Goal: Task Accomplishment & Management: Complete application form

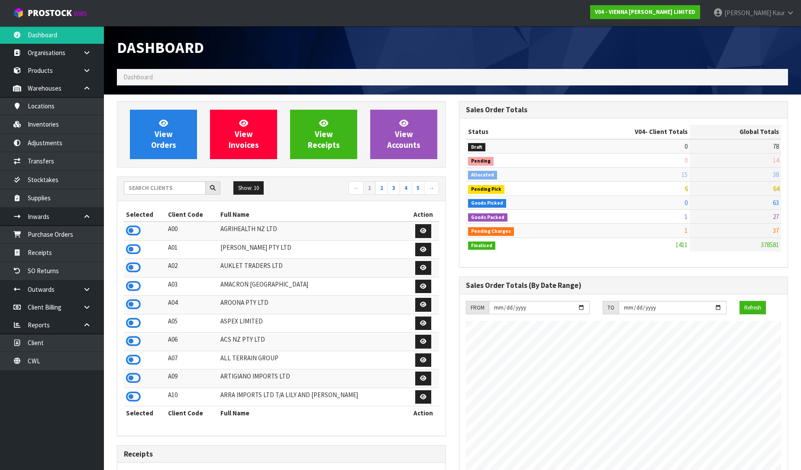
scroll to position [685, 342]
click at [136, 227] on icon at bounding box center [133, 230] width 15 height 13
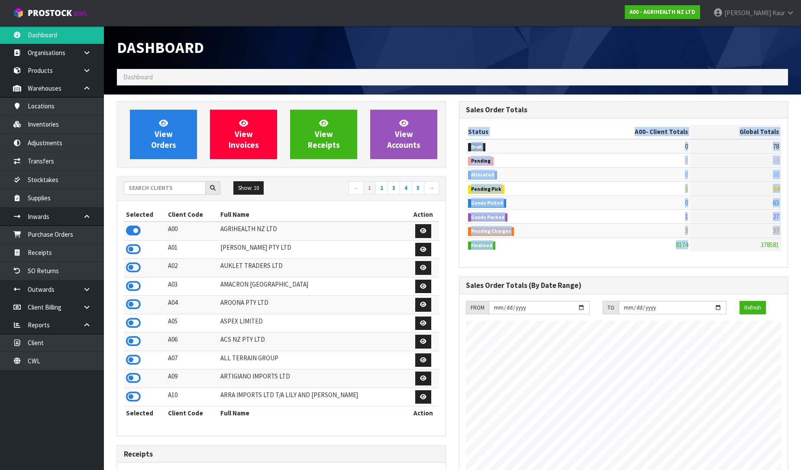
drag, startPoint x: 773, startPoint y: 175, endPoint x: 759, endPoint y: 216, distance: 43.3
click at [758, 236] on div "Sales Order Totals Status A00 - Client Totals Global Totals Draft 0 78 Pending …" at bounding box center [624, 429] width 342 height 656
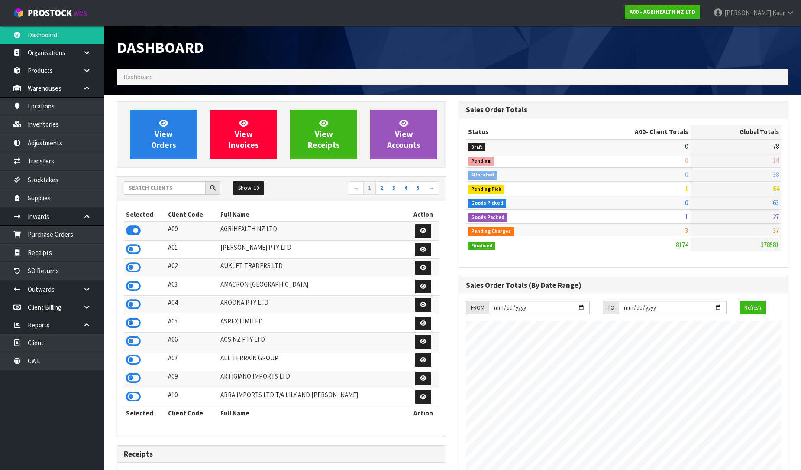
click at [761, 211] on td "27" at bounding box center [736, 216] width 91 height 14
click at [168, 201] on div "Show: 10 5 10 25 50 ← 1 2 3 4 5 →" at bounding box center [281, 189] width 328 height 24
click at [175, 189] on input "text" at bounding box center [165, 187] width 82 height 13
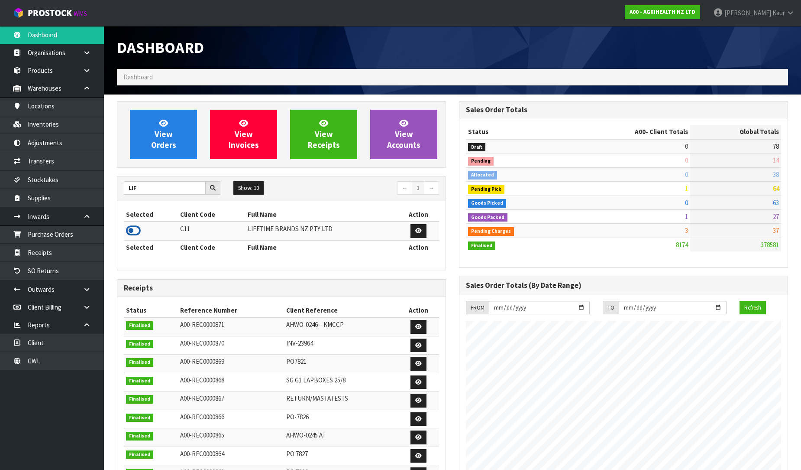
click at [129, 230] on icon at bounding box center [133, 230] width 15 height 13
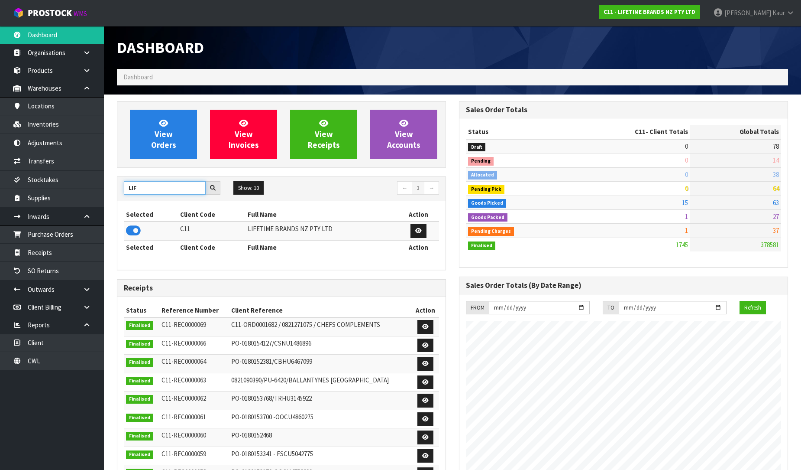
drag, startPoint x: 140, startPoint y: 183, endPoint x: 111, endPoint y: 209, distance: 38.6
click at [111, 209] on div "View Orders View Invoices View Receipts View Accounts LIF Show: 10 5 10 25 50 ←…" at bounding box center [281, 352] width 342 height 503
click at [129, 230] on icon at bounding box center [133, 230] width 15 height 13
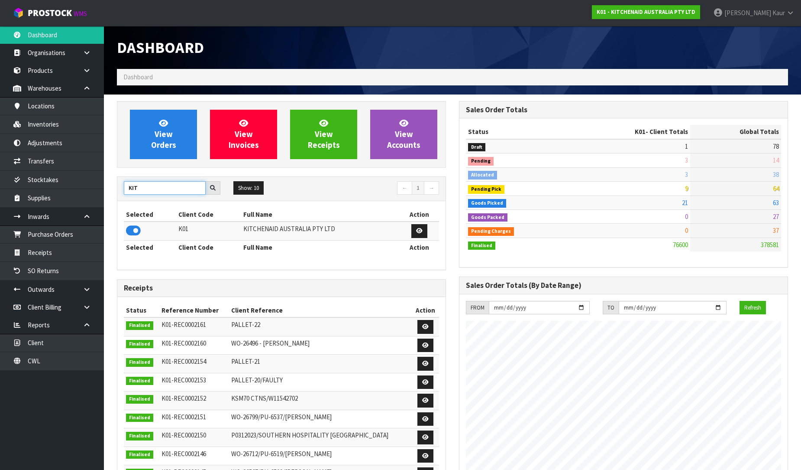
drag, startPoint x: 148, startPoint y: 188, endPoint x: 114, endPoint y: 218, distance: 45.4
click at [114, 218] on div "View Orders View Invoices View Receipts View Accounts KIT Show: 10 5 10 25 50 ←…" at bounding box center [281, 354] width 342 height 507
click at [150, 189] on input "KIT" at bounding box center [165, 187] width 82 height 13
drag, startPoint x: 189, startPoint y: 188, endPoint x: 30, endPoint y: 210, distance: 160.1
click at [30, 210] on body "Toggle navigation ProStock WMS K01 - KITCHENAID AUSTRALIA PTY LTD [PERSON_NAME]…" at bounding box center [400, 235] width 801 height 470
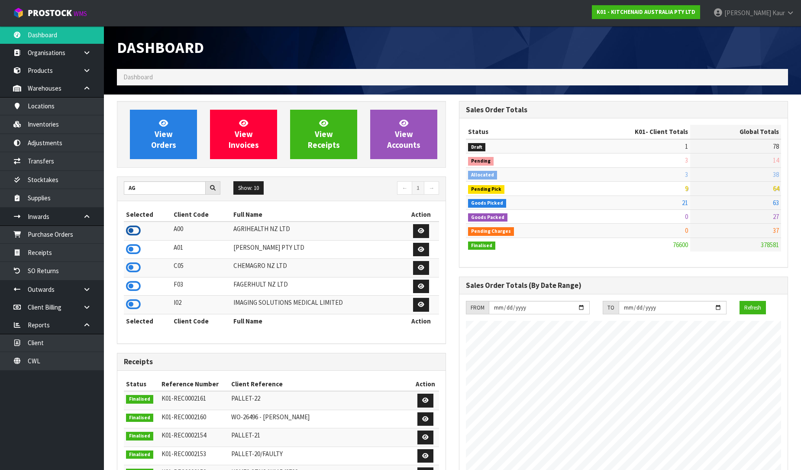
click at [129, 235] on icon at bounding box center [133, 230] width 15 height 13
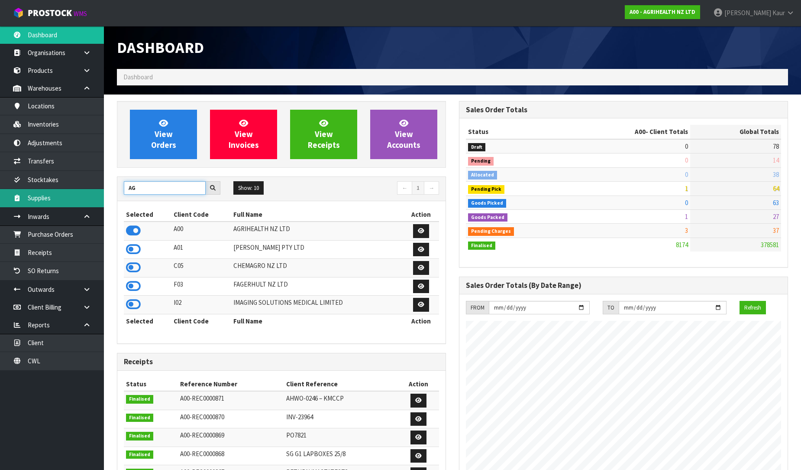
drag, startPoint x: 148, startPoint y: 192, endPoint x: 15, endPoint y: 197, distance: 133.5
click at [15, 197] on body "Toggle navigation ProStock WMS A00 - AGRIHEALTH NZ LTD [PERSON_NAME] Logout Das…" at bounding box center [400, 235] width 801 height 470
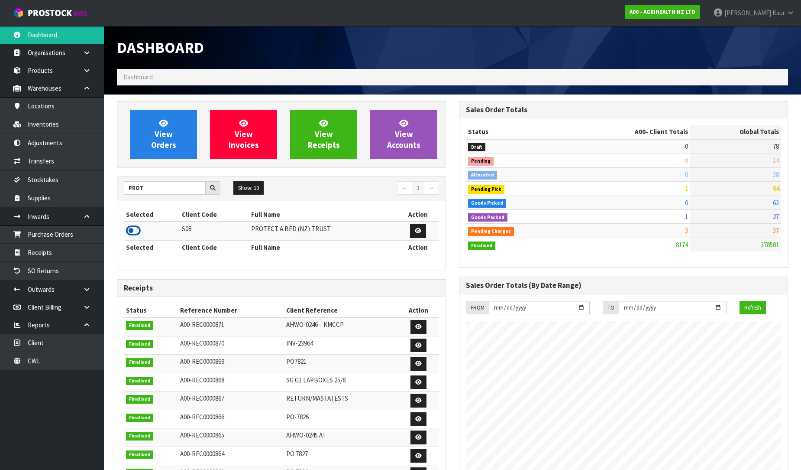
click at [140, 227] on icon at bounding box center [133, 230] width 15 height 13
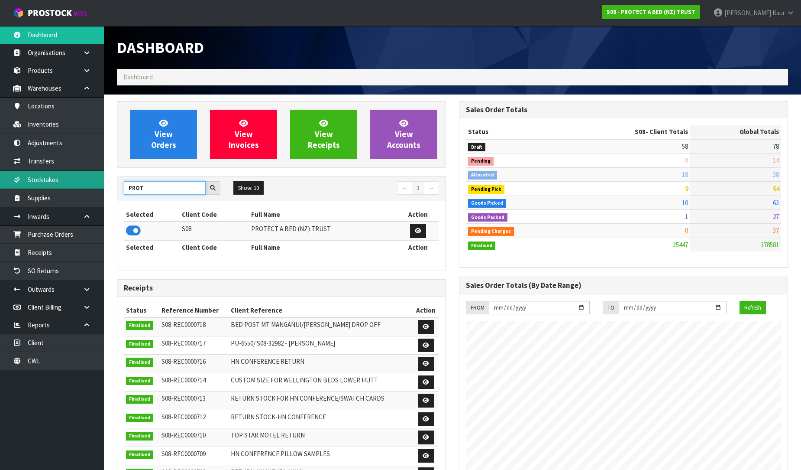
drag, startPoint x: 178, startPoint y: 186, endPoint x: 73, endPoint y: 188, distance: 104.9
click at [73, 188] on body "Toggle navigation ProStock WMS S08 - PROTECT A BED (NZ) TRUST [PERSON_NAME] Log…" at bounding box center [400, 235] width 801 height 470
type input "VIE"
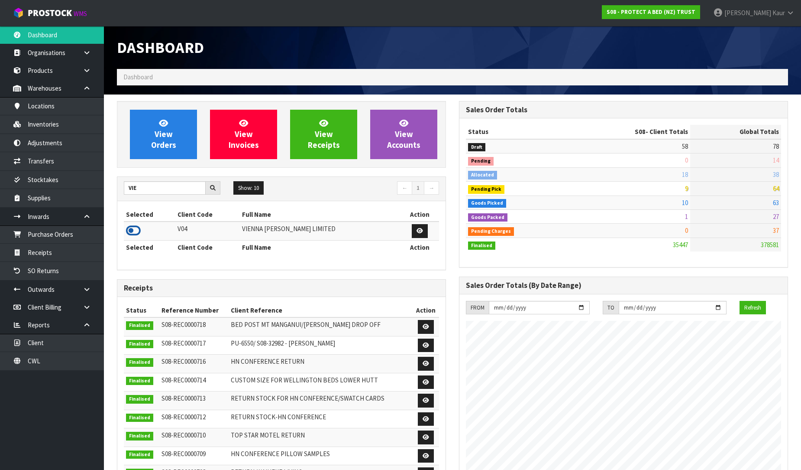
click at [138, 232] on icon at bounding box center [133, 230] width 15 height 13
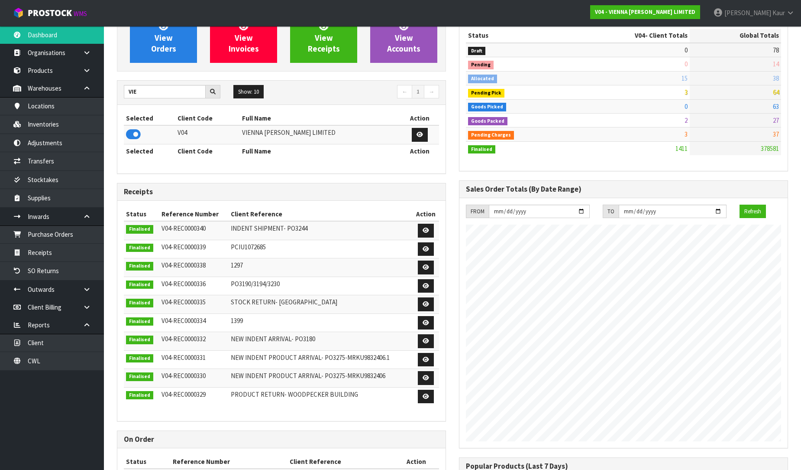
scroll to position [48, 0]
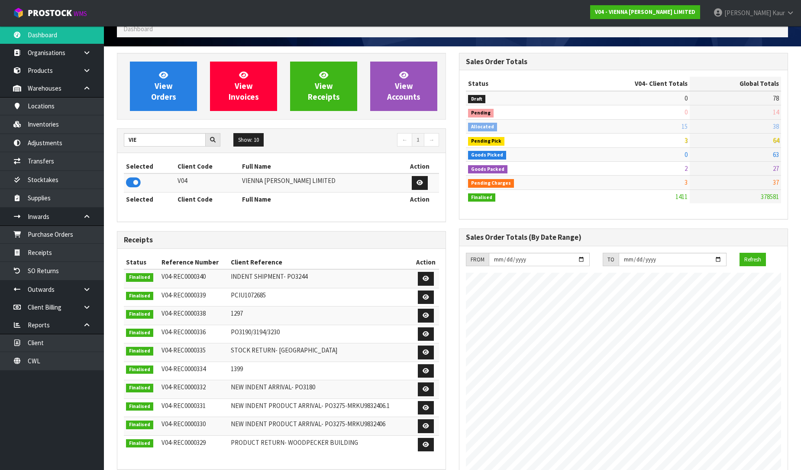
click at [480, 126] on span "Allocated" at bounding box center [482, 127] width 29 height 9
drag, startPoint x: 164, startPoint y: 143, endPoint x: 97, endPoint y: 144, distance: 66.3
click at [97, 144] on body "Toggle navigation ProStock WMS V04 - VIENNA [PERSON_NAME] LIMITED [PERSON_NAME]…" at bounding box center [400, 187] width 801 height 470
type input "VALEN"
click at [127, 183] on icon at bounding box center [133, 182] width 15 height 13
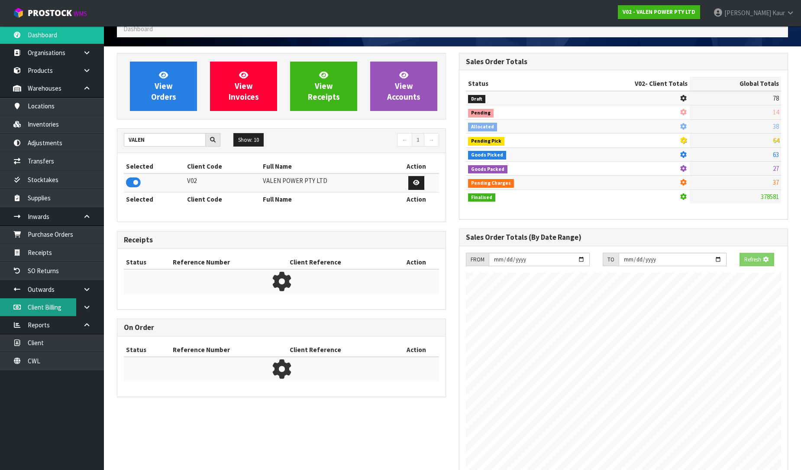
scroll to position [656, 342]
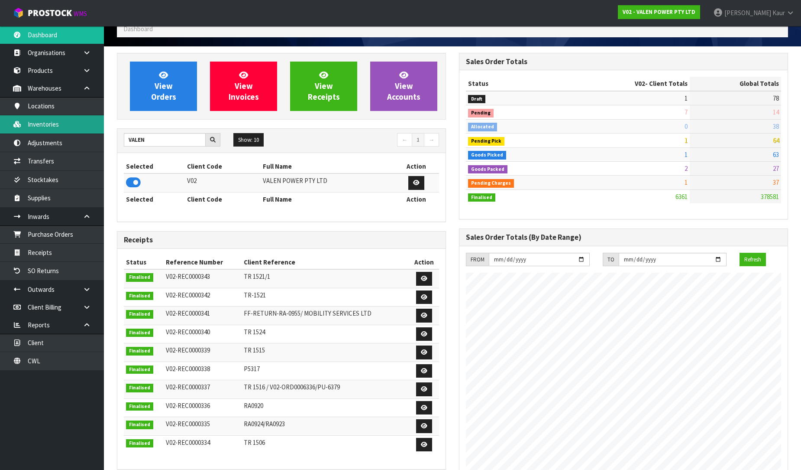
click at [62, 128] on link "Inventories" at bounding box center [52, 124] width 104 height 18
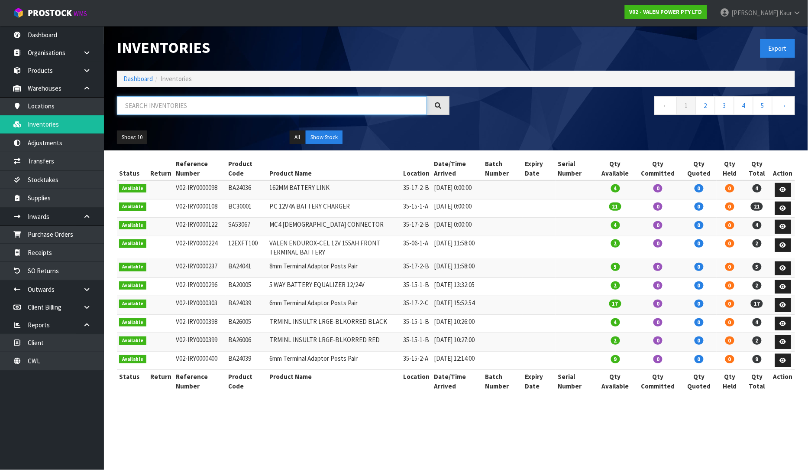
click at [170, 105] on input "text" at bounding box center [272, 105] width 310 height 19
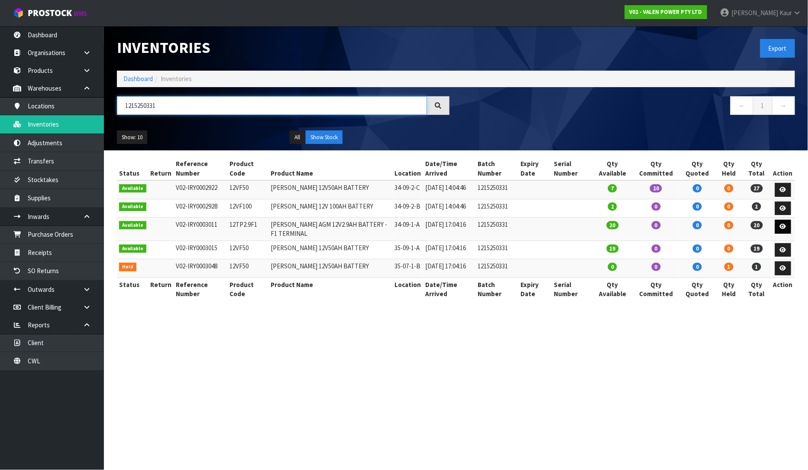
type input "1215250331"
click at [786, 229] on icon at bounding box center [783, 227] width 6 height 6
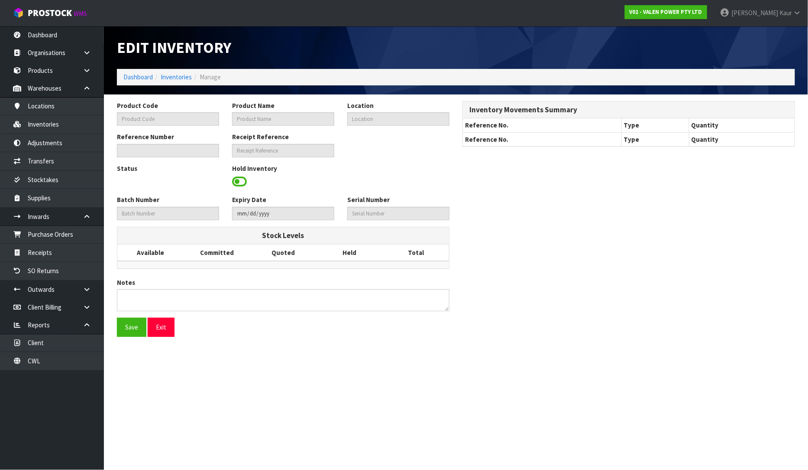
type input "12TP2.9F1"
type input "[PERSON_NAME] AGM 12V2.9AH BATTERY - F1 TERMINAL"
type input "34-09-1-A"
type input "V02-IRY0003011"
type input "V02-REC0000340"
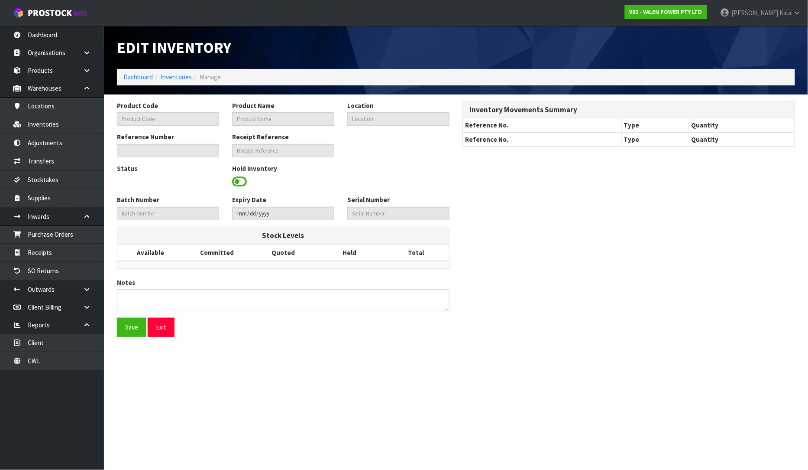
type input "1215250331"
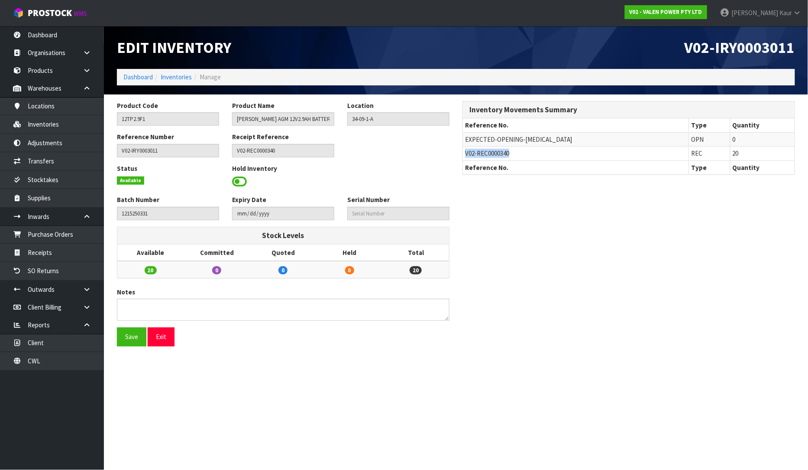
drag, startPoint x: 516, startPoint y: 152, endPoint x: 464, endPoint y: 153, distance: 52.9
click at [464, 153] on td "V02-REC0000340" at bounding box center [576, 153] width 226 height 14
copy span "V02-REC0000340"
click at [57, 251] on link "Receipts" at bounding box center [52, 252] width 104 height 18
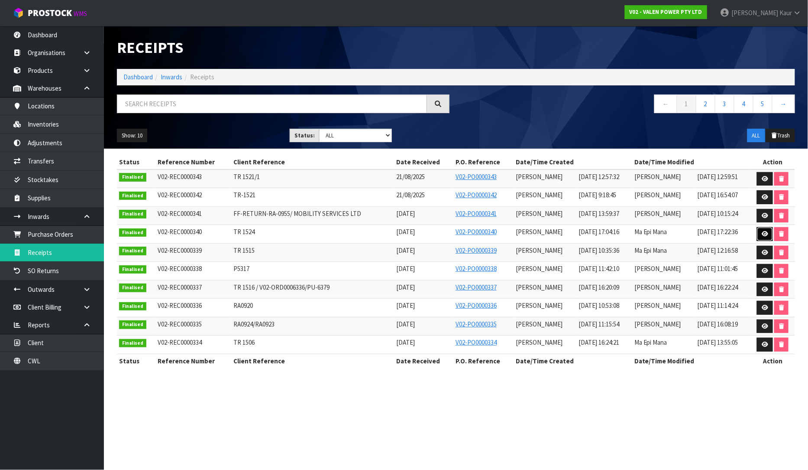
click at [762, 233] on icon at bounding box center [765, 234] width 6 height 6
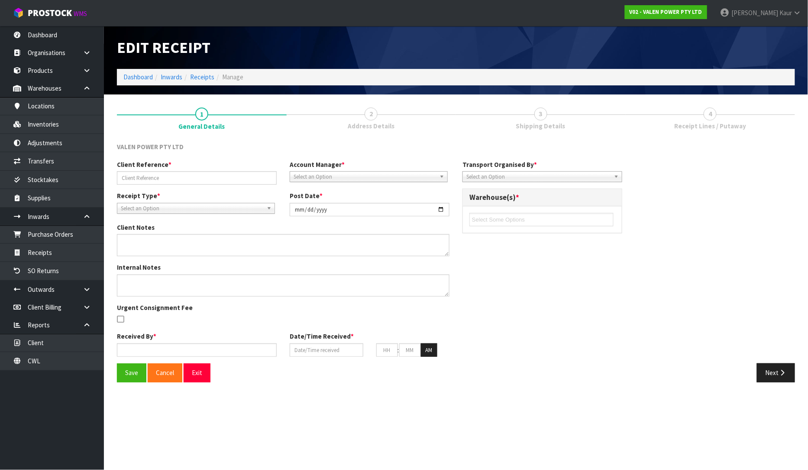
type input "TR 1524"
type input "[DATE]"
type textarea "SERIALS RECORDED BY [PERSON_NAME]"
type input "[PERSON_NAME]"
type input "[DATE]"
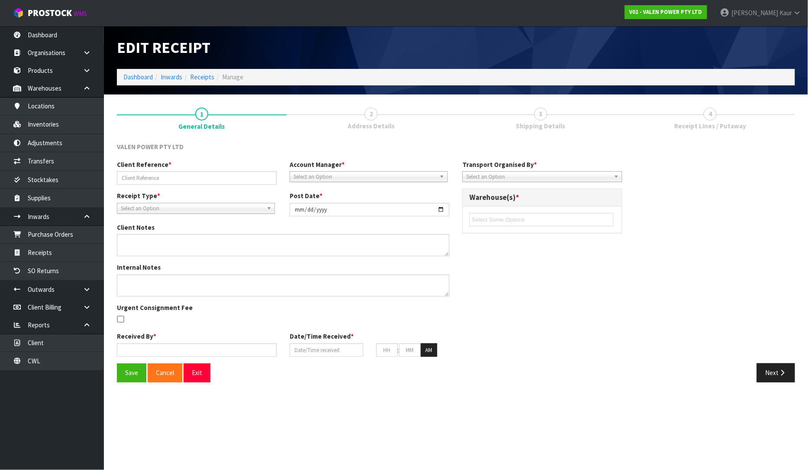
type input "05"
type input "04"
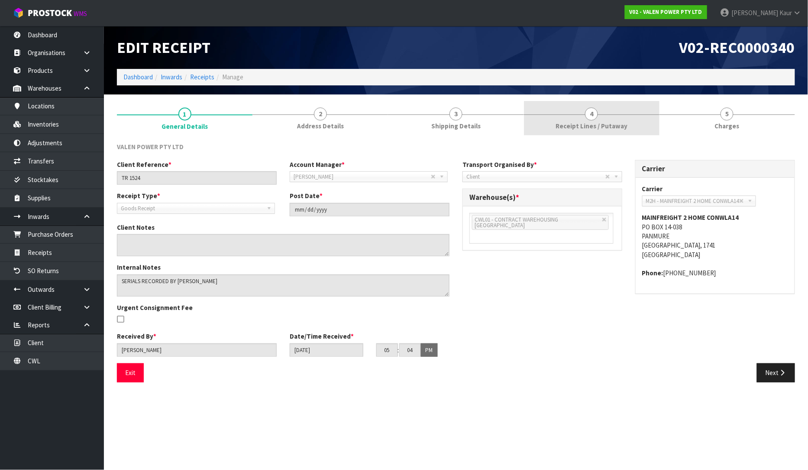
click at [577, 106] on link "4 Receipt Lines / Putaway" at bounding box center [592, 118] width 136 height 34
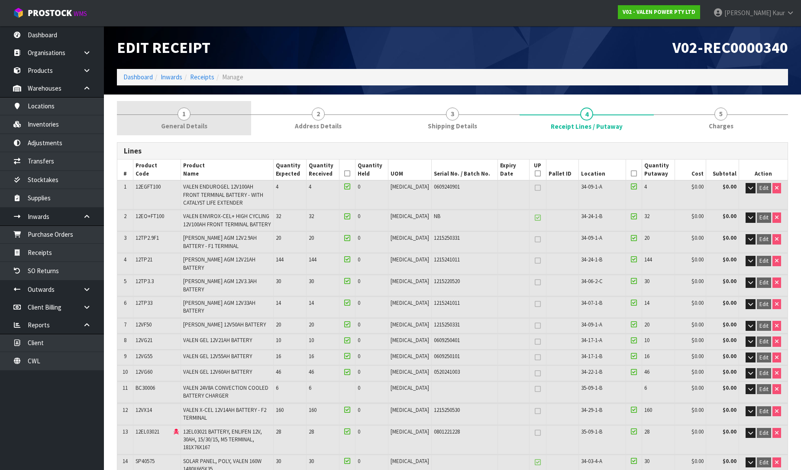
click at [179, 117] on span "1" at bounding box center [184, 113] width 13 height 13
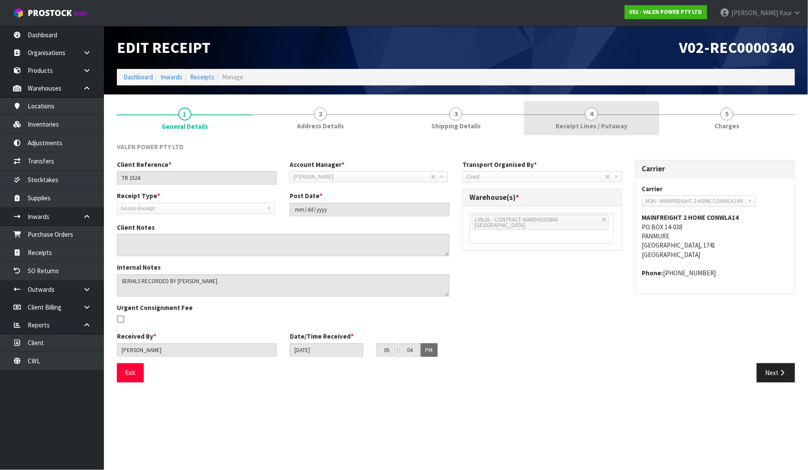
click at [602, 121] on span "Receipt Lines / Putaway" at bounding box center [592, 125] width 72 height 9
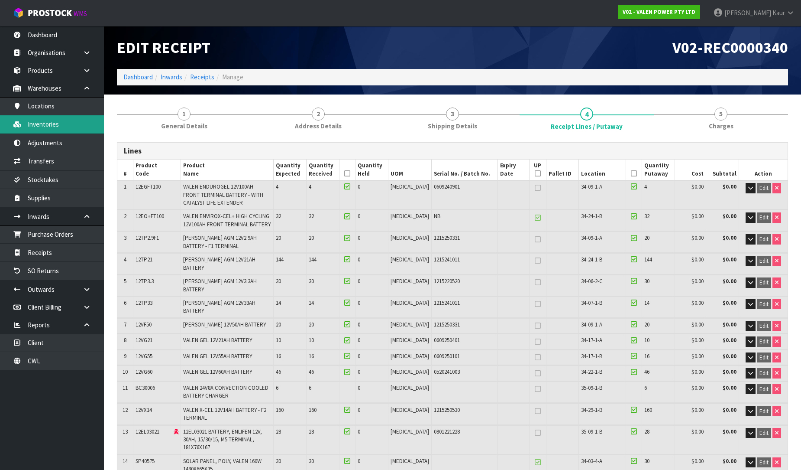
click at [75, 122] on link "Inventories" at bounding box center [52, 124] width 104 height 18
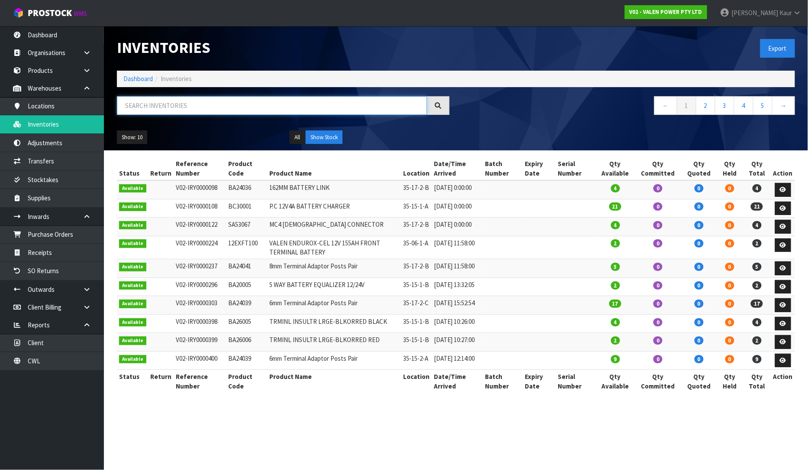
click at [161, 105] on input "text" at bounding box center [272, 105] width 310 height 19
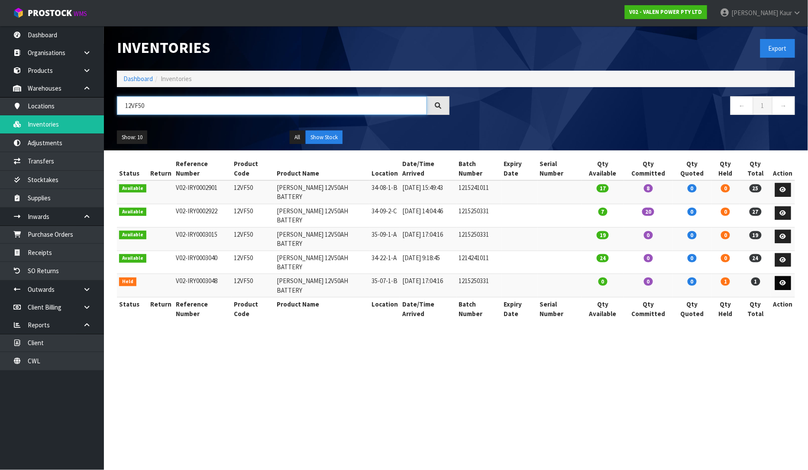
type input "12VF50"
click at [785, 276] on link at bounding box center [783, 283] width 16 height 14
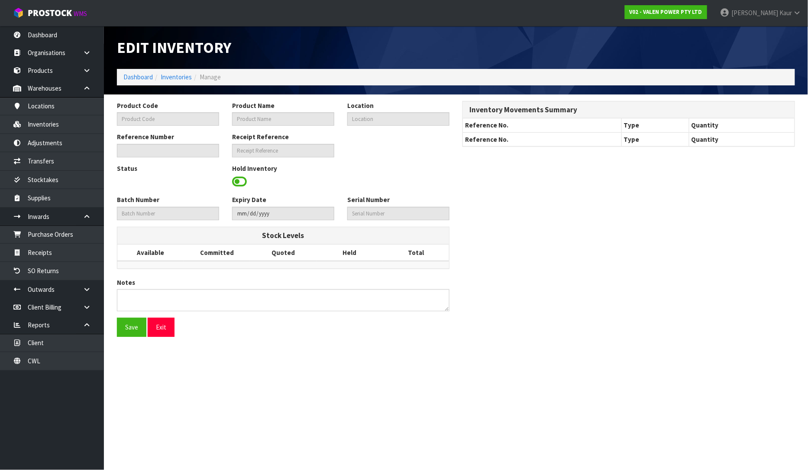
type input "12VF50"
type input "[PERSON_NAME] 12V50AH BATTERY"
type input "35-07-1-B"
type input "V02-IRY0003048"
type input "1215250331"
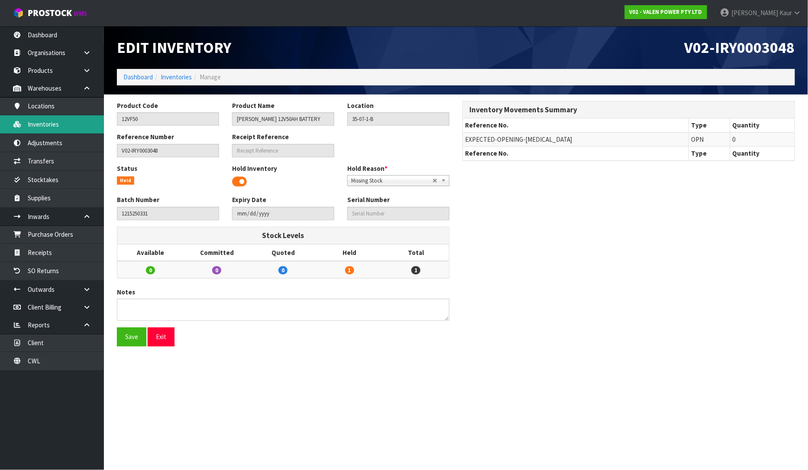
click at [54, 127] on link "Inventories" at bounding box center [52, 124] width 104 height 18
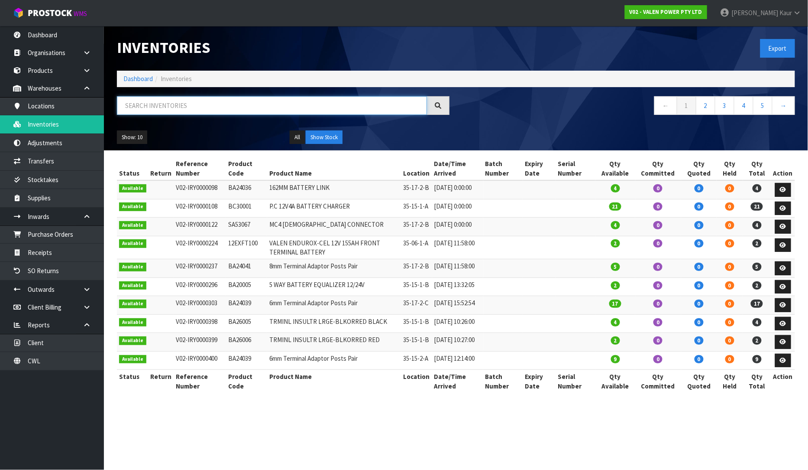
click at [160, 104] on input "text" at bounding box center [272, 105] width 310 height 19
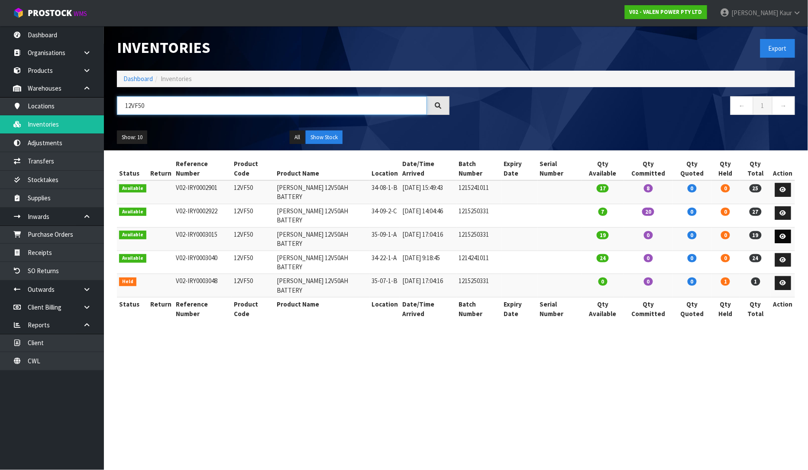
type input "12VF50"
click at [782, 234] on icon at bounding box center [783, 237] width 6 height 6
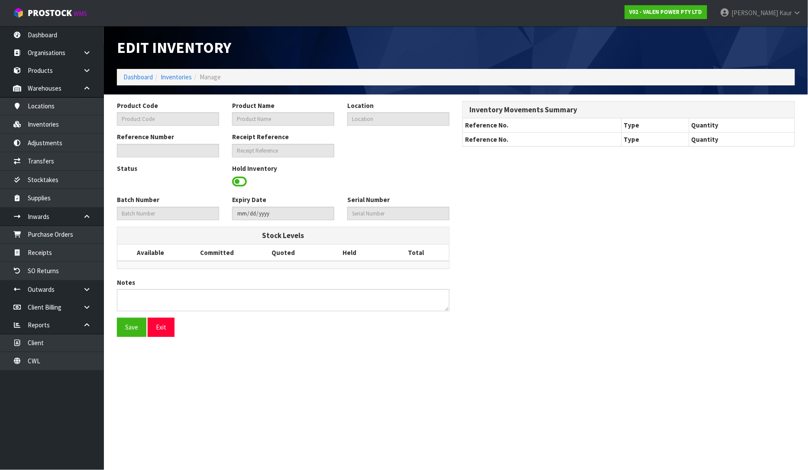
type input "12VF50"
type input "[PERSON_NAME] 12V50AH BATTERY"
type input "35-09-1-A"
type input "V02-IRY0003015"
type input "V02-REC0000340"
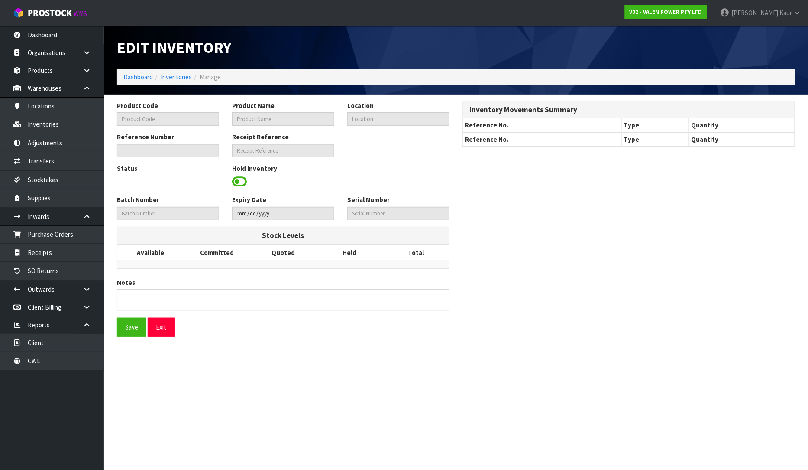
type input "1215250331"
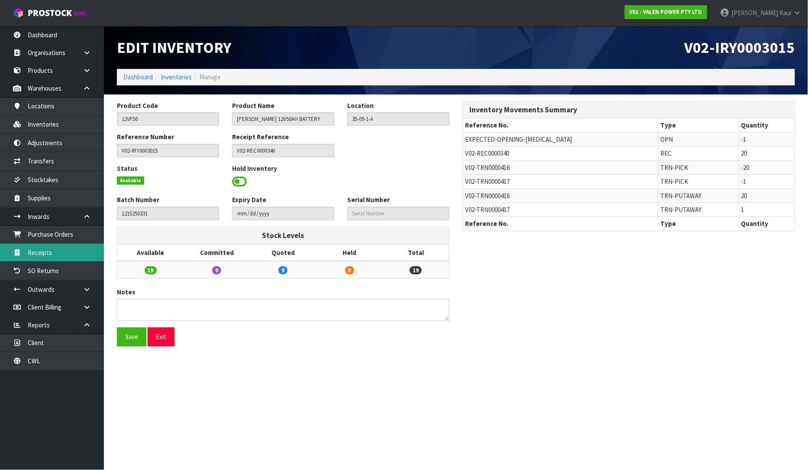
click at [44, 256] on link "Receipts" at bounding box center [52, 252] width 104 height 18
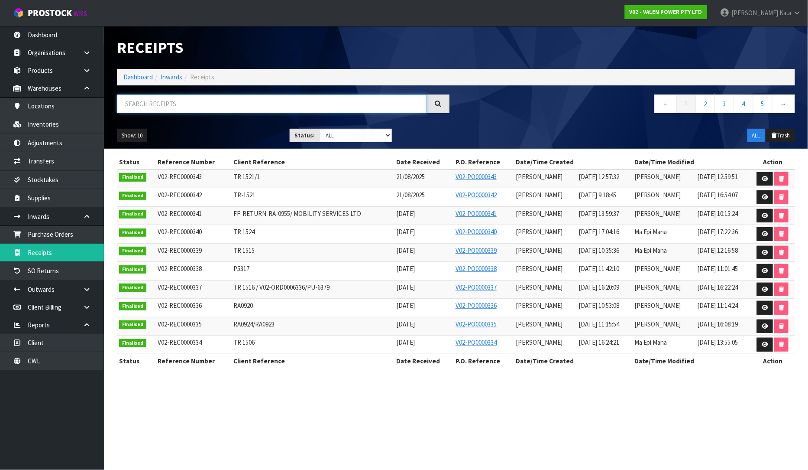
click at [139, 103] on input "text" at bounding box center [272, 103] width 310 height 19
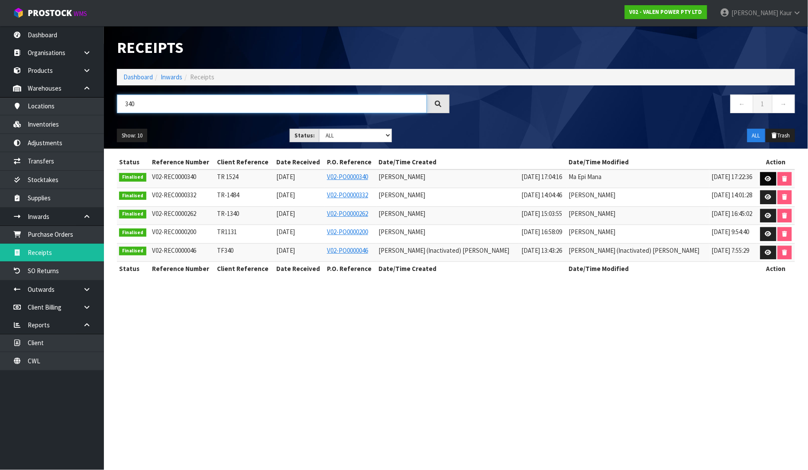
type input "340"
click at [768, 181] on link at bounding box center [769, 179] width 16 height 14
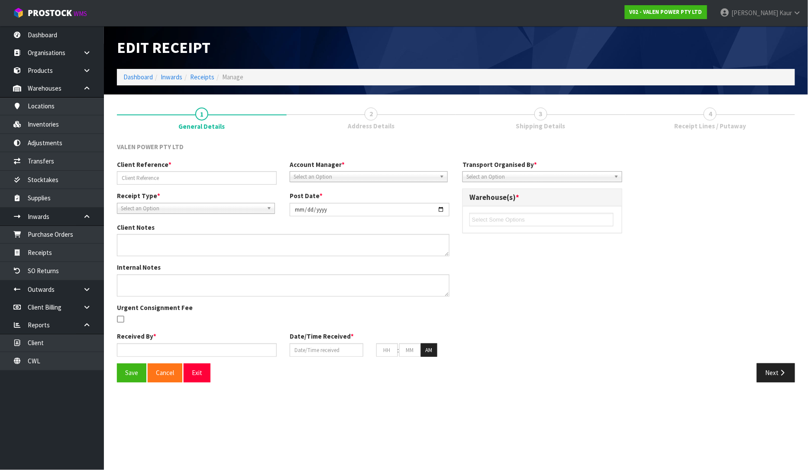
type input "TR 1524"
type input "[DATE]"
type textarea "SERIALS RECORDED BY [PERSON_NAME]"
type input "[PERSON_NAME]"
type input "[DATE]"
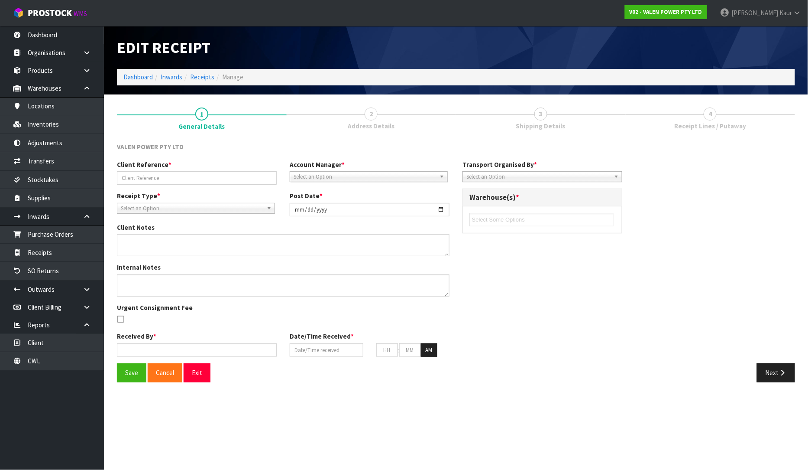
type input "05"
type input "04"
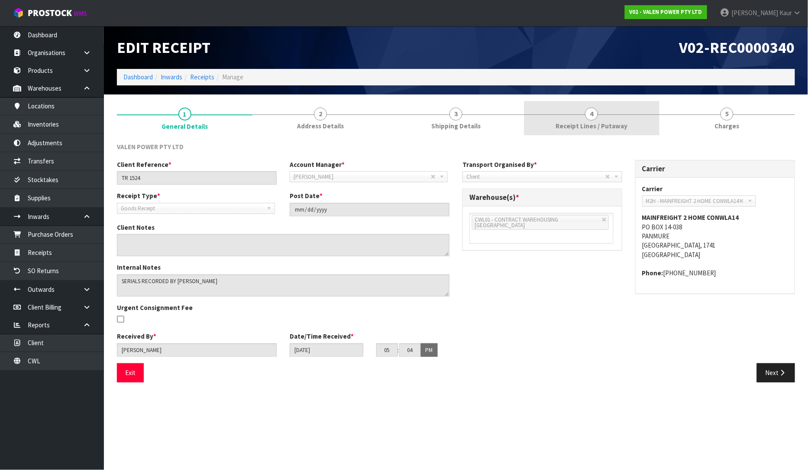
click at [588, 119] on span "4" at bounding box center [591, 113] width 13 height 13
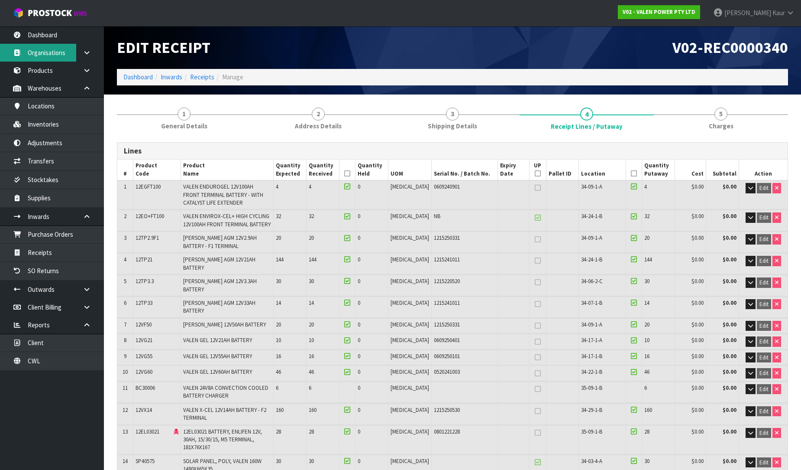
click at [64, 44] on link "Organisations" at bounding box center [52, 53] width 104 height 18
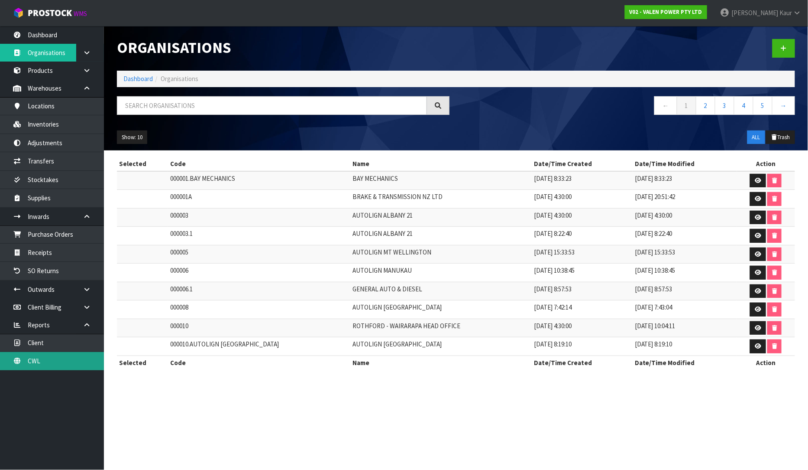
click at [56, 364] on link "CWL" at bounding box center [52, 361] width 104 height 18
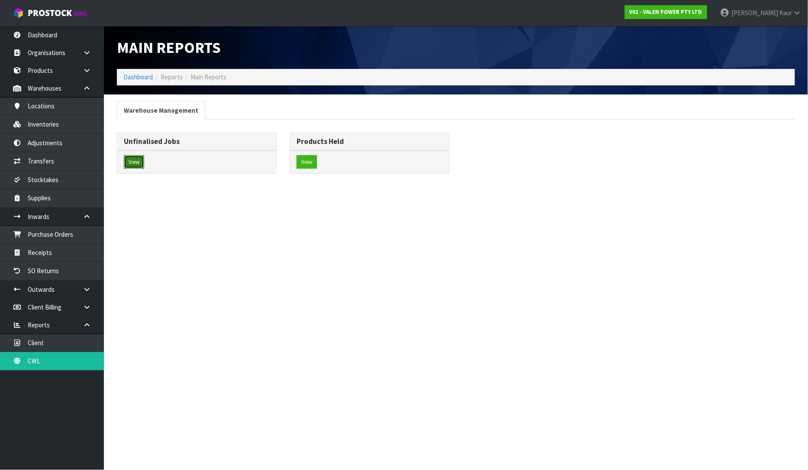
click at [130, 161] on button "View" at bounding box center [134, 162] width 20 height 14
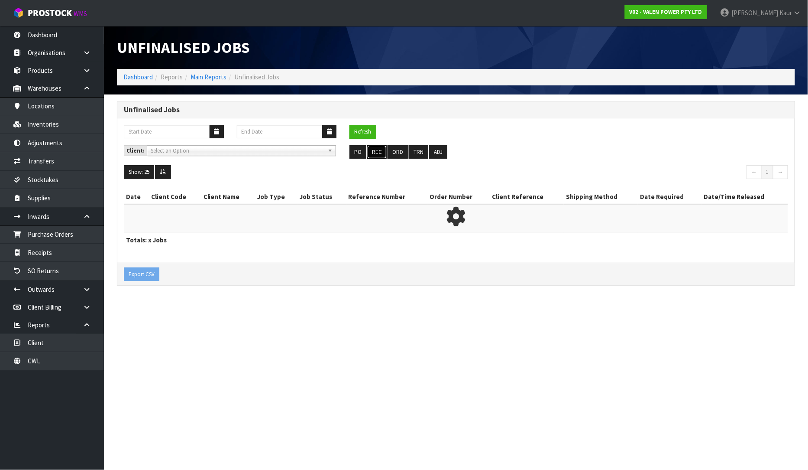
click at [374, 156] on button "REC" at bounding box center [376, 152] width 19 height 14
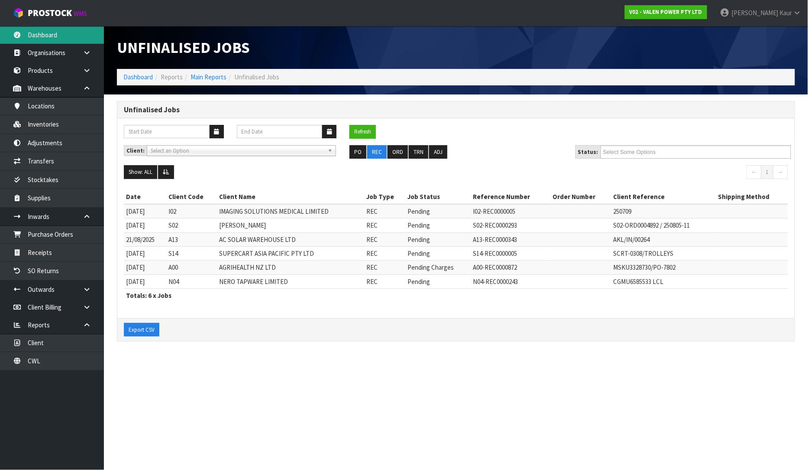
click at [28, 30] on link "Dashboard" at bounding box center [52, 35] width 104 height 18
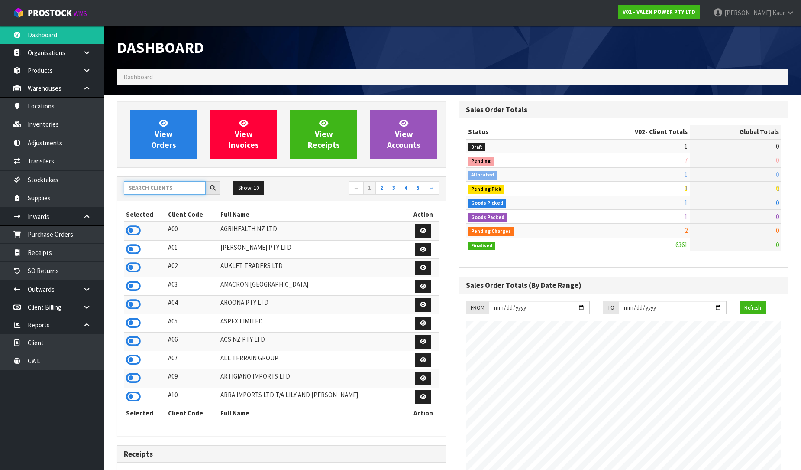
scroll to position [656, 342]
click at [180, 182] on input "text" at bounding box center [165, 187] width 82 height 13
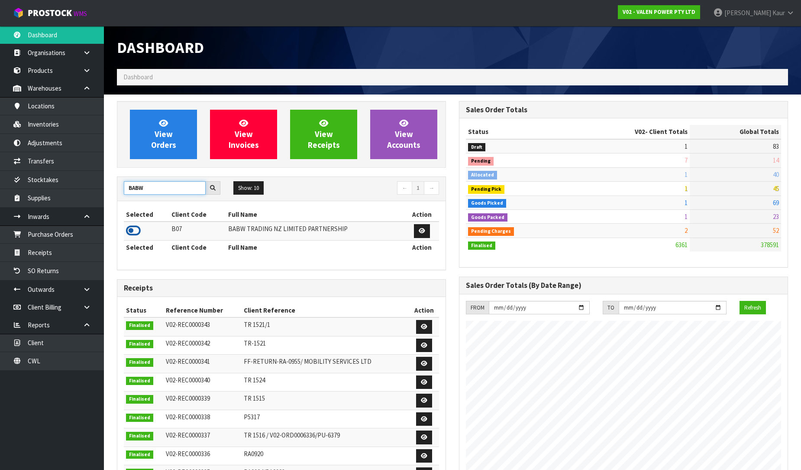
type input "BABW"
click at [135, 229] on icon at bounding box center [133, 230] width 15 height 13
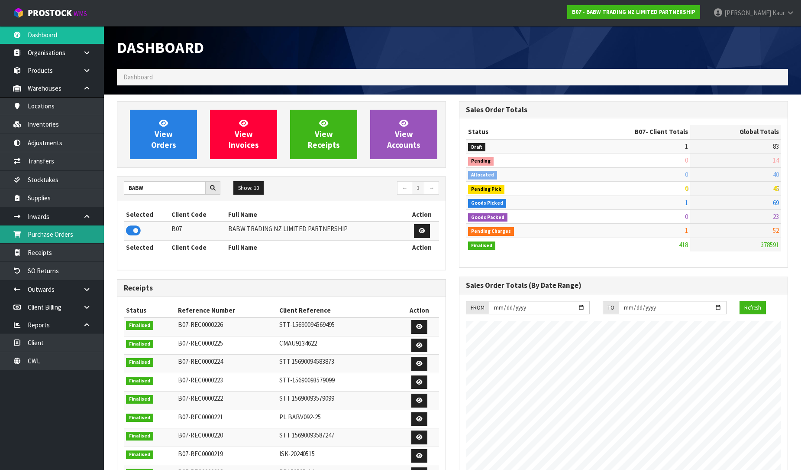
click at [59, 233] on link "Purchase Orders" at bounding box center [52, 234] width 104 height 18
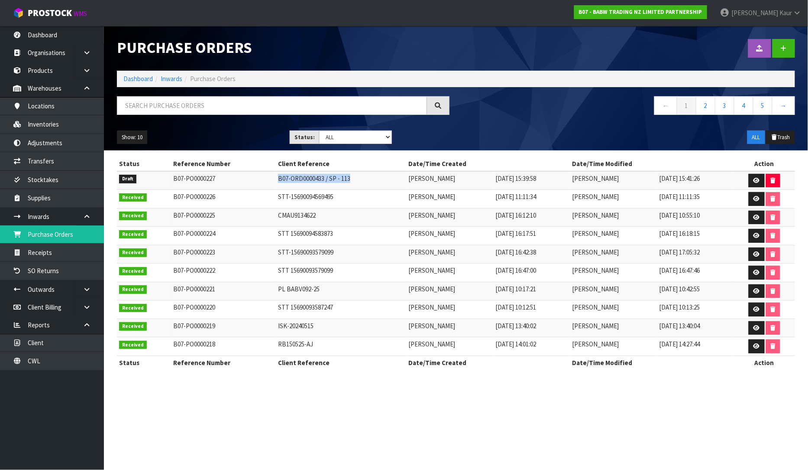
drag, startPoint x: 344, startPoint y: 177, endPoint x: 255, endPoint y: 182, distance: 89.0
click at [255, 182] on tr "Draft B07-PO0000227 B07-ORD0000433 / SP - 113 [PERSON_NAME] [DATE] 15:39:58 [PE…" at bounding box center [456, 180] width 678 height 19
copy tr "B07-ORD0000433 / SP - 113"
click at [760, 181] on icon at bounding box center [757, 181] width 6 height 6
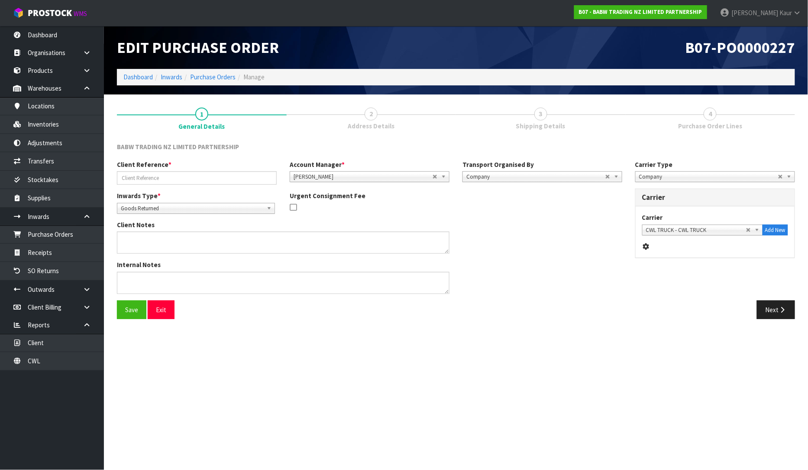
type input "B07-ORD0000433 / SP - 113"
type textarea "[GEOGRAPHIC_DATA] OPENING - BABW"
type textarea "ALL RETURNED CARTONS GOING TO [GEOGRAPHIC_DATA] - PLEASE BOOK MINIMUM FREIGHT C…"
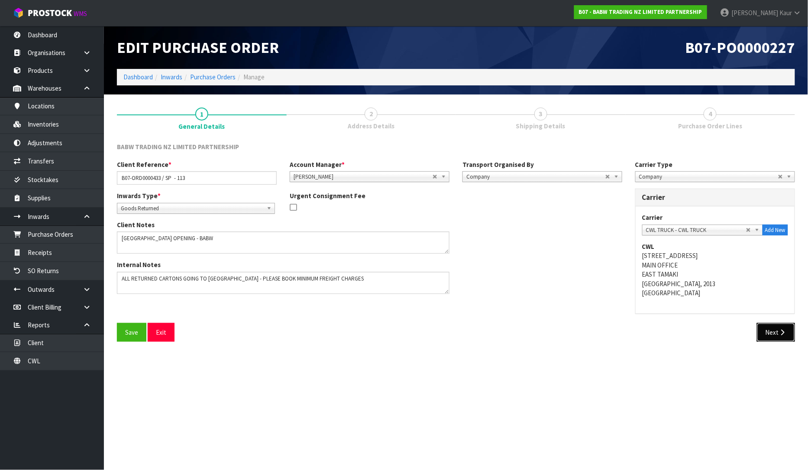
click at [770, 334] on button "Next" at bounding box center [776, 332] width 38 height 19
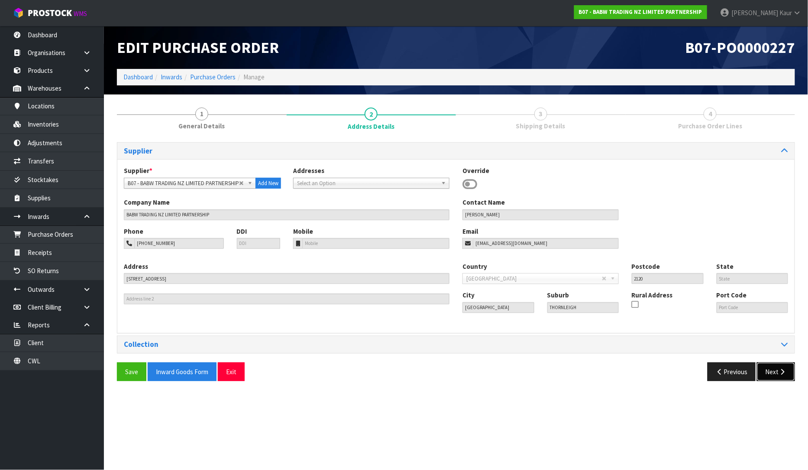
click at [778, 369] on button "Next" at bounding box center [776, 371] width 38 height 19
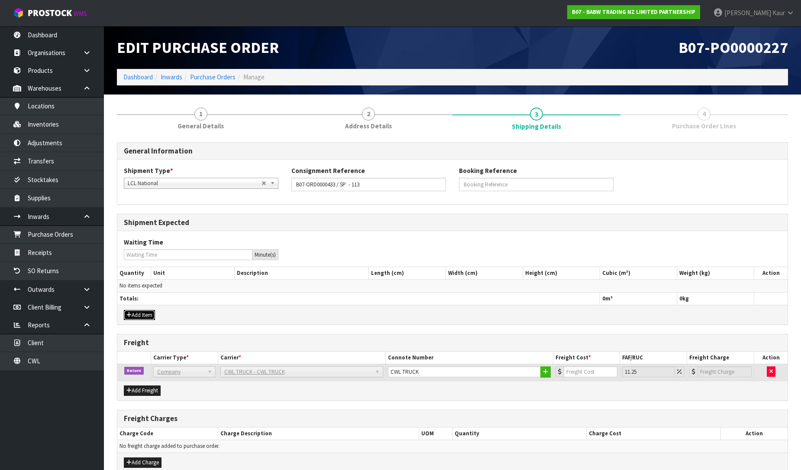
click at [138, 318] on button "Add Item" at bounding box center [139, 315] width 31 height 10
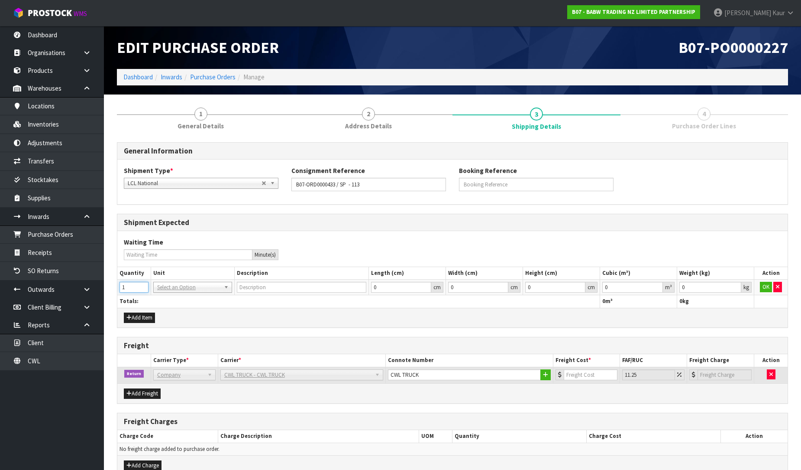
type input "1"
click at [144, 283] on input "1" at bounding box center [134, 287] width 29 height 11
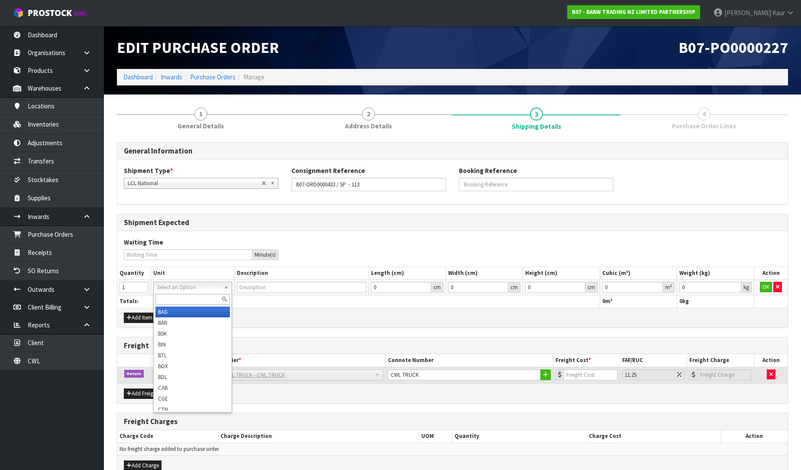
click at [179, 301] on input "text" at bounding box center [193, 299] width 75 height 11
type input "PLT"
type input "PALLET"
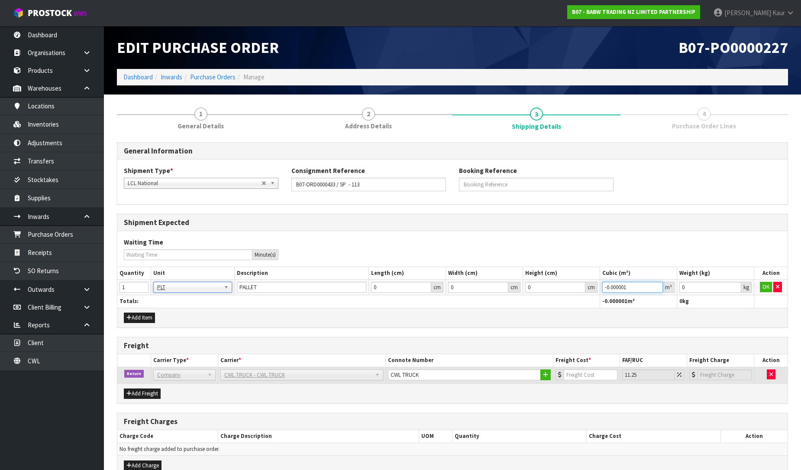
type input "-0.000001"
click at [659, 287] on input "-0.000001" at bounding box center [633, 287] width 61 height 11
type input "0.001"
click at [737, 284] on input "0.001" at bounding box center [711, 287] width 62 height 11
click at [764, 284] on button "OK" at bounding box center [766, 287] width 12 height 10
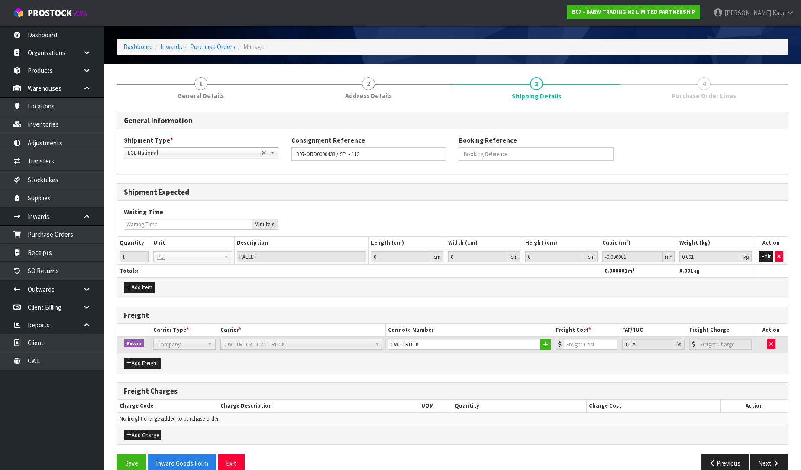
scroll to position [46, 0]
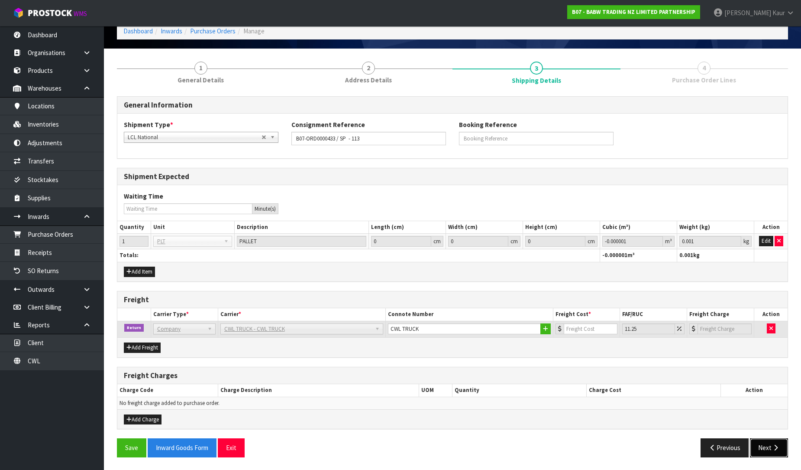
click at [776, 439] on button "Next" at bounding box center [769, 447] width 38 height 19
click at [572, 328] on input "number" at bounding box center [592, 328] width 54 height 11
type input "0"
click at [772, 442] on button "Next" at bounding box center [769, 447] width 38 height 19
click at [556, 332] on div "0" at bounding box center [587, 328] width 62 height 11
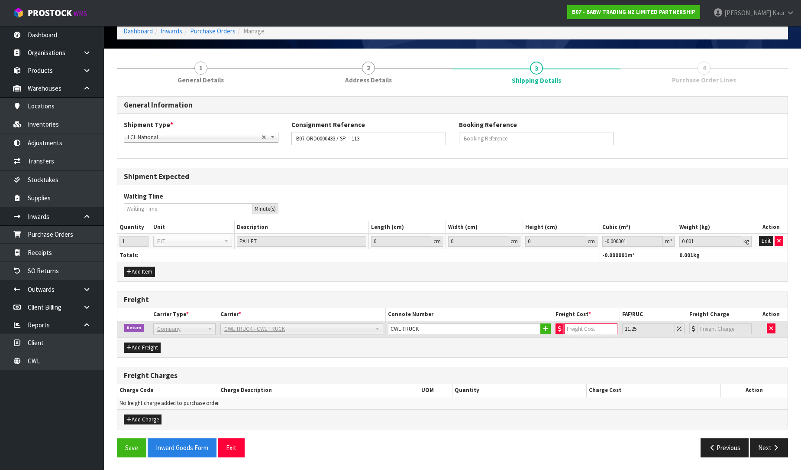
type input "1"
type input "1.11"
type input "1"
click at [772, 446] on icon "button" at bounding box center [776, 447] width 8 height 6
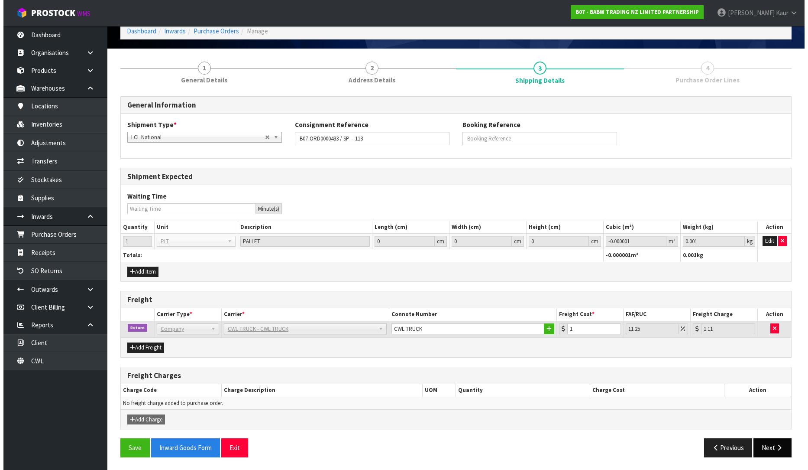
scroll to position [0, 0]
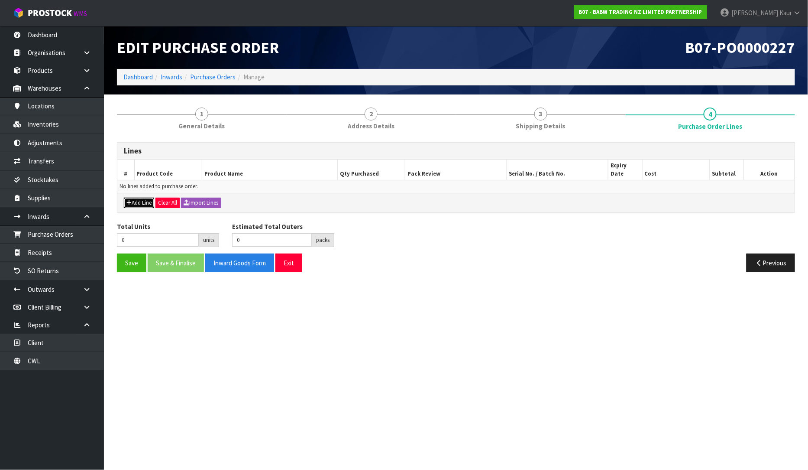
click at [136, 198] on button "Add Line" at bounding box center [139, 203] width 30 height 10
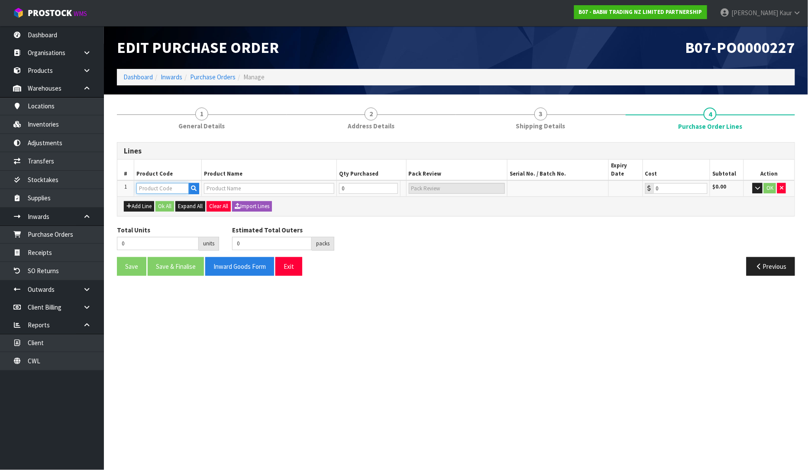
click at [150, 183] on input "text" at bounding box center [162, 188] width 52 height 11
type input "PALLET"
click at [192, 185] on icon "button" at bounding box center [194, 188] width 6 height 6
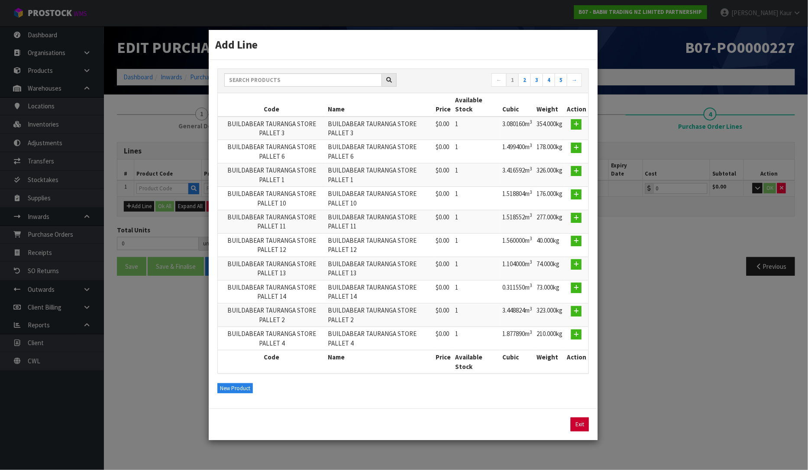
click at [586, 421] on link "Exit" at bounding box center [580, 424] width 18 height 14
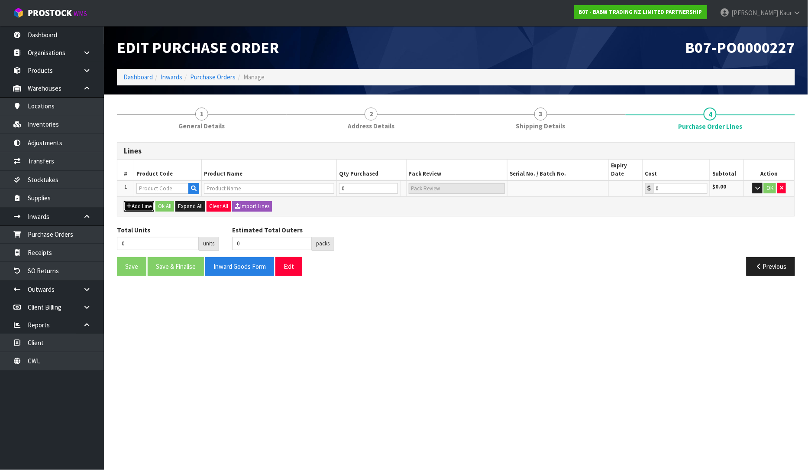
click at [152, 201] on button "Add Line" at bounding box center [139, 206] width 30 height 10
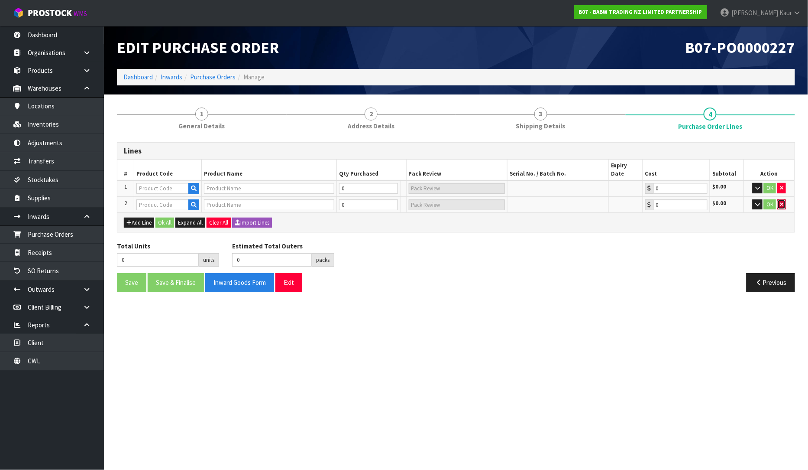
click at [781, 199] on button "button" at bounding box center [782, 204] width 9 height 10
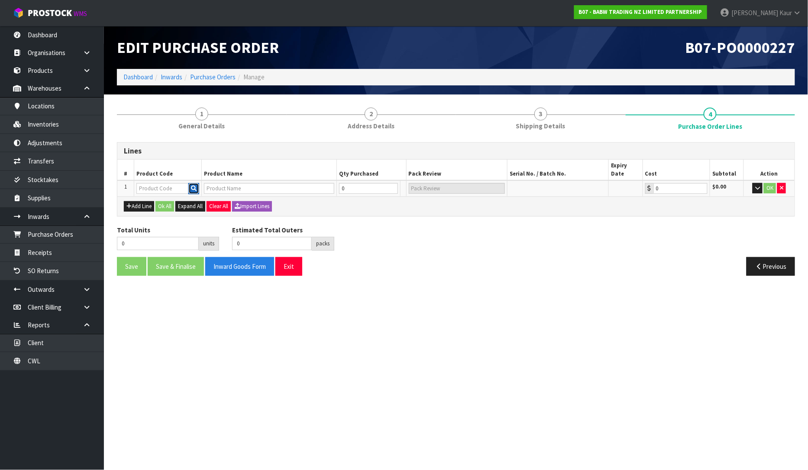
click at [191, 185] on icon "button" at bounding box center [194, 188] width 6 height 6
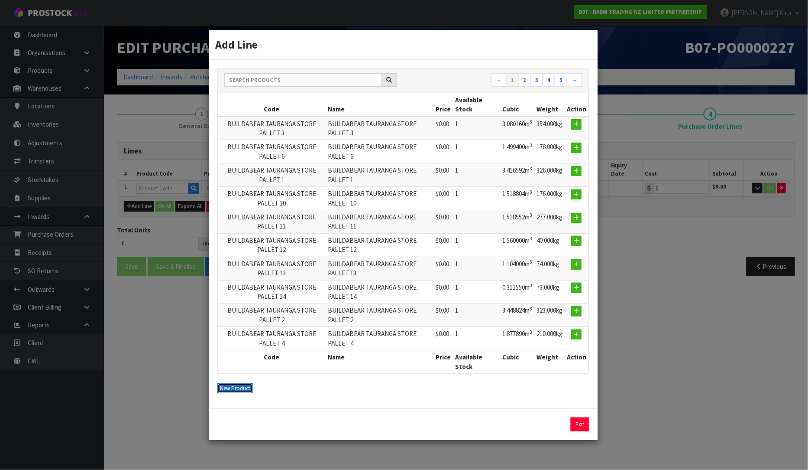
drag, startPoint x: 236, startPoint y: 386, endPoint x: 226, endPoint y: 298, distance: 89.0
click at [234, 386] on button "New Product" at bounding box center [235, 388] width 36 height 10
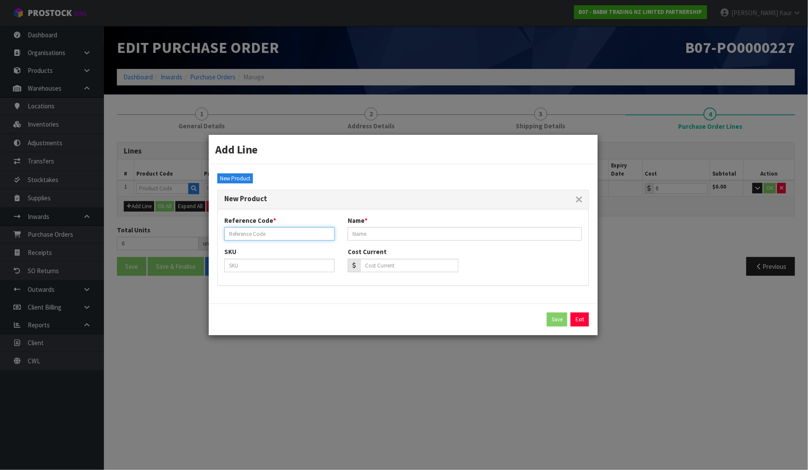
click at [250, 233] on input "text" at bounding box center [279, 233] width 110 height 13
type input "PALLET"
click at [367, 231] on input "text" at bounding box center [465, 233] width 234 height 13
type input "RETURN STOCK"
click at [547, 321] on button "Save" at bounding box center [557, 319] width 20 height 14
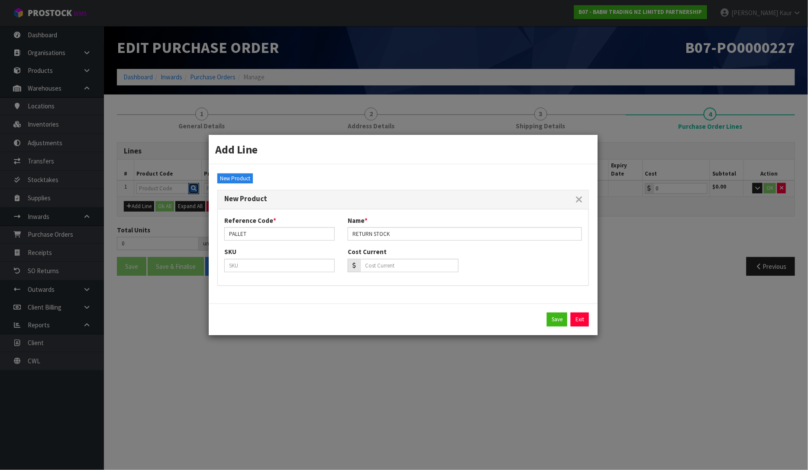
type input "PALLET"
type input "RETURN STOCK"
type input "0.00"
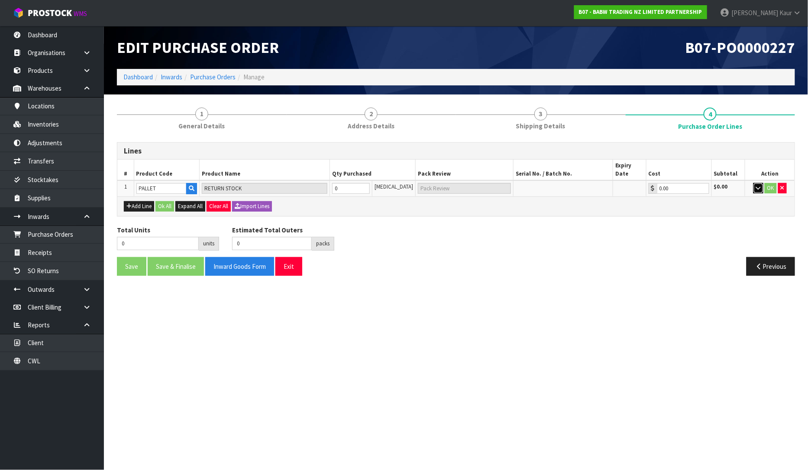
click at [759, 185] on icon "button" at bounding box center [758, 188] width 5 height 6
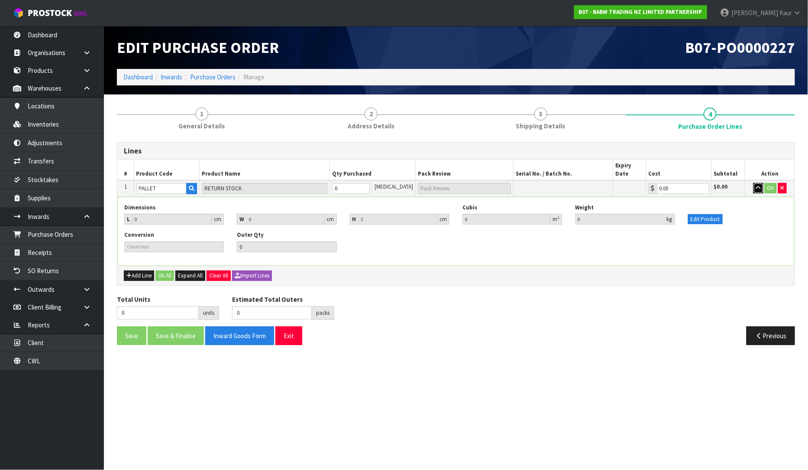
click at [756, 183] on button "button" at bounding box center [759, 188] width 10 height 10
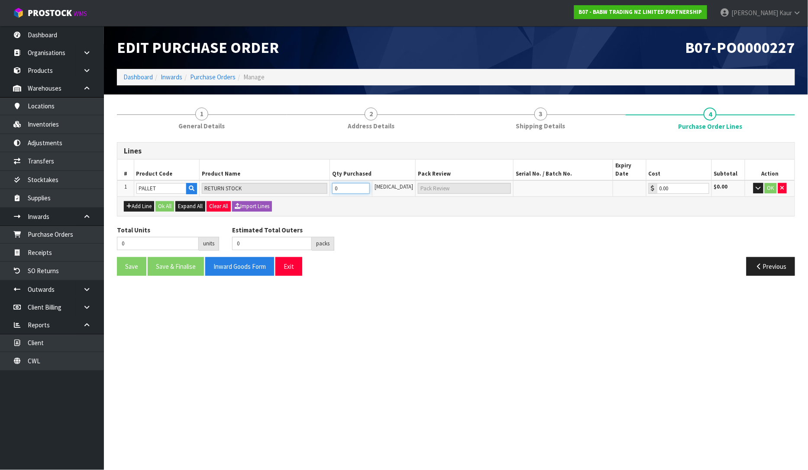
click at [350, 183] on input "0" at bounding box center [351, 188] width 38 height 11
type input "1"
type input "1 [MEDICAL_DATA]"
type input "1"
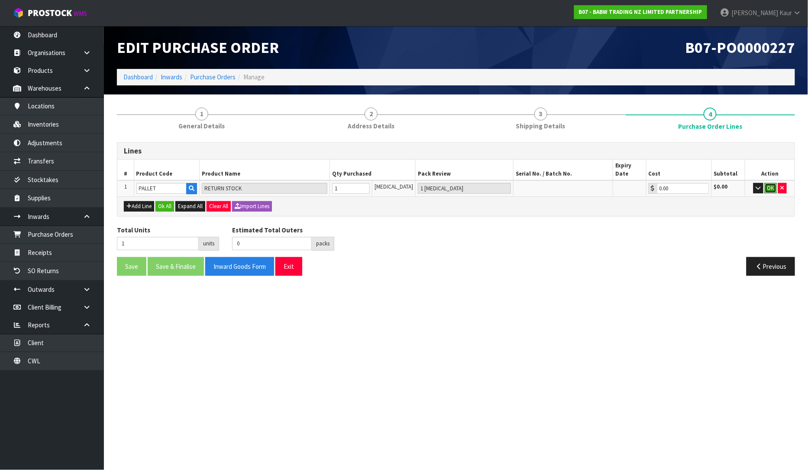
click at [771, 183] on button "OK" at bounding box center [771, 188] width 12 height 10
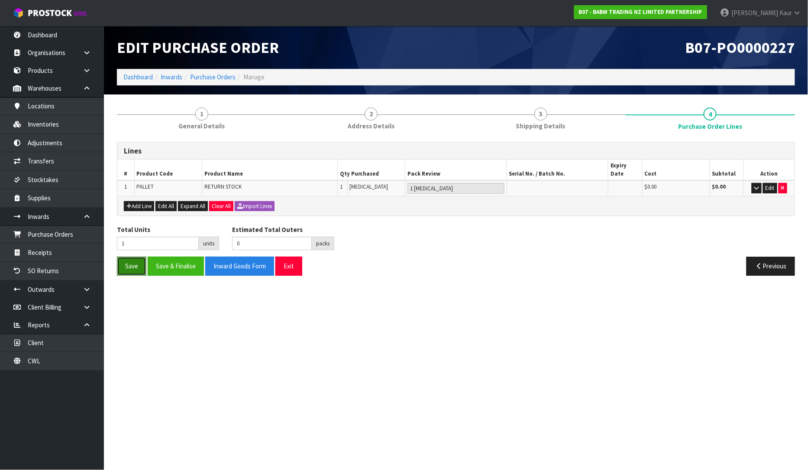
click at [132, 265] on button "Save" at bounding box center [131, 265] width 29 height 19
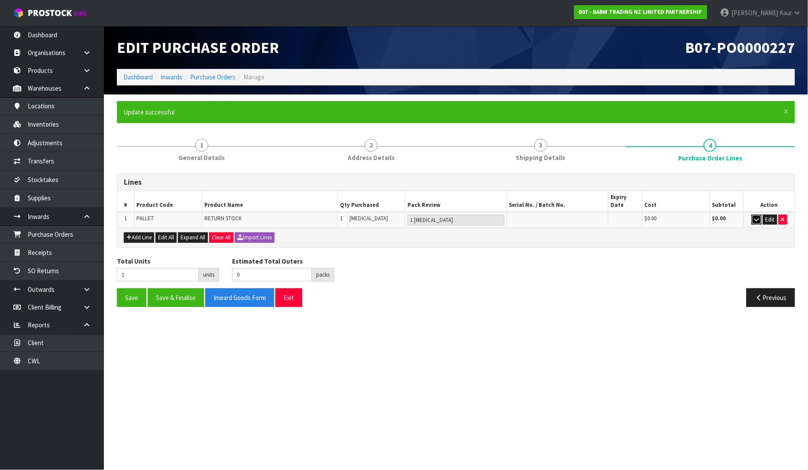
click at [756, 217] on icon "button" at bounding box center [757, 220] width 5 height 6
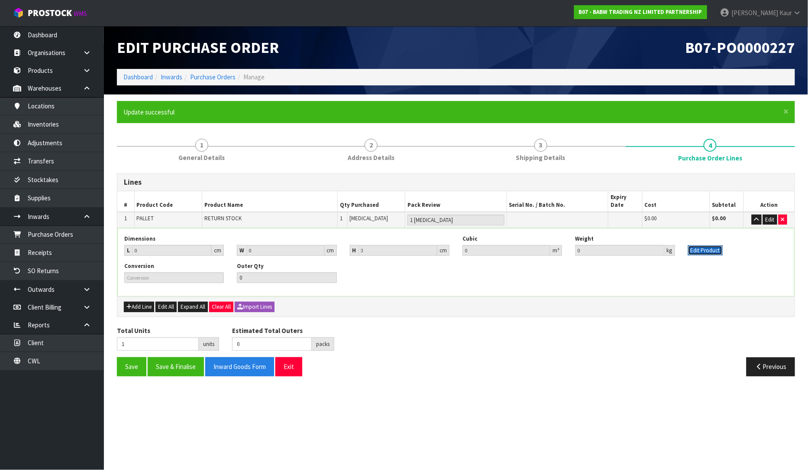
click at [700, 245] on button "Edit Product" at bounding box center [705, 250] width 35 height 10
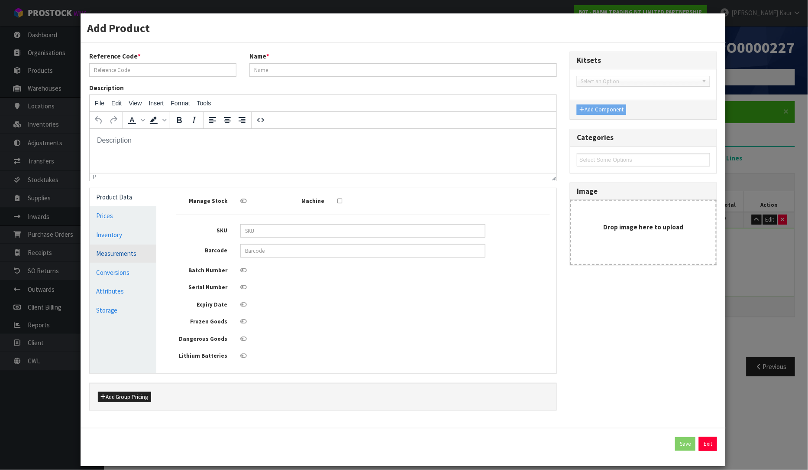
type input "PALLET"
type input "RETURN STOCK"
type input "0"
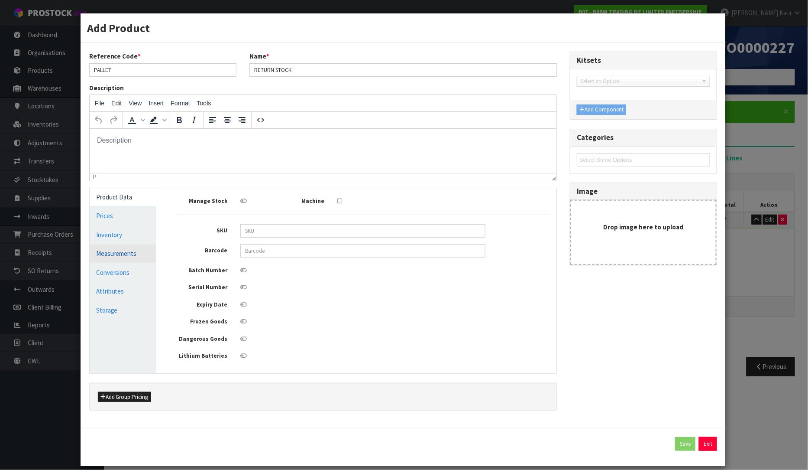
type input "0"
click at [120, 257] on link "Measurements" at bounding box center [123, 253] width 67 height 18
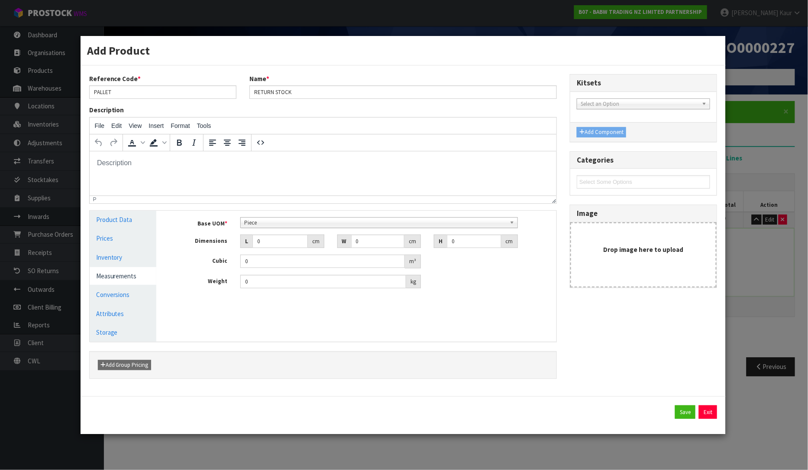
scroll to position [167, 0]
click at [280, 224] on span "Piece" at bounding box center [375, 222] width 262 height 10
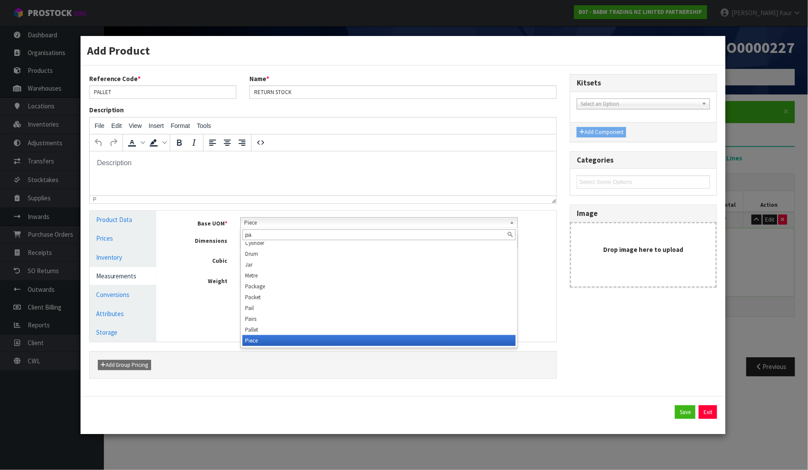
scroll to position [0, 0]
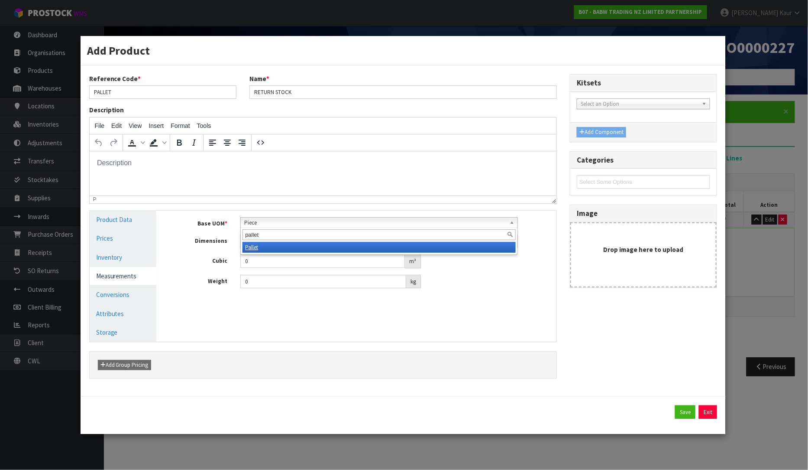
type input "pallet"
click at [267, 244] on li "Pallet" at bounding box center [379, 247] width 273 height 11
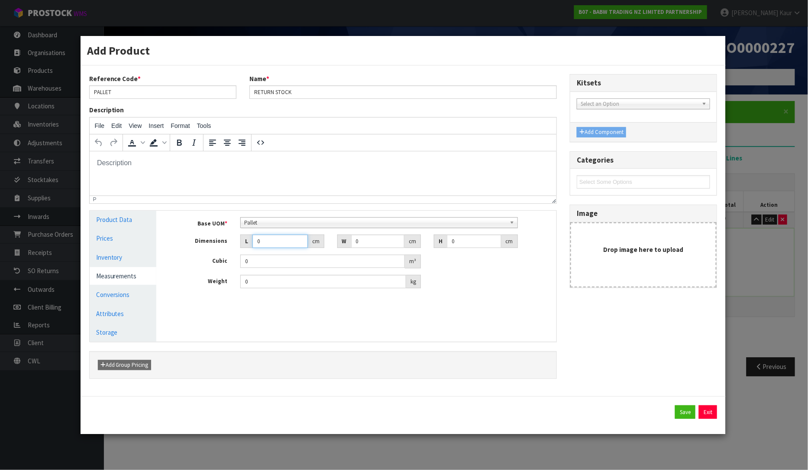
drag, startPoint x: 263, startPoint y: 243, endPoint x: 250, endPoint y: 240, distance: 12.5
click at [250, 240] on div "L 0 cm" at bounding box center [282, 241] width 84 height 14
type input "1"
type input "0.000001"
type input "126"
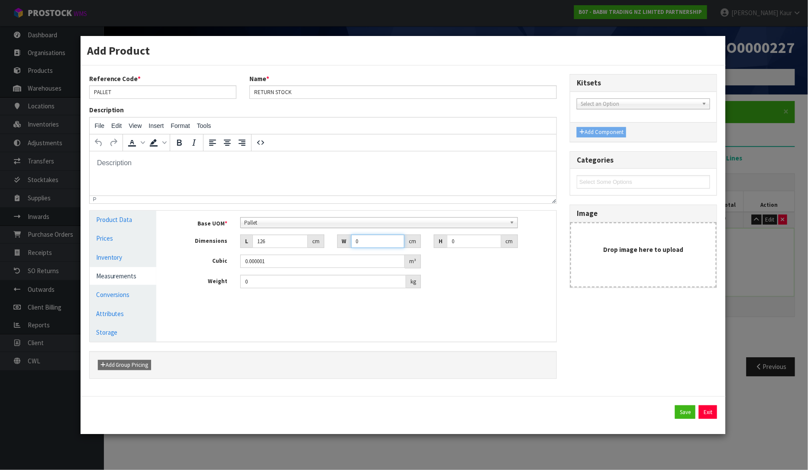
drag, startPoint x: 368, startPoint y: 245, endPoint x: 336, endPoint y: 244, distance: 32.5
click at [336, 244] on div "W 0 cm" at bounding box center [379, 241] width 97 height 14
type input "120"
drag, startPoint x: 469, startPoint y: 234, endPoint x: 443, endPoint y: 249, distance: 29.3
click at [443, 249] on div "Base UOM * Bag Bar Basket Bin Bottle Box Bundle Cabinet Cage Carton Case Coil C…" at bounding box center [363, 252] width 374 height 71
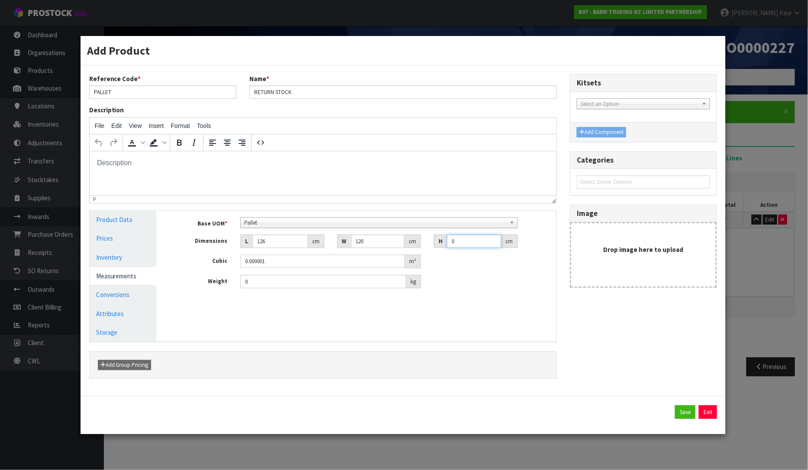
type input "1"
type input "0.01512"
type input "18"
type input "0.27216"
type input "181"
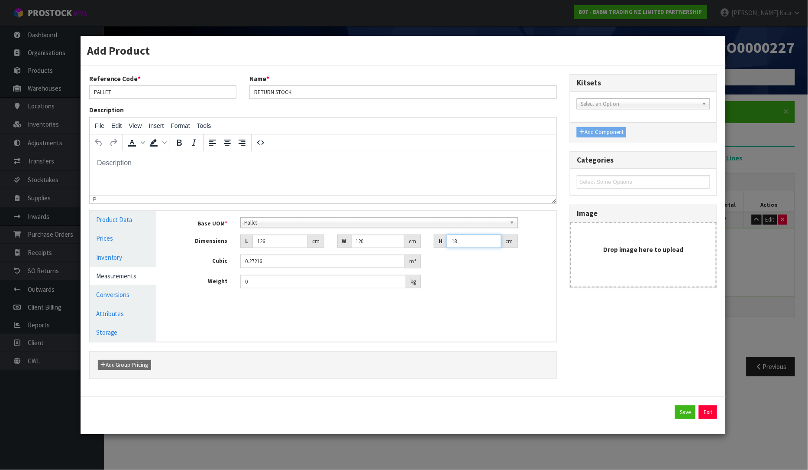
type input "2.73672"
type input "181"
drag, startPoint x: 276, startPoint y: 284, endPoint x: 174, endPoint y: 299, distance: 103.4
click at [174, 299] on div "Base UOM * Bag Bar Basket Bin Bottle Box Bundle Cabinet Cage Carton Case Coil C…" at bounding box center [362, 256] width 387 height 91
type input "178"
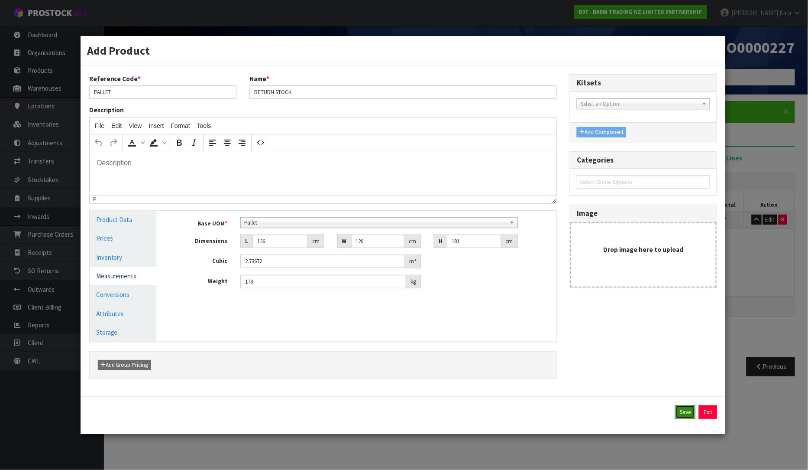
click at [686, 417] on button "Save" at bounding box center [685, 412] width 20 height 14
type input "1 PLT"
type input "126"
type input "120"
type input "181"
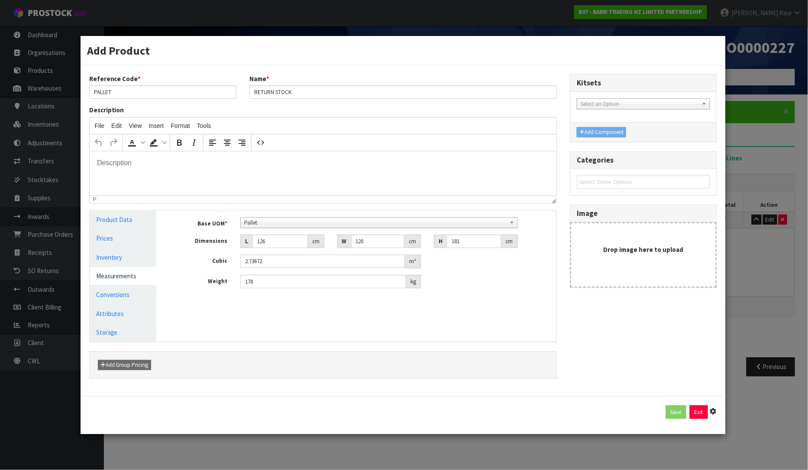
type input "2.73672"
type input "178"
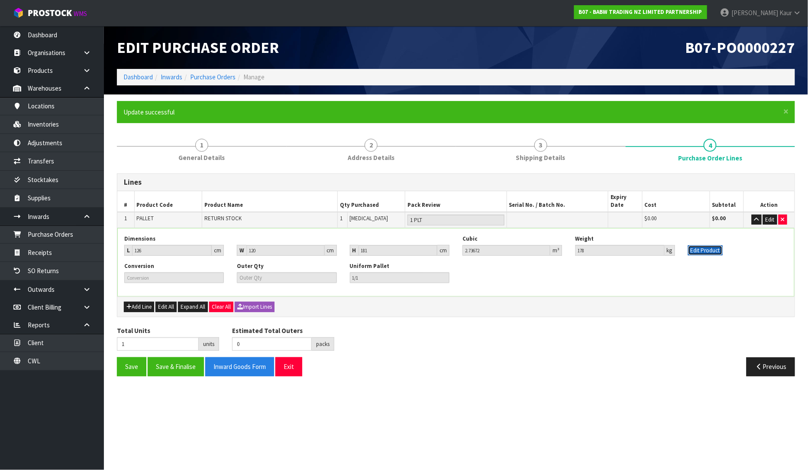
click at [693, 245] on button "Edit Product" at bounding box center [705, 250] width 35 height 10
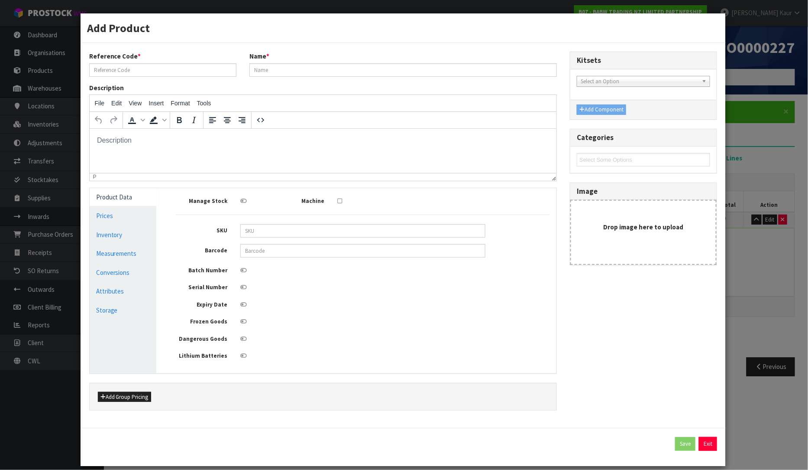
type input "PALLET"
type input "RETURN STOCK"
click at [119, 269] on link "Conversions" at bounding box center [123, 272] width 67 height 18
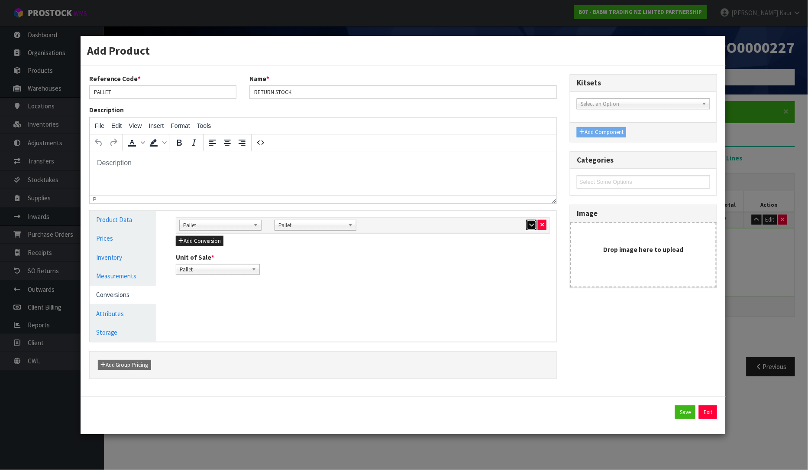
click at [532, 222] on icon "button" at bounding box center [531, 225] width 5 height 6
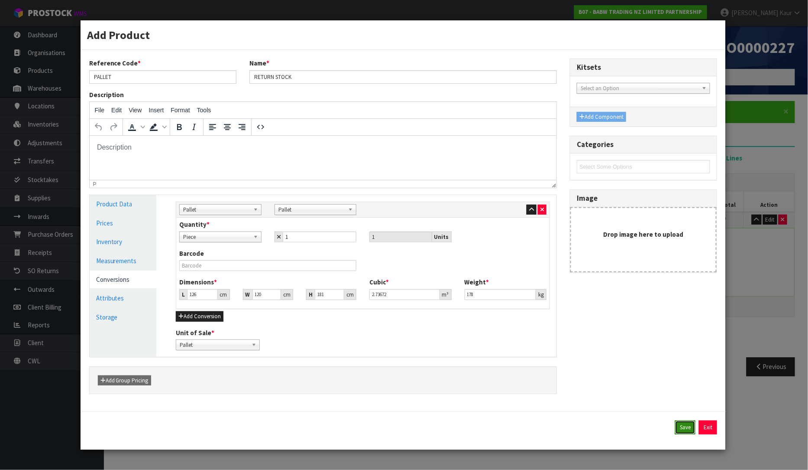
click at [678, 432] on button "Save" at bounding box center [685, 427] width 20 height 14
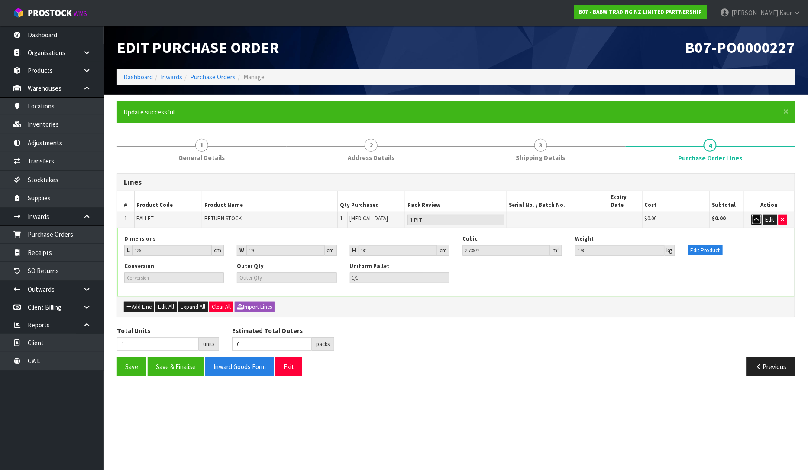
click at [759, 217] on icon "button" at bounding box center [757, 220] width 5 height 6
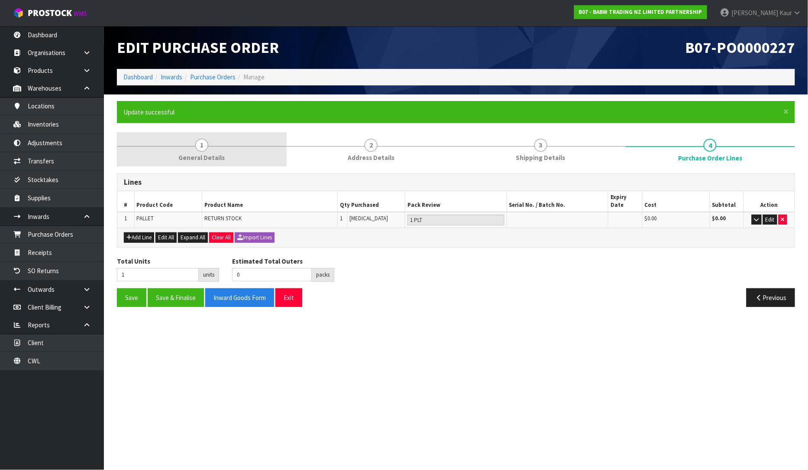
click at [207, 156] on span "General Details" at bounding box center [201, 157] width 46 height 9
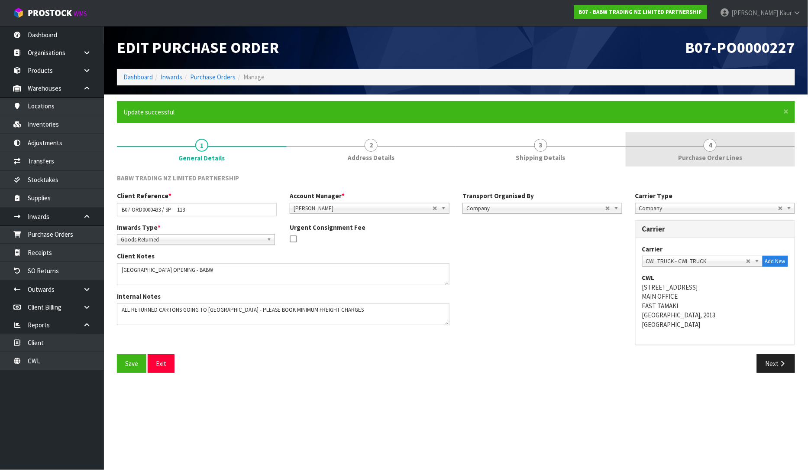
click at [686, 161] on span "Purchase Order Lines" at bounding box center [710, 157] width 64 height 9
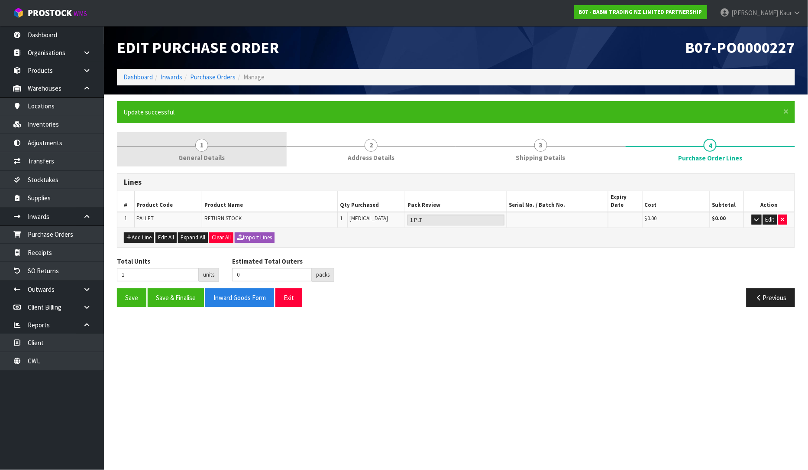
click at [212, 154] on span "General Details" at bounding box center [201, 157] width 46 height 9
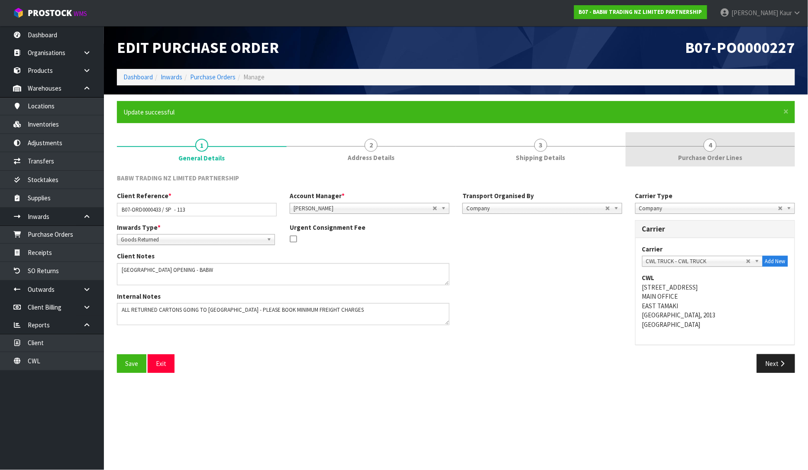
click at [705, 152] on link "4 Purchase Order Lines" at bounding box center [711, 149] width 170 height 34
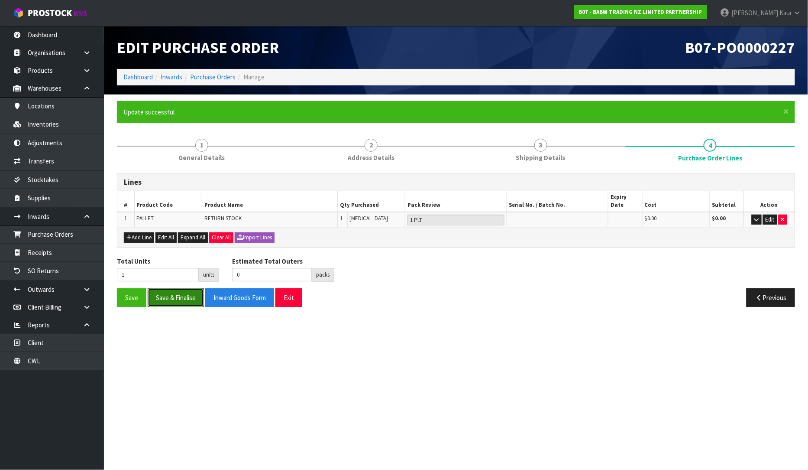
click at [191, 291] on button "Save & Finalise" at bounding box center [176, 297] width 56 height 19
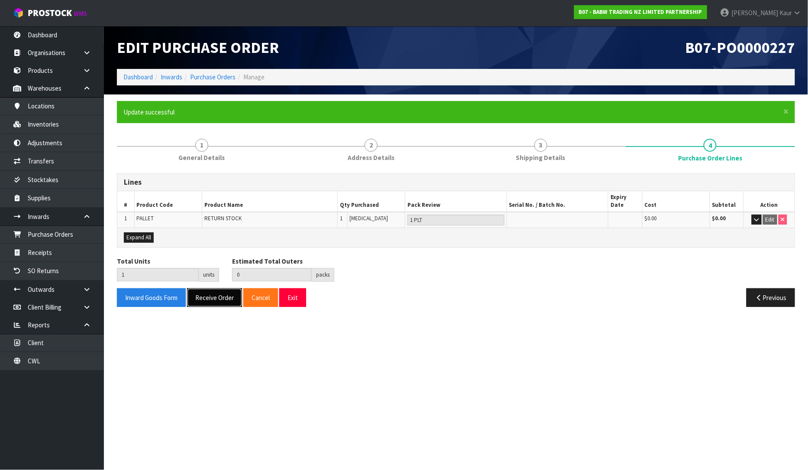
click at [206, 288] on button "Receive Order" at bounding box center [214, 297] width 55 height 19
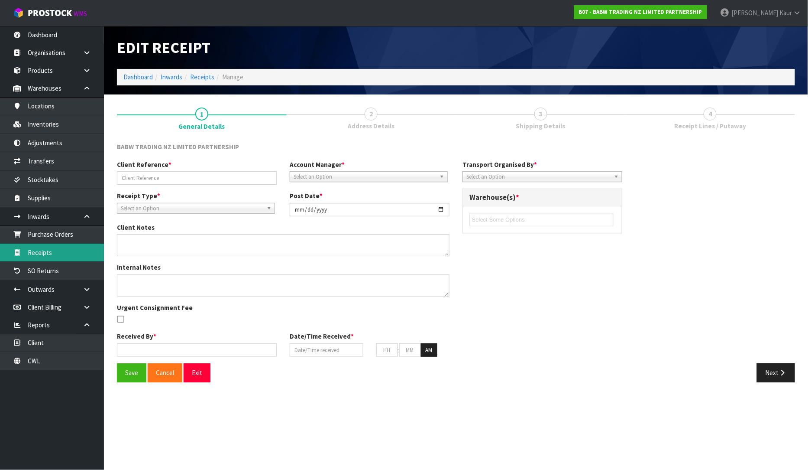
click at [45, 256] on link "Receipts" at bounding box center [52, 252] width 104 height 18
type input "B07-ORD0000433 / SP - 113"
type input "[DATE]"
type textarea "[GEOGRAPHIC_DATA] OPENING - BABW"
type textarea "ALL RETURNED CARTONS GOING TO [GEOGRAPHIC_DATA] - PLEASE BOOK MINIMUM FREIGHT C…"
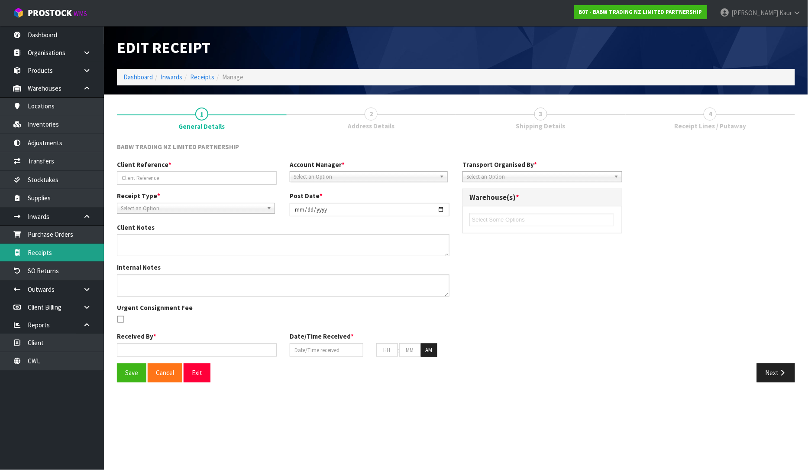
type input "[PERSON_NAME]"
type input "[DATE]"
type input "04"
type input "13"
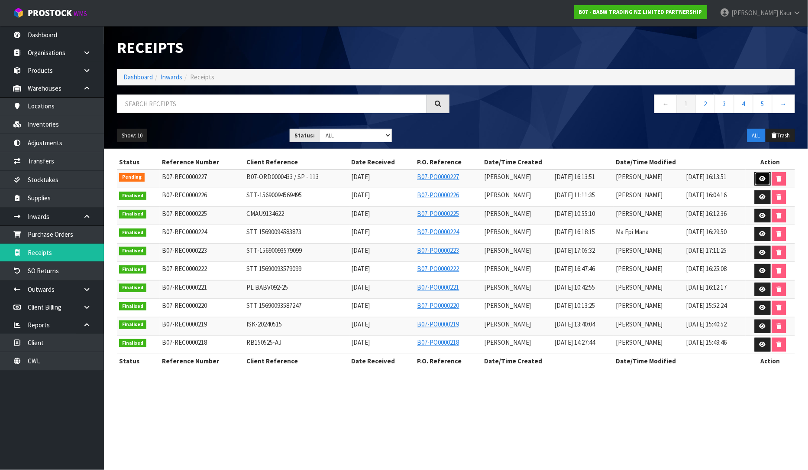
click at [760, 176] on icon at bounding box center [763, 179] width 6 height 6
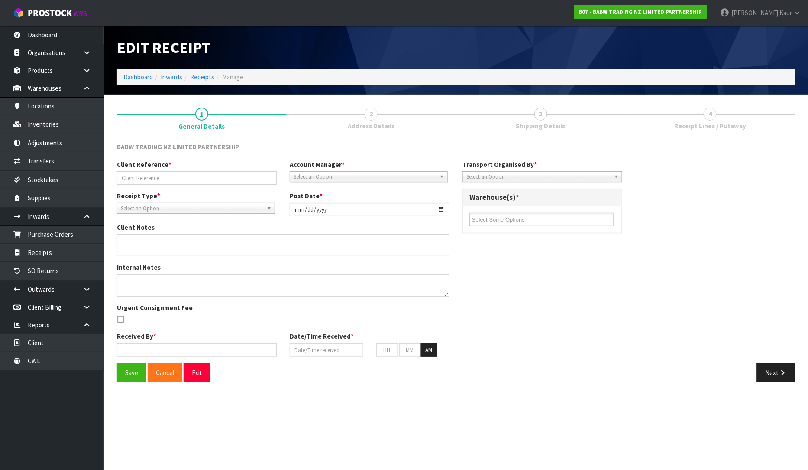
type input "B07-ORD0000433 / SP - 113"
type input "[DATE]"
type textarea "[GEOGRAPHIC_DATA] OPENING - BABW"
type textarea "ALL RETURNED CARTONS GOING TO [GEOGRAPHIC_DATA] - PLEASE BOOK MINIMUM FREIGHT C…"
type input "[PERSON_NAME]"
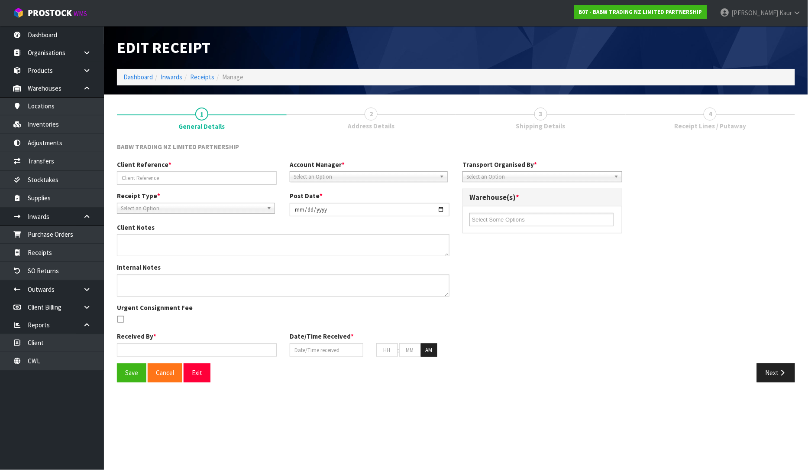
type input "[DATE]"
type input "04"
type input "13"
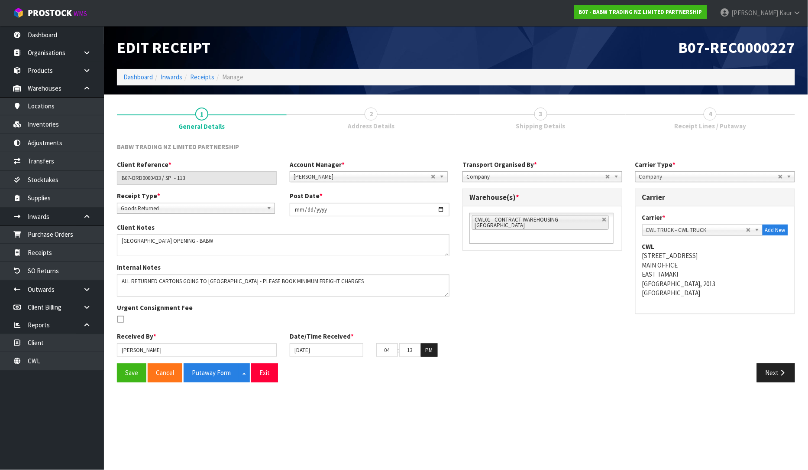
click at [785, 386] on div "Save Cancel Putaway Form Split button! CSV FORMAT Exit Next" at bounding box center [455, 375] width 691 height 25
click at [774, 371] on button "Next" at bounding box center [776, 372] width 38 height 19
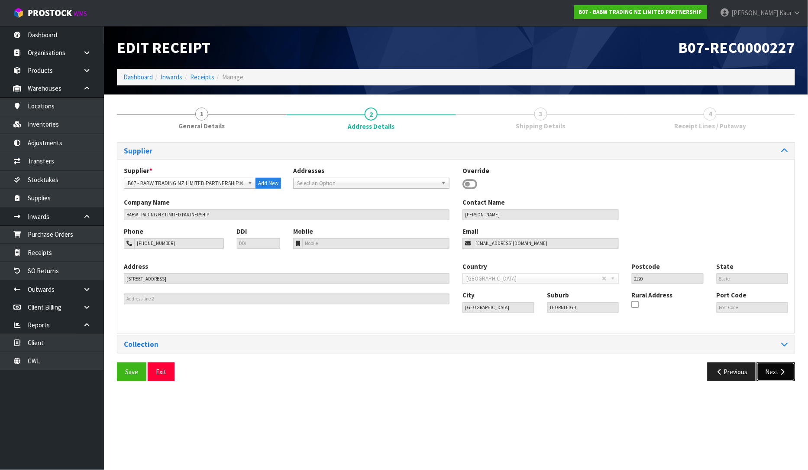
click at [776, 370] on button "Next" at bounding box center [776, 371] width 38 height 19
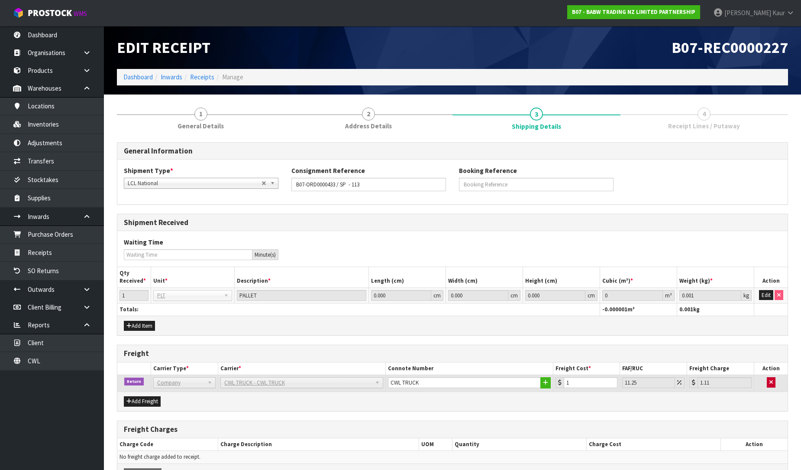
scroll to position [54, 0]
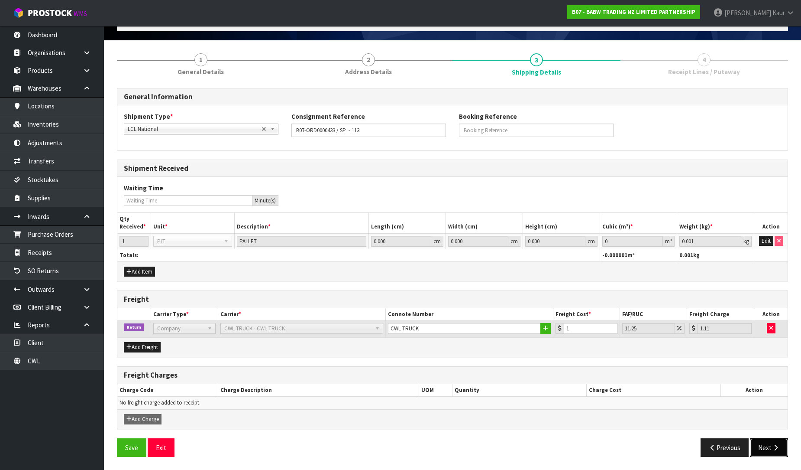
click at [776, 446] on icon "button" at bounding box center [776, 447] width 8 height 6
click at [772, 240] on button "Edit" at bounding box center [766, 241] width 14 height 10
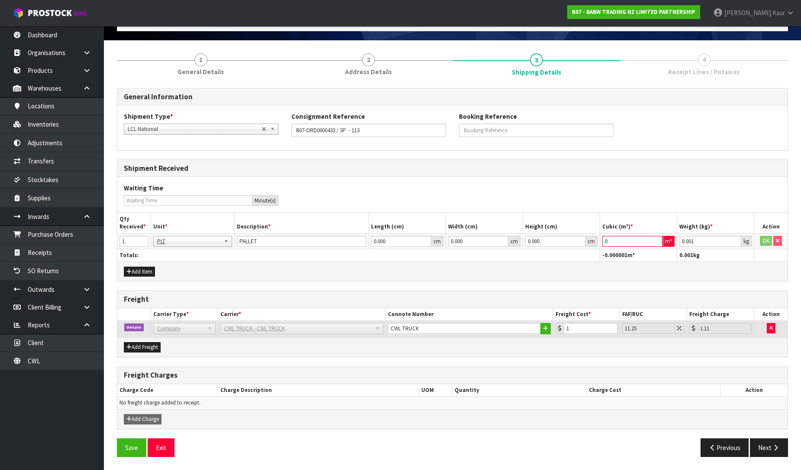
click at [613, 240] on input "0" at bounding box center [633, 241] width 60 height 11
type input "1"
click at [762, 241] on button "OK" at bounding box center [766, 241] width 12 height 10
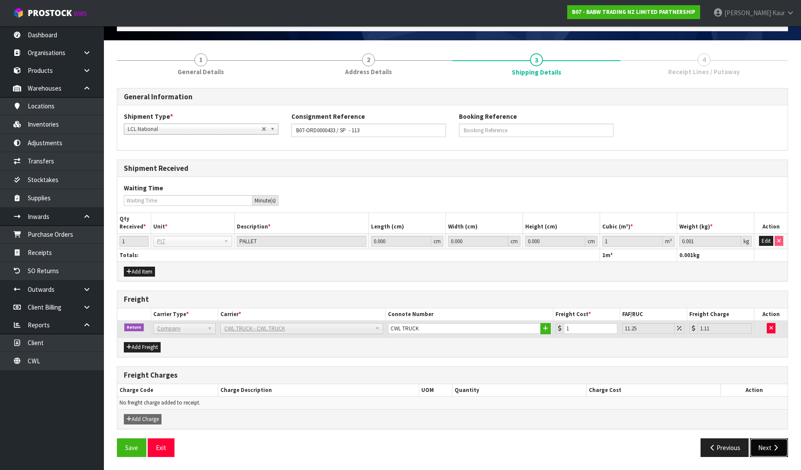
click at [760, 447] on button "Next" at bounding box center [769, 447] width 38 height 19
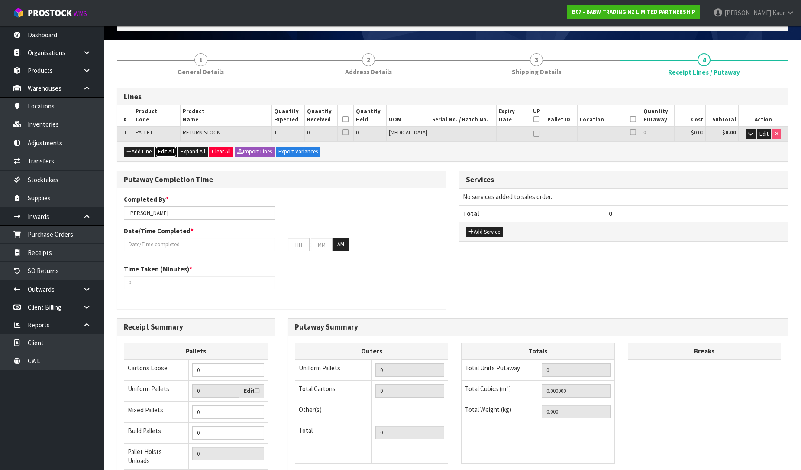
click at [166, 152] on button "Edit All" at bounding box center [166, 151] width 21 height 10
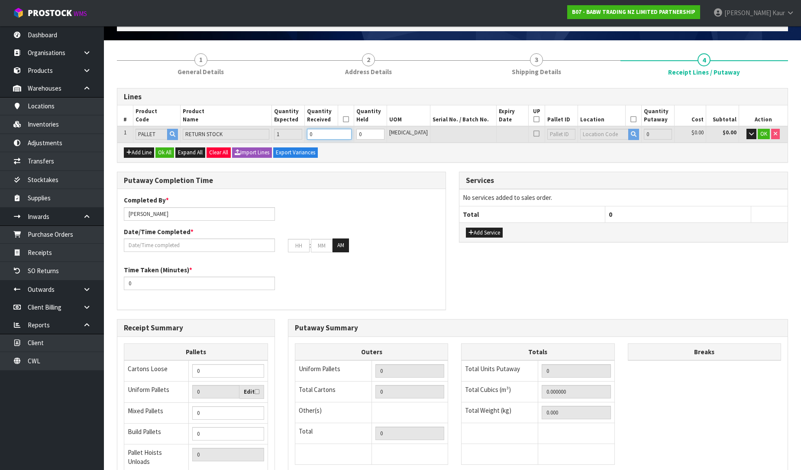
click at [337, 132] on input "0" at bounding box center [329, 134] width 44 height 11
type input "1"
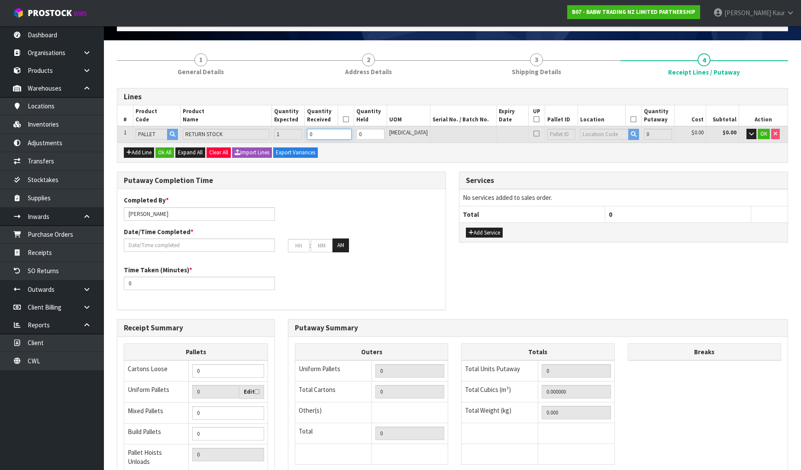
type input "2.73672"
type input "178"
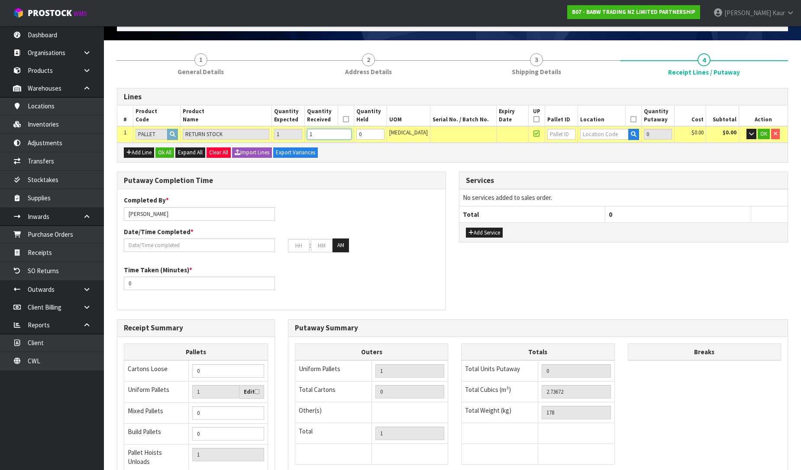
type input "1"
click at [587, 131] on input "text" at bounding box center [605, 134] width 49 height 11
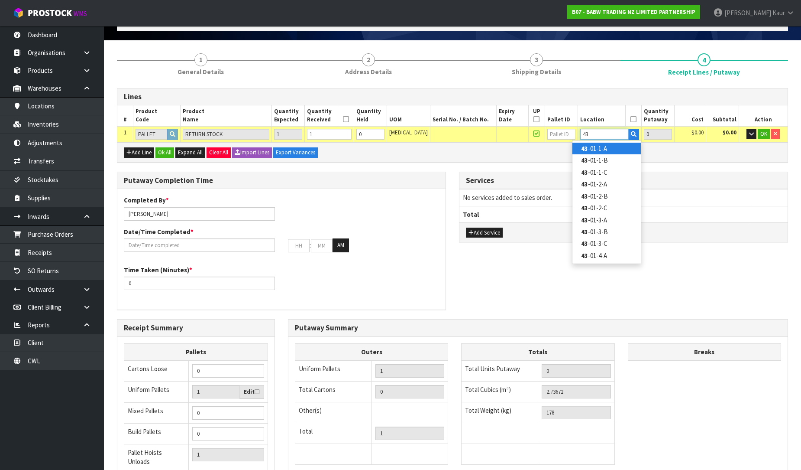
type input "43"
click at [595, 150] on link "43 -01-1-A" at bounding box center [607, 149] width 68 height 12
type input "1"
type input "43-01-1-A"
type input "1"
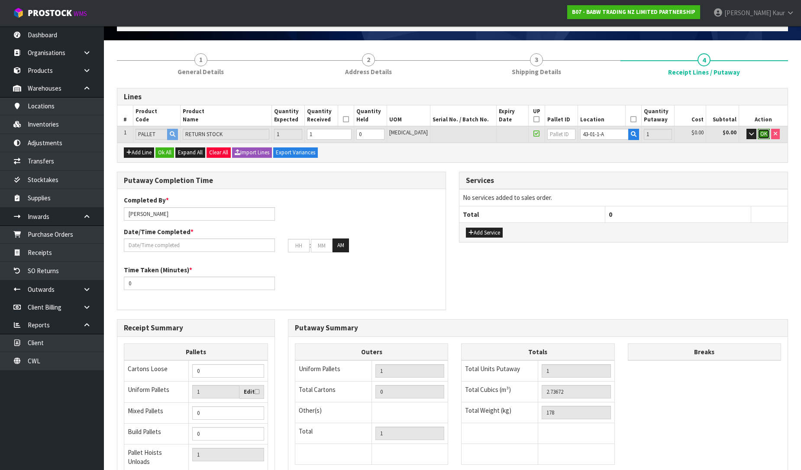
click at [767, 133] on button "OK" at bounding box center [764, 134] width 12 height 10
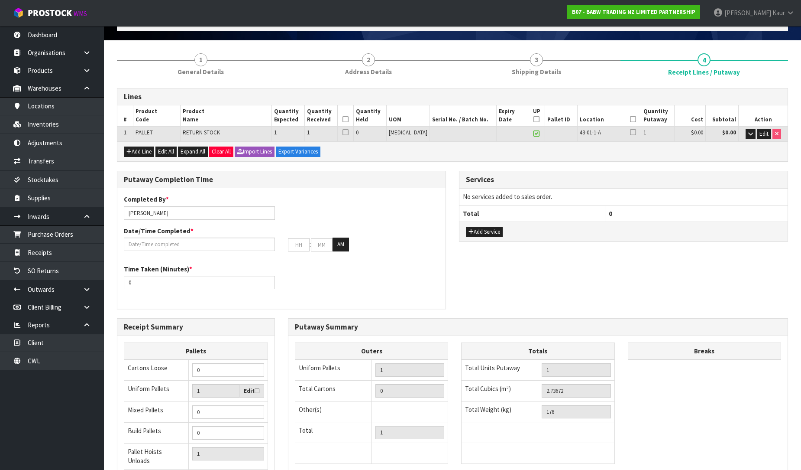
click at [349, 120] on icon at bounding box center [346, 119] width 6 height 0
click at [534, 119] on icon at bounding box center [537, 119] width 6 height 0
click at [630, 119] on icon at bounding box center [633, 119] width 6 height 0
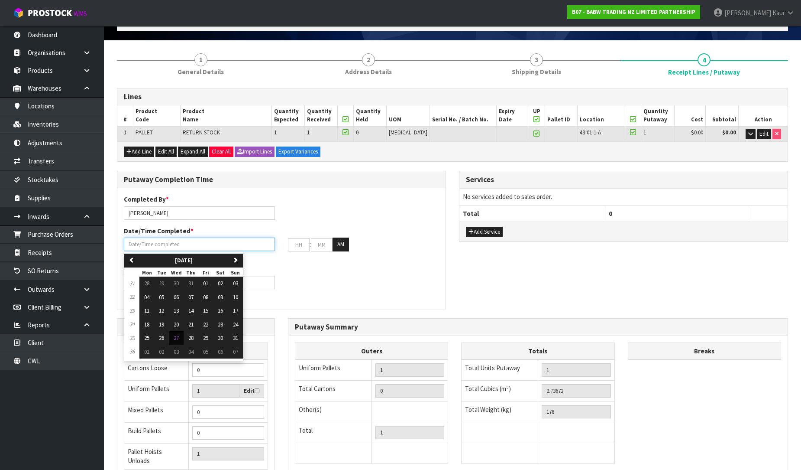
click at [176, 244] on input "text" at bounding box center [199, 243] width 151 height 13
click at [182, 337] on button "27" at bounding box center [176, 338] width 15 height 14
type input "[DATE]"
type input "12"
type input "00"
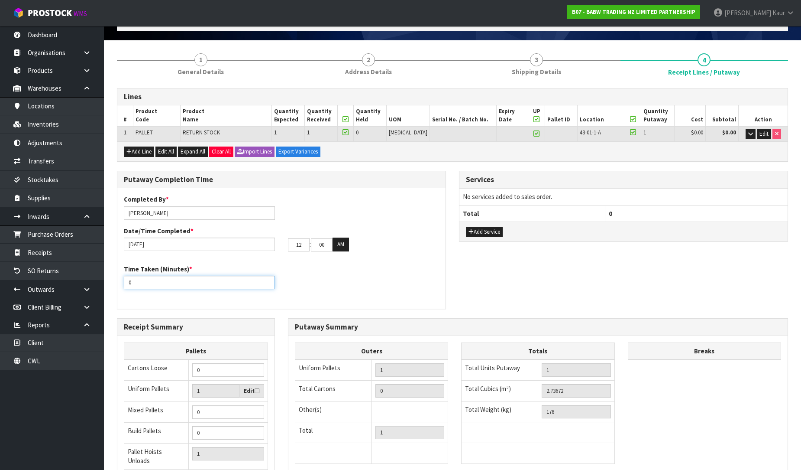
drag, startPoint x: 144, startPoint y: 281, endPoint x: 114, endPoint y: 293, distance: 32.3
click at [114, 293] on div "Putaway Completion Time Completed By * [PERSON_NAME] Date/Time Completed * [DAT…" at bounding box center [281, 244] width 342 height 147
type input "15"
drag, startPoint x: 302, startPoint y: 245, endPoint x: 280, endPoint y: 246, distance: 21.7
click at [280, 246] on div "[DATE] 12 : 00 : 00 AM" at bounding box center [281, 244] width 328 height 14
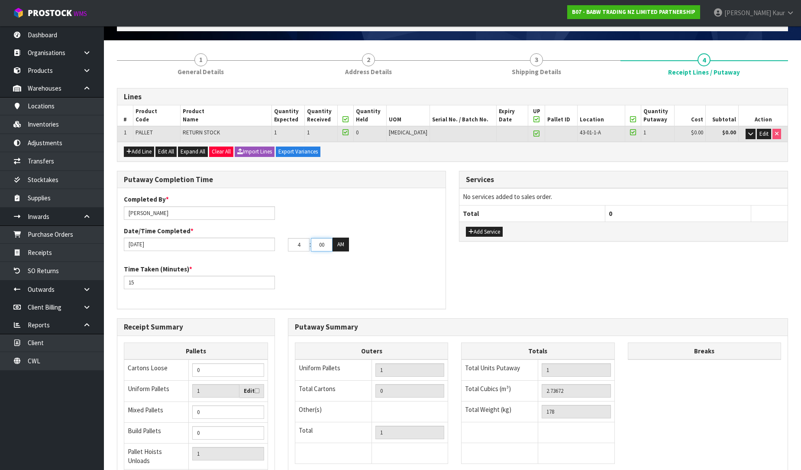
type input "04"
drag, startPoint x: 317, startPoint y: 245, endPoint x: 308, endPoint y: 246, distance: 8.8
click at [308, 246] on tr "04 : 00 : 00 AM" at bounding box center [318, 244] width 61 height 14
type input "15"
click at [347, 243] on button "AM" at bounding box center [341, 244] width 16 height 14
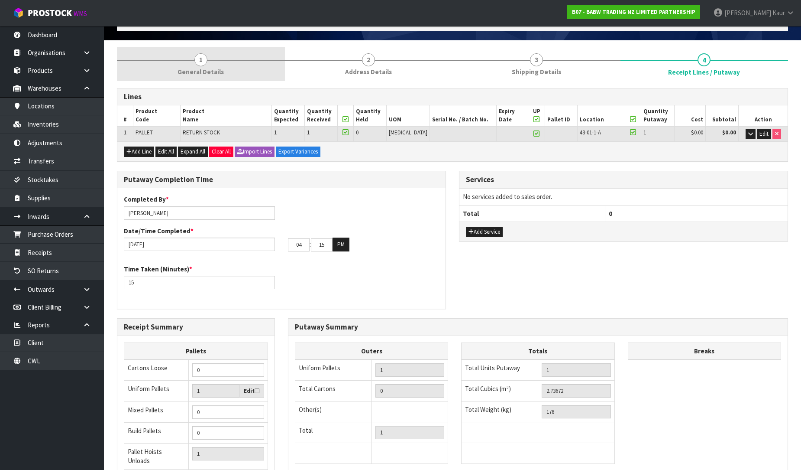
click at [215, 58] on link "1 General Details" at bounding box center [201, 64] width 168 height 34
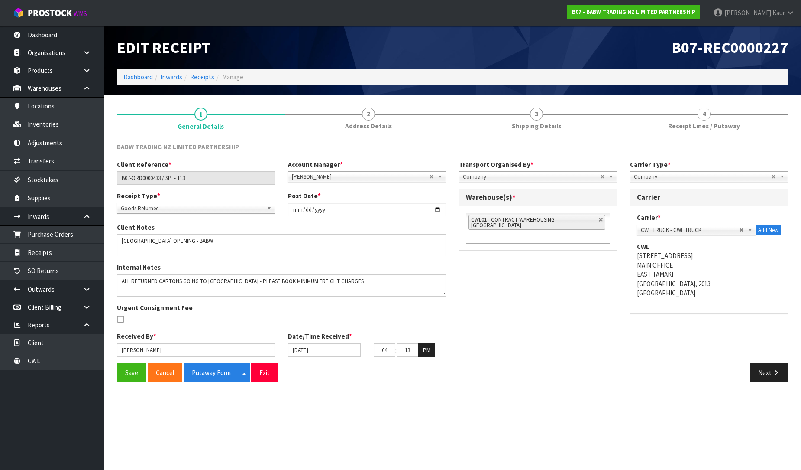
scroll to position [0, 0]
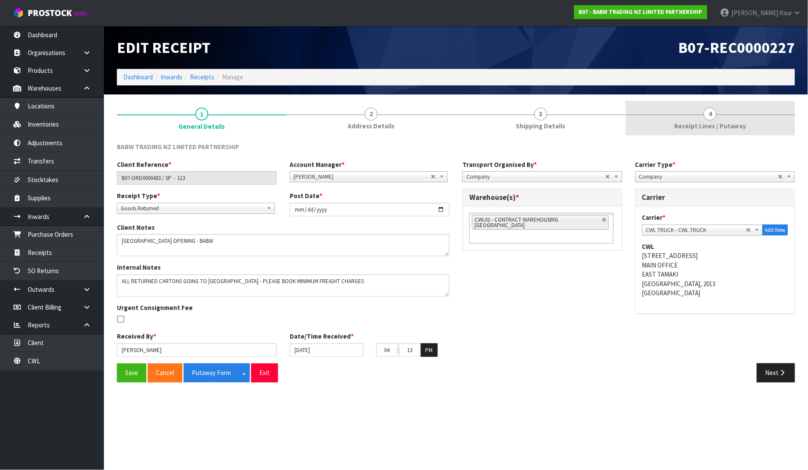
click at [717, 118] on link "4 Receipt Lines / Putaway" at bounding box center [711, 118] width 170 height 34
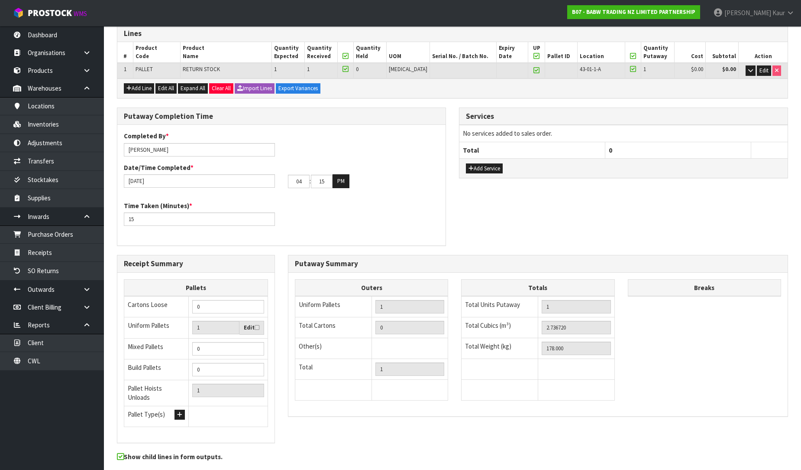
scroll to position [146, 0]
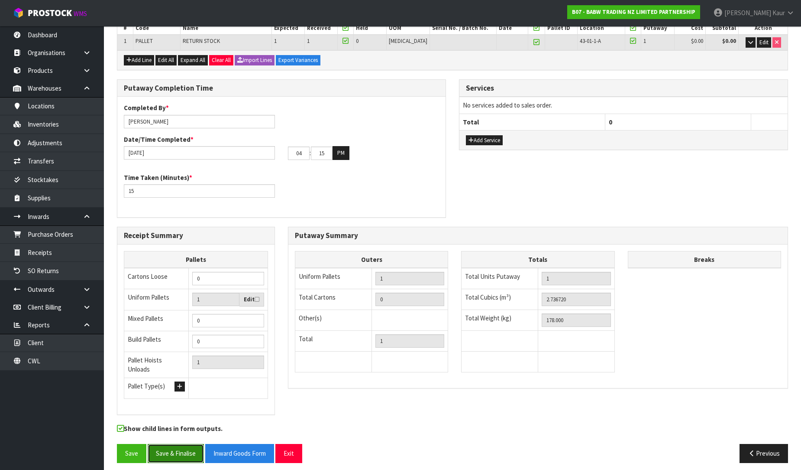
click at [166, 450] on button "Save & Finalise" at bounding box center [176, 453] width 56 height 19
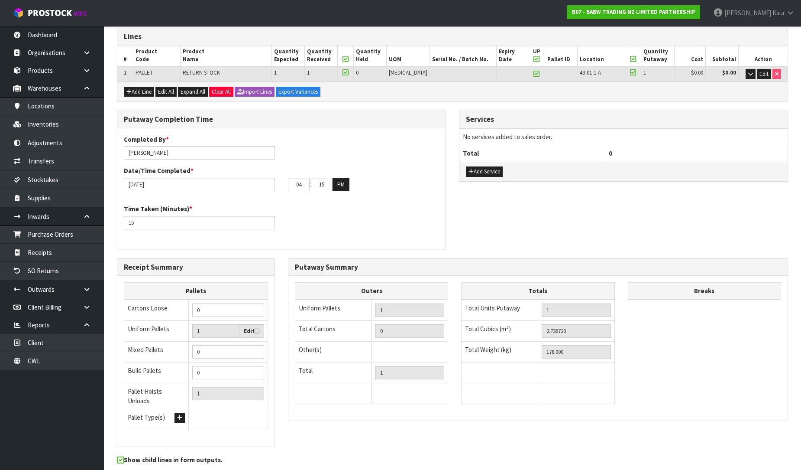
scroll to position [0, 0]
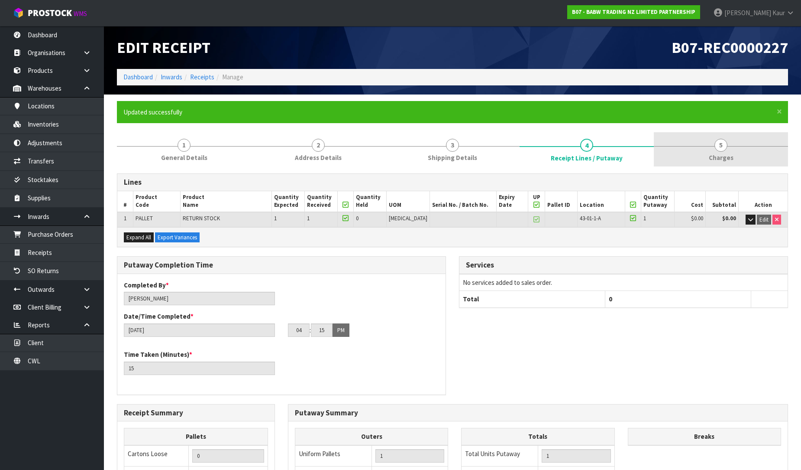
click at [732, 150] on link "5 [GEOGRAPHIC_DATA]" at bounding box center [721, 149] width 134 height 34
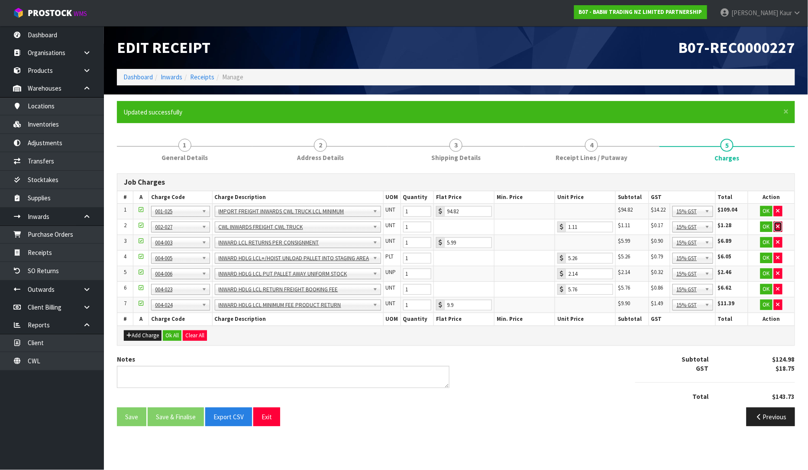
click at [778, 228] on icon "button" at bounding box center [778, 227] width 3 height 6
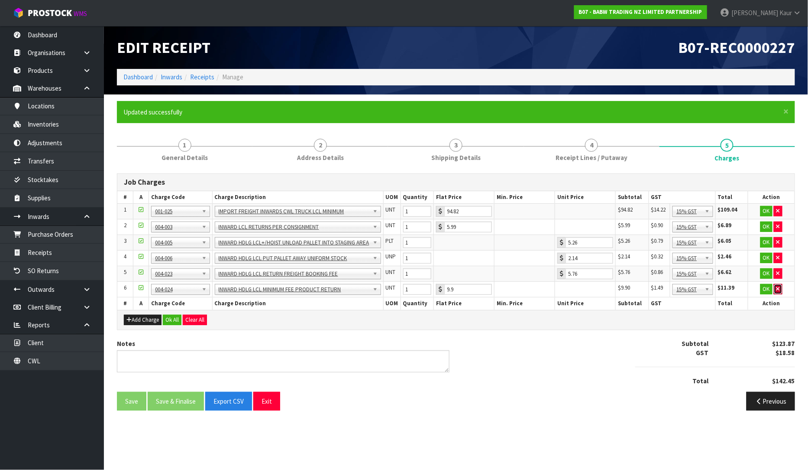
click at [778, 292] on button "button" at bounding box center [778, 289] width 9 height 10
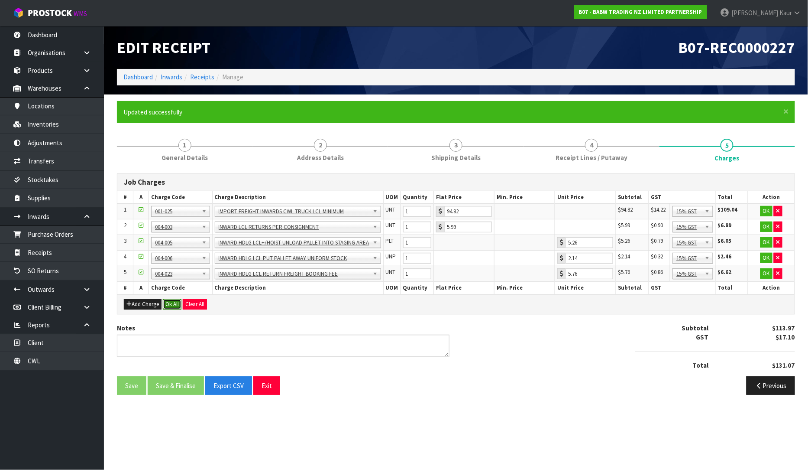
click at [180, 302] on button "Ok All" at bounding box center [172, 304] width 19 height 10
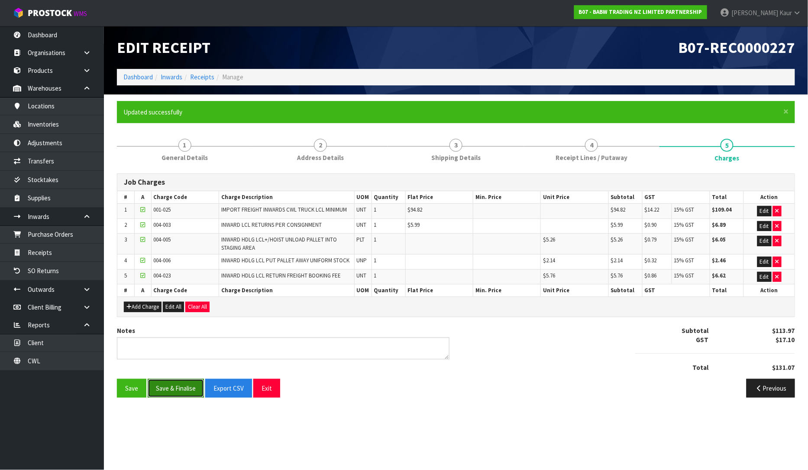
click at [165, 391] on button "Save & Finalise" at bounding box center [176, 388] width 56 height 19
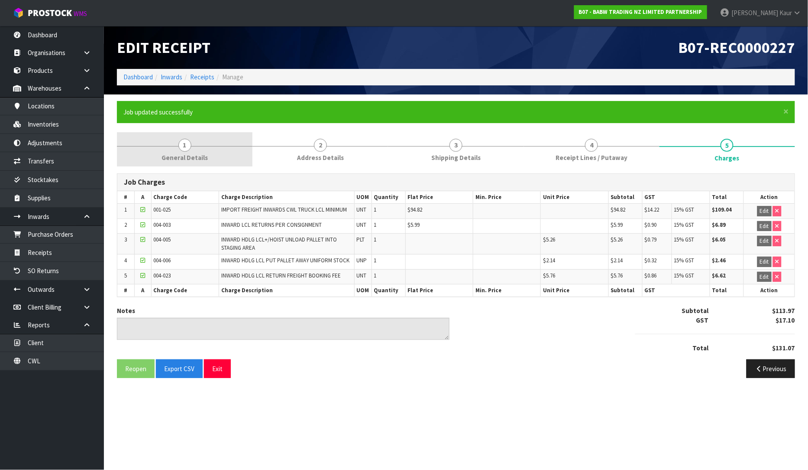
drag, startPoint x: 178, startPoint y: 150, endPoint x: 184, endPoint y: 158, distance: 9.6
click at [179, 151] on link "1 General Details" at bounding box center [185, 149] width 136 height 34
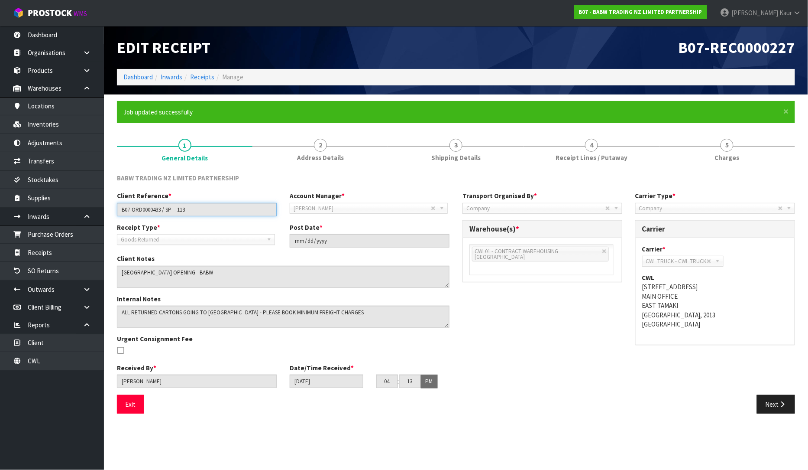
drag, startPoint x: 201, startPoint y: 208, endPoint x: 119, endPoint y: 223, distance: 83.2
click at [119, 223] on div "Client Reference * B07-ORD0000433 / SP - 113 Account Manager * [PERSON_NAME] [P…" at bounding box center [283, 292] width 346 height 203
click at [613, 153] on span "Receipt Lines / Putaway" at bounding box center [592, 157] width 72 height 9
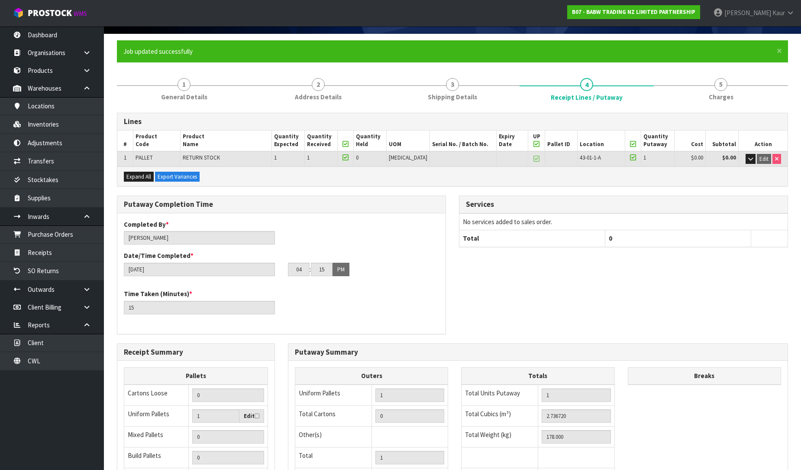
scroll to position [177, 0]
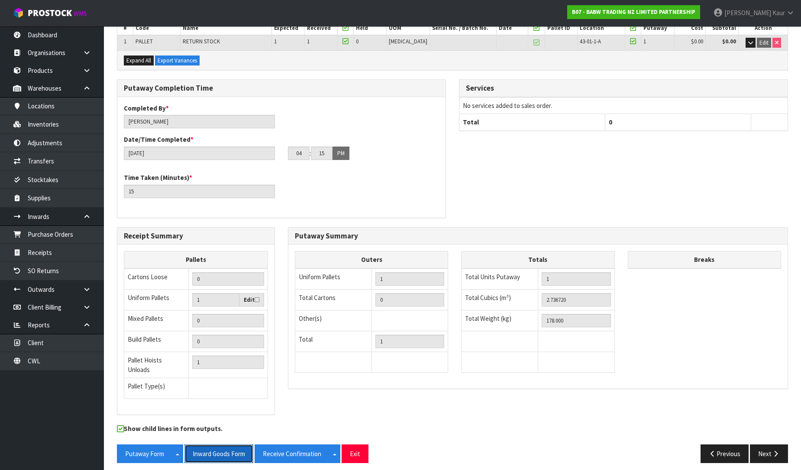
click at [224, 444] on button "Inward Goods Form" at bounding box center [219, 453] width 69 height 19
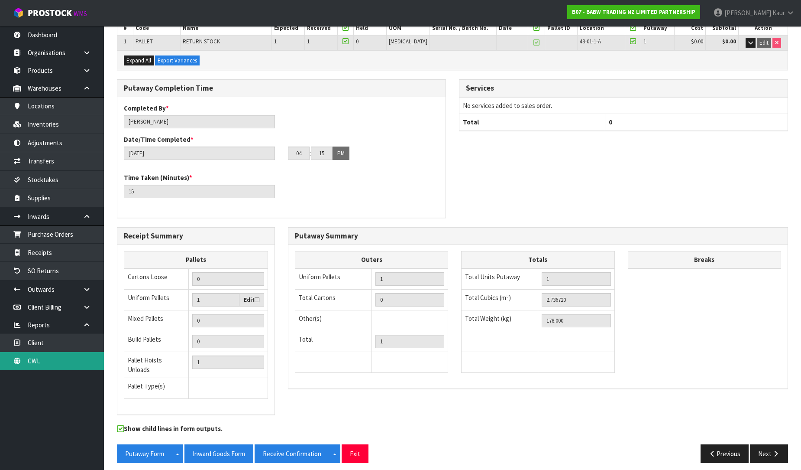
click at [62, 366] on link "CWL" at bounding box center [52, 361] width 104 height 18
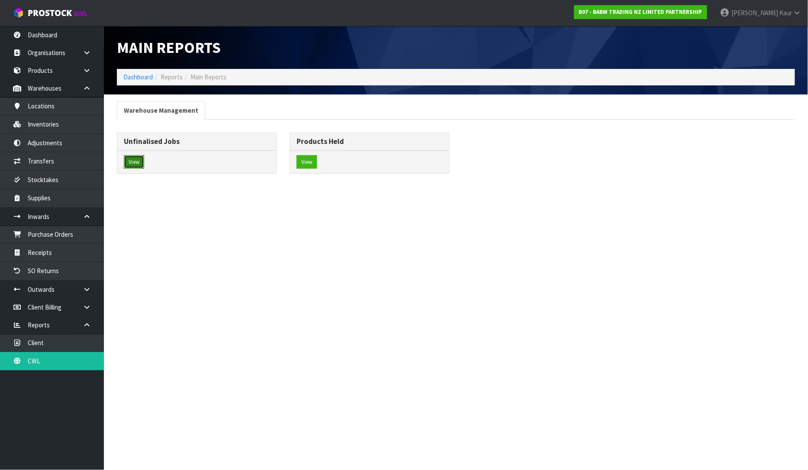
click at [140, 157] on button "View" at bounding box center [134, 162] width 20 height 14
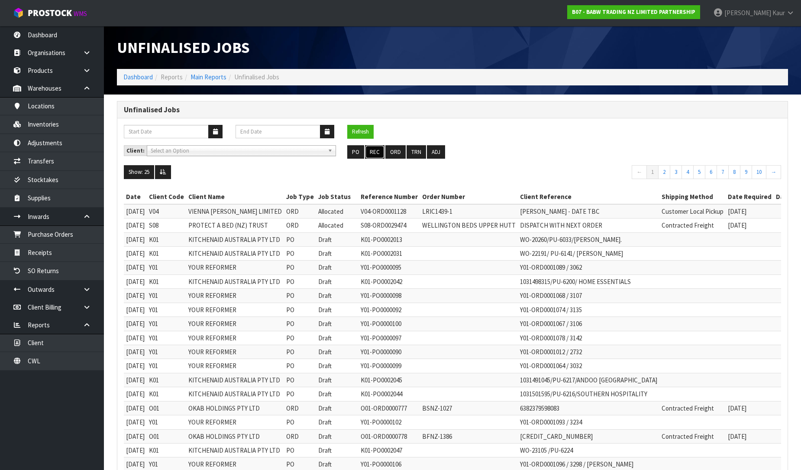
click at [368, 155] on button "REC" at bounding box center [374, 152] width 19 height 14
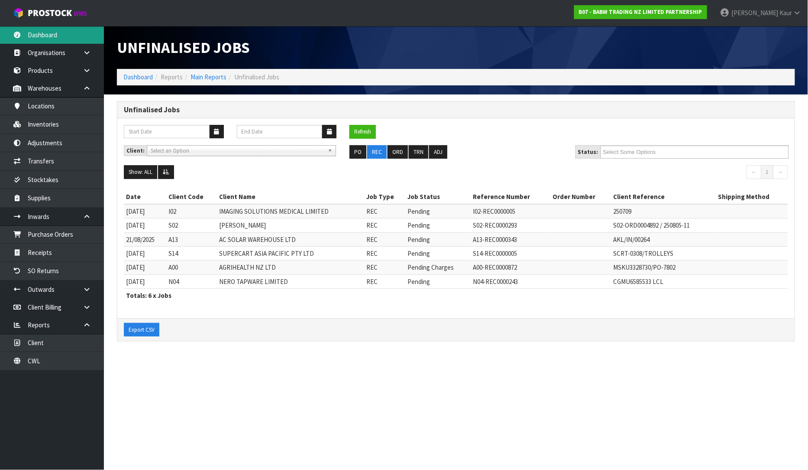
click at [62, 31] on link "Dashboard" at bounding box center [52, 35] width 104 height 18
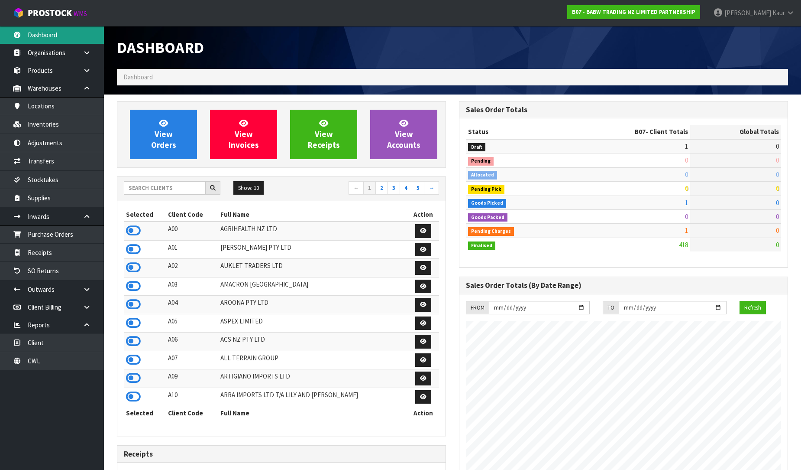
scroll to position [432575, 432890]
click at [138, 229] on icon at bounding box center [133, 230] width 15 height 13
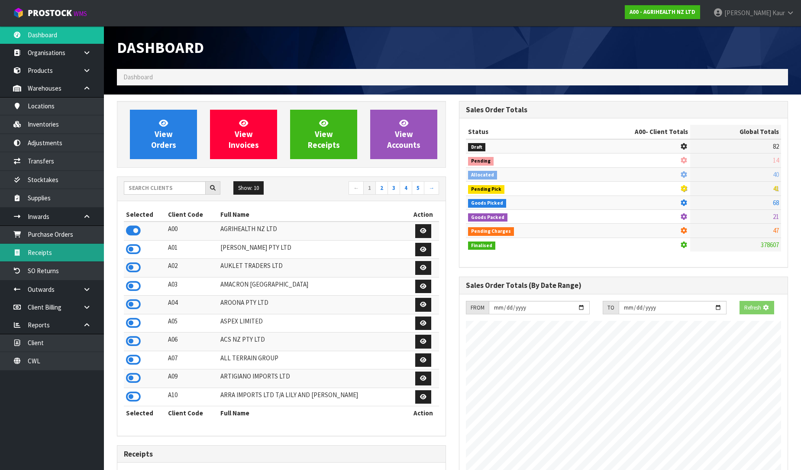
scroll to position [432692, 432890]
click at [55, 257] on link "Receipts" at bounding box center [52, 252] width 104 height 18
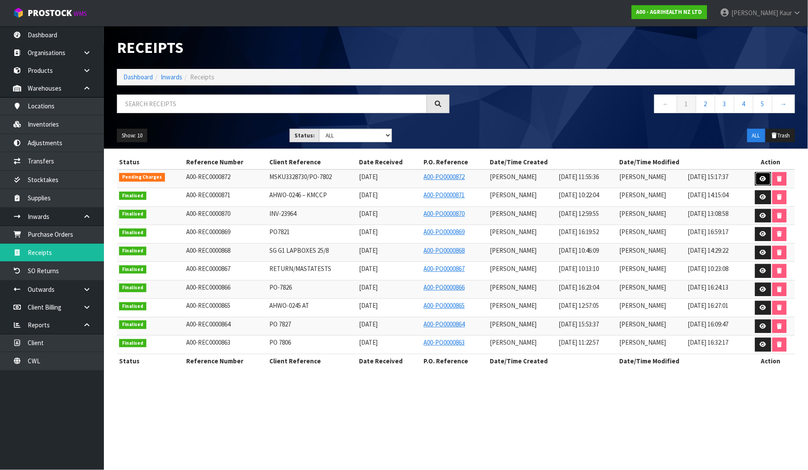
click at [763, 178] on icon at bounding box center [763, 179] width 6 height 6
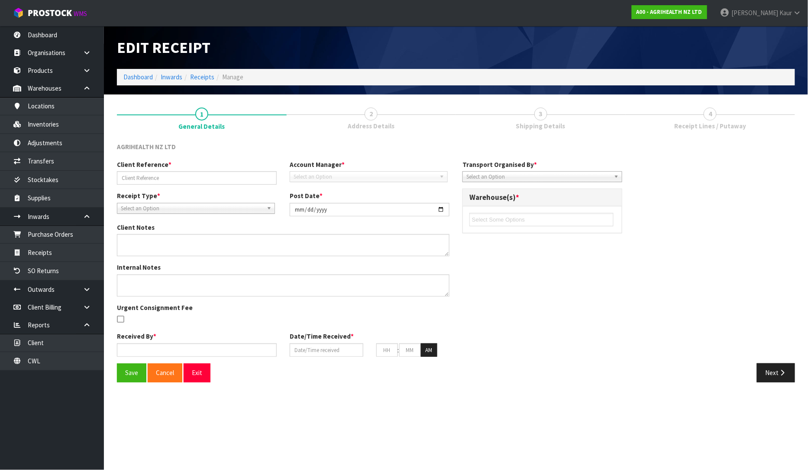
type input "MSKU3328730/PO-7802"
type input "[DATE]"
type input "[PERSON_NAME]"
type input "[DATE]"
type input "11"
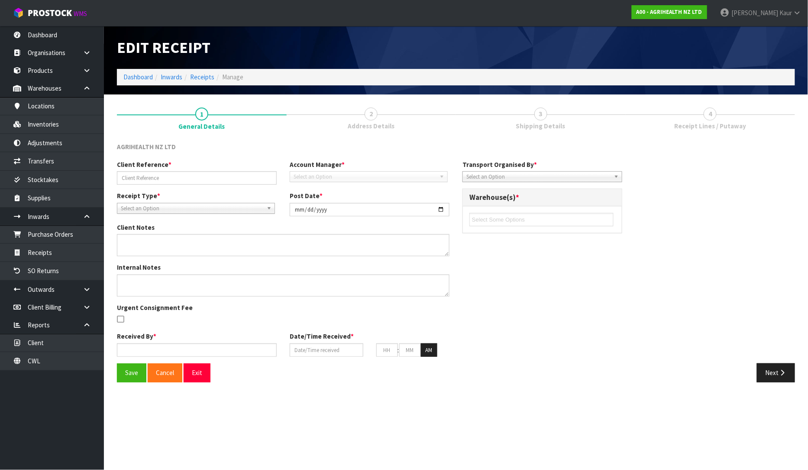
type input "55"
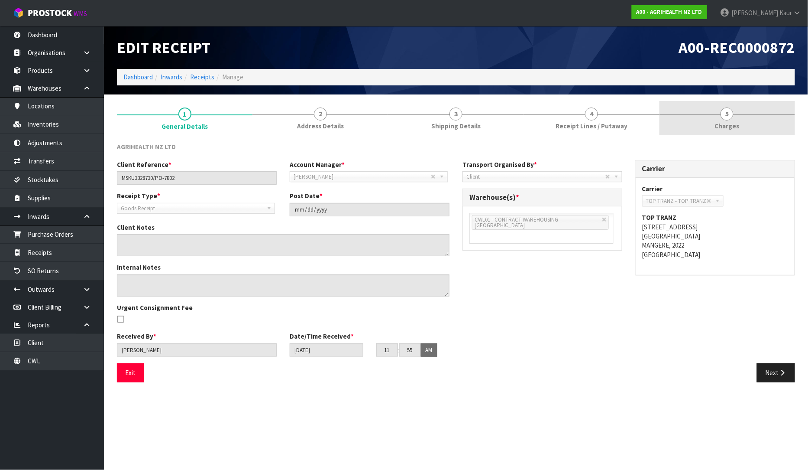
click at [733, 127] on span "Charges" at bounding box center [727, 125] width 25 height 9
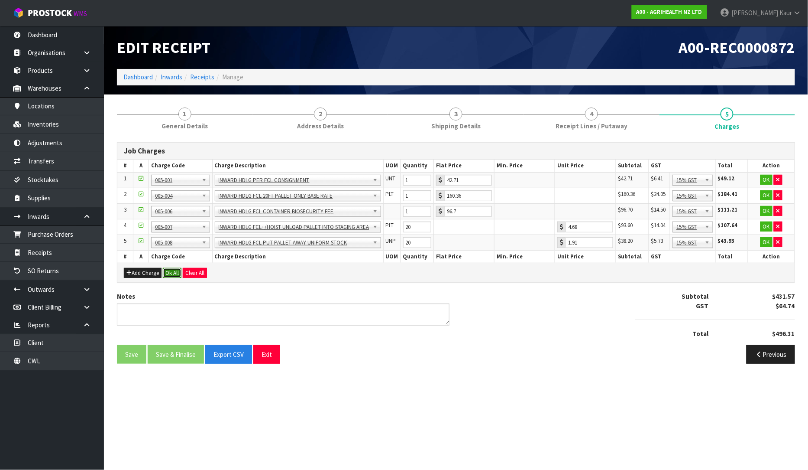
click at [174, 273] on button "Ok All" at bounding box center [172, 273] width 19 height 10
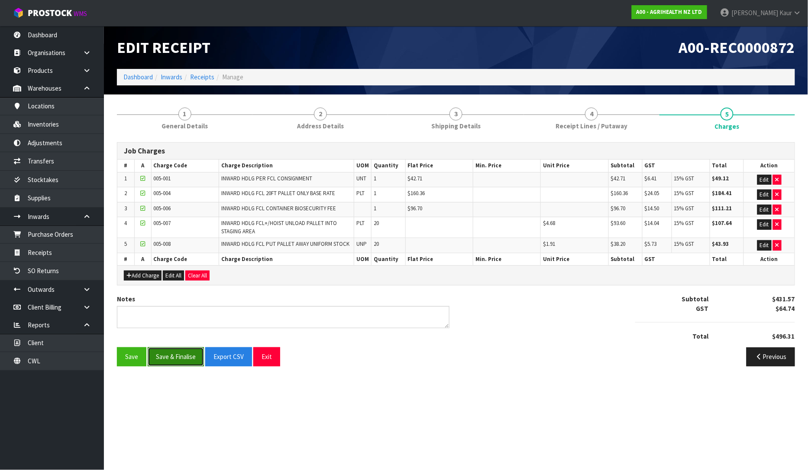
click at [184, 354] on button "Save & Finalise" at bounding box center [176, 356] width 56 height 19
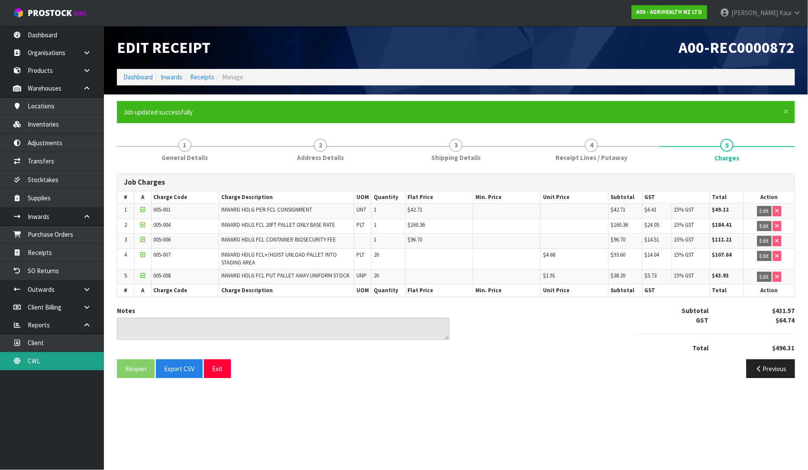
click at [50, 359] on link "CWL" at bounding box center [52, 361] width 104 height 18
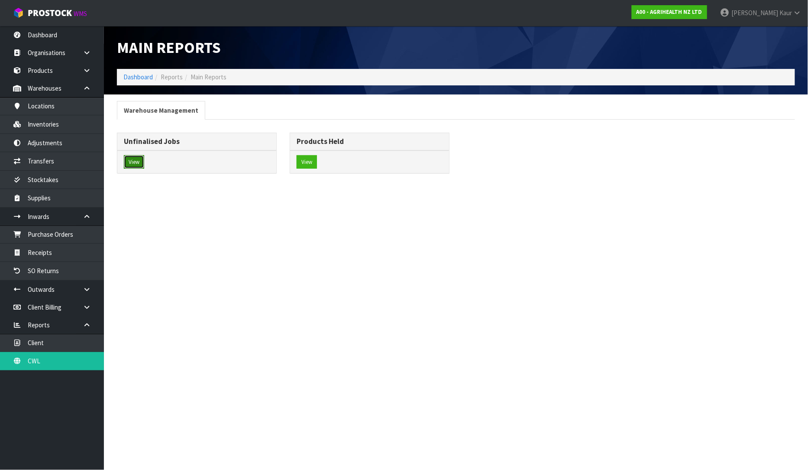
click at [140, 159] on button "View" at bounding box center [134, 162] width 20 height 14
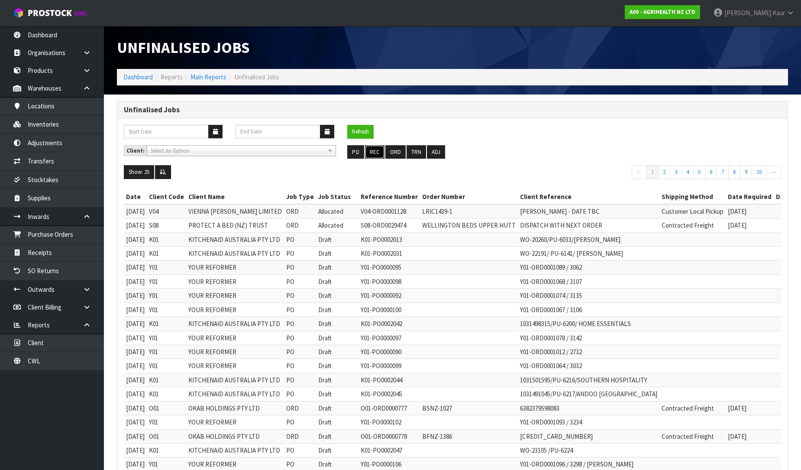
click at [368, 155] on button "REC" at bounding box center [374, 152] width 19 height 14
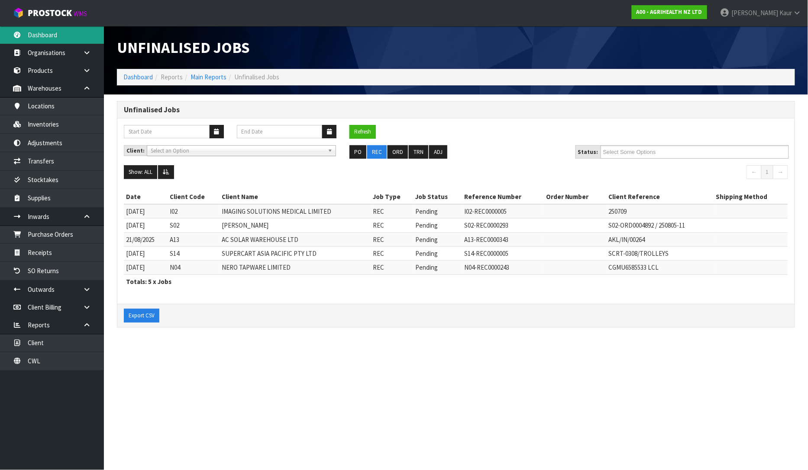
click at [64, 35] on link "Dashboard" at bounding box center [52, 35] width 104 height 18
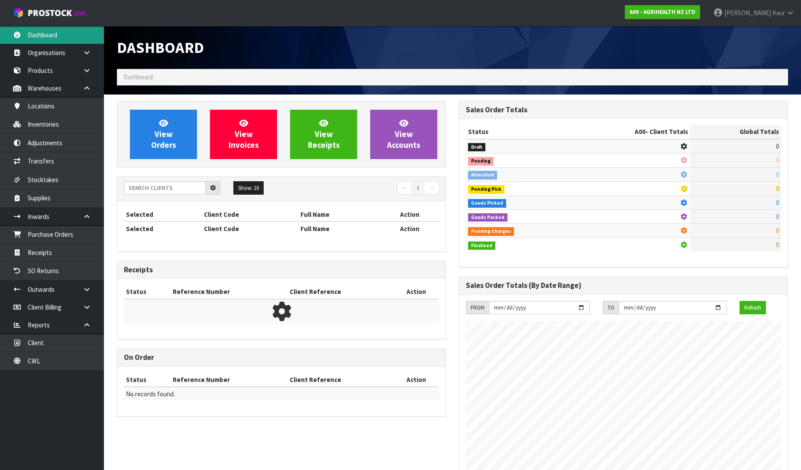
scroll to position [656, 342]
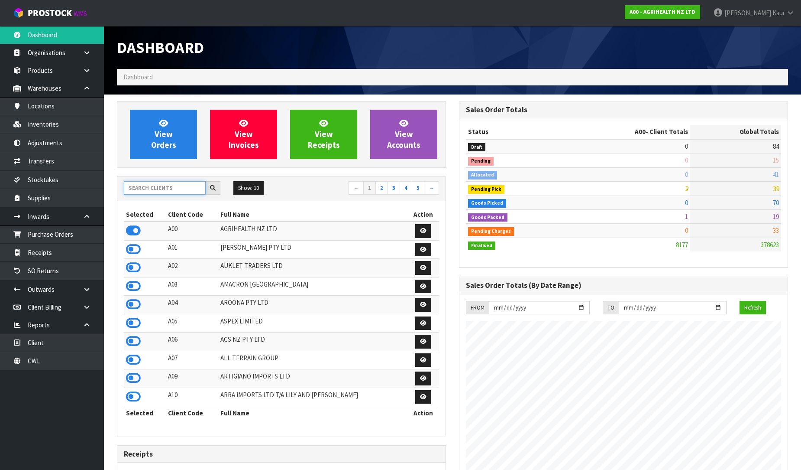
click at [158, 187] on input "text" at bounding box center [165, 187] width 82 height 13
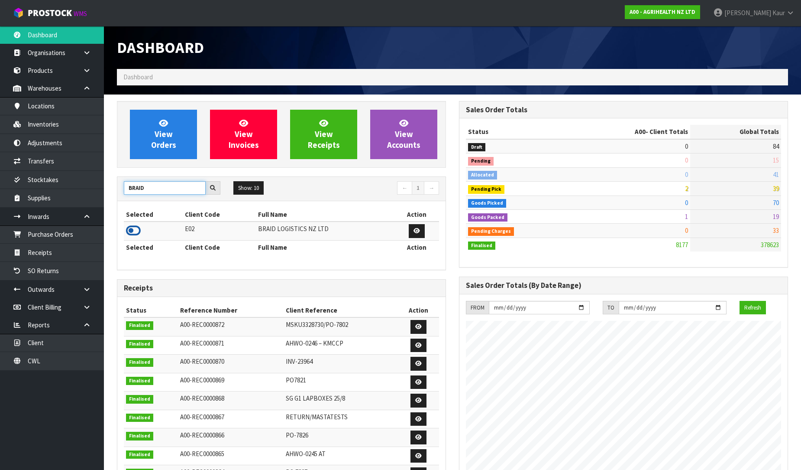
type input "BRAID"
click at [140, 233] on icon at bounding box center [133, 230] width 15 height 13
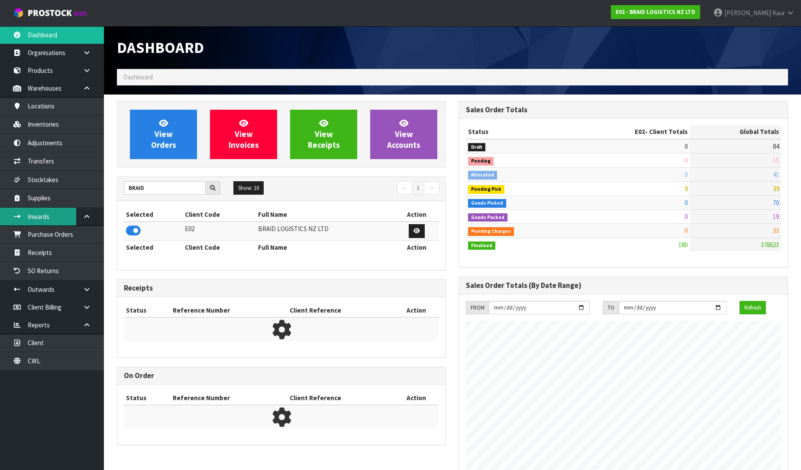
scroll to position [558, 342]
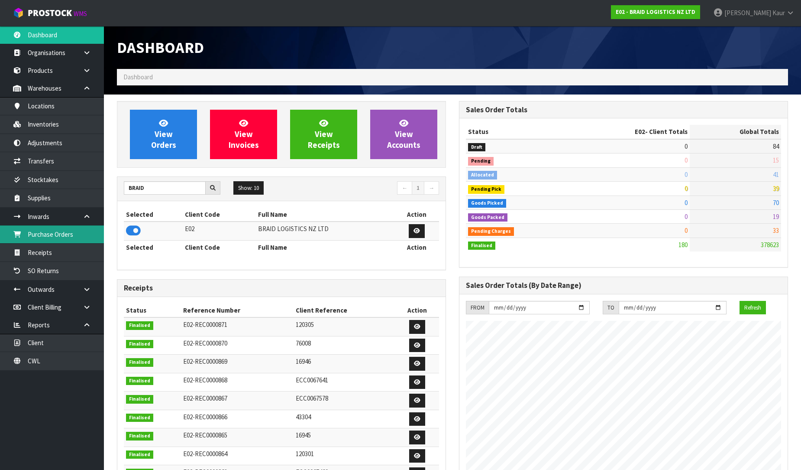
click at [68, 234] on link "Purchase Orders" at bounding box center [52, 234] width 104 height 18
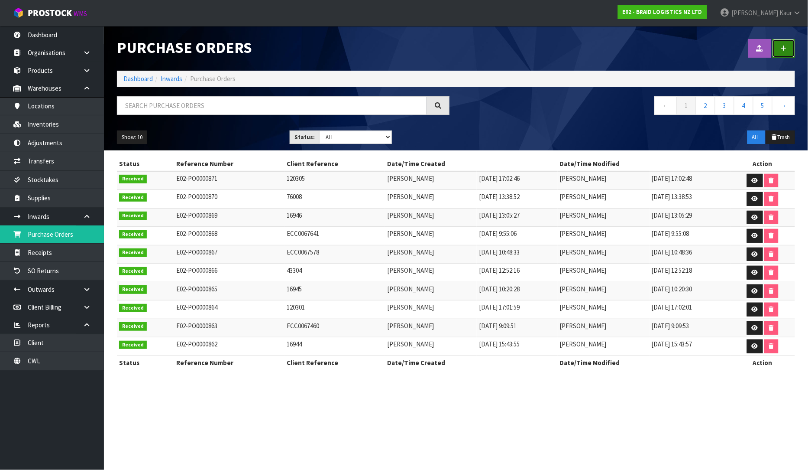
click at [789, 57] on link at bounding box center [784, 48] width 23 height 19
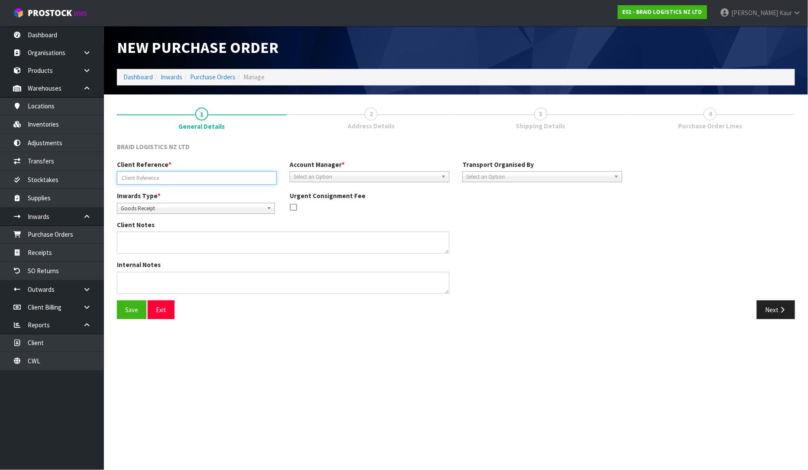
click at [184, 182] on input "text" at bounding box center [197, 177] width 160 height 13
type input "120306"
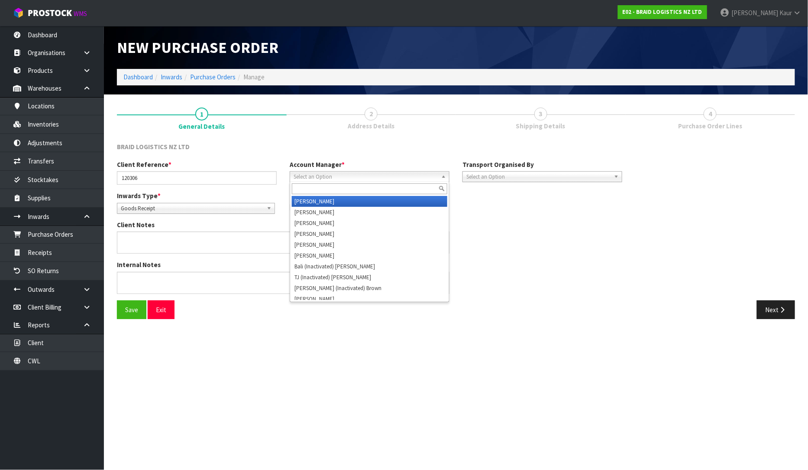
click at [328, 174] on span "Select an Option" at bounding box center [366, 177] width 144 height 10
type input "D"
click at [328, 197] on li "D [PERSON_NAME]" at bounding box center [370, 201] width 156 height 11
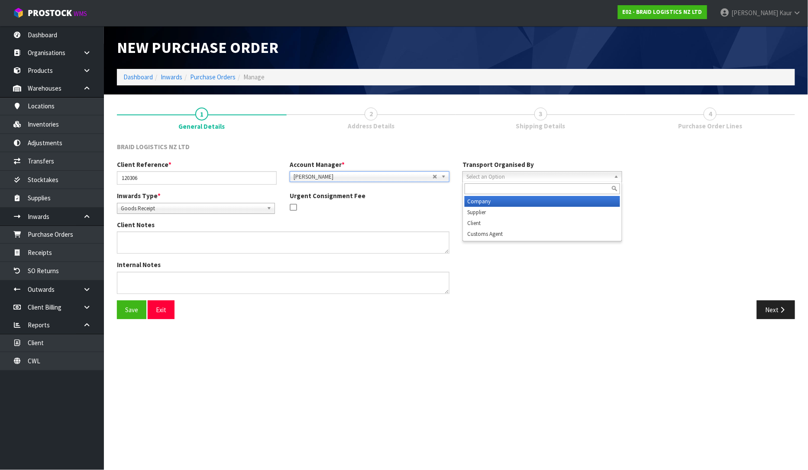
click at [542, 173] on span "Select an Option" at bounding box center [539, 177] width 144 height 10
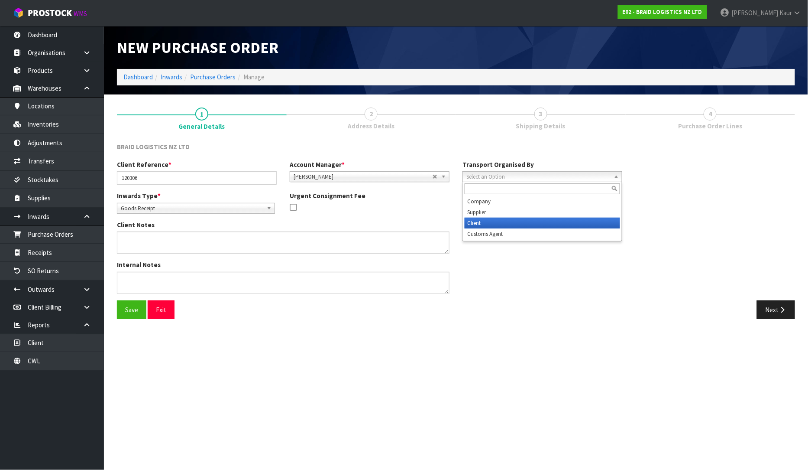
click at [525, 220] on li "Client" at bounding box center [543, 222] width 156 height 11
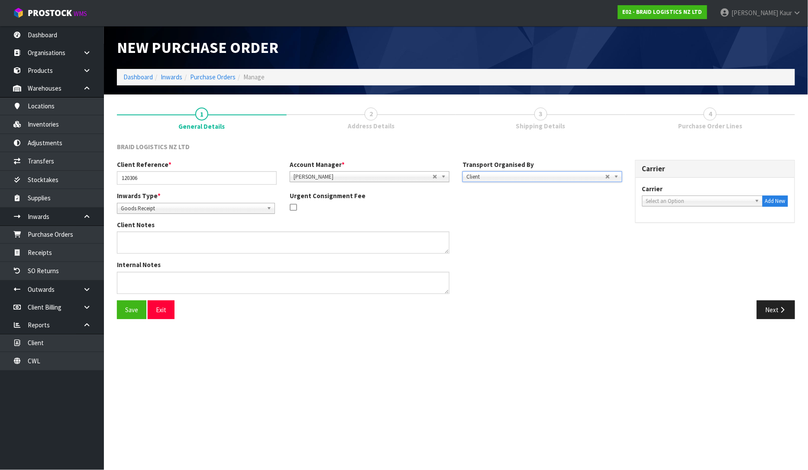
click at [704, 203] on span "Select an Option" at bounding box center [698, 201] width 105 height 10
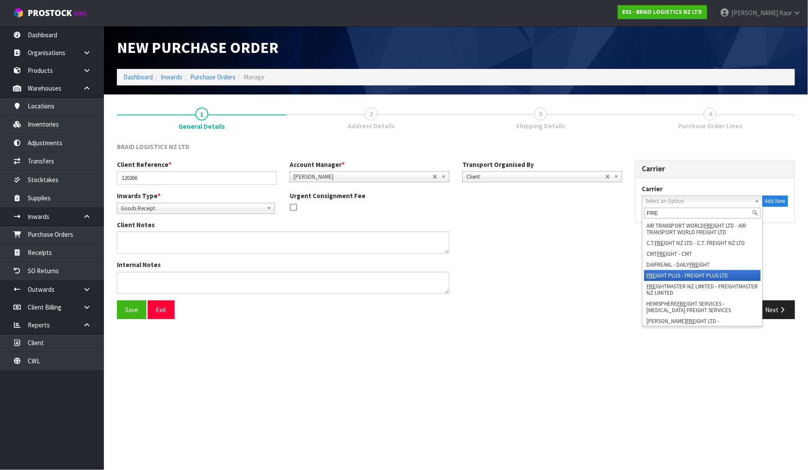
type input "FRE"
click at [689, 272] on li "FRE IGHT PLUS - FREIGHT PLUS LTD" at bounding box center [703, 275] width 117 height 11
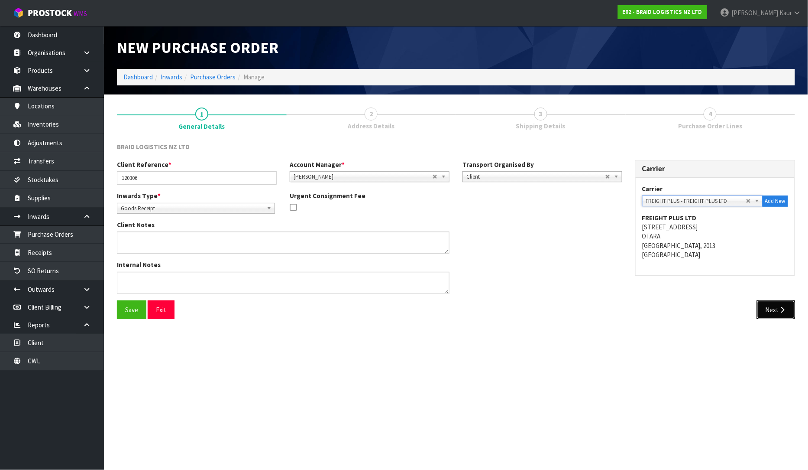
click at [785, 314] on button "Next" at bounding box center [776, 309] width 38 height 19
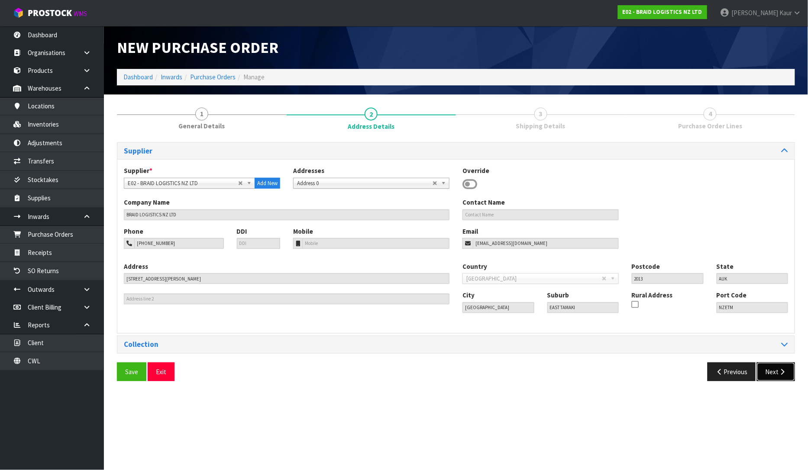
click at [778, 372] on button "Next" at bounding box center [776, 371] width 38 height 19
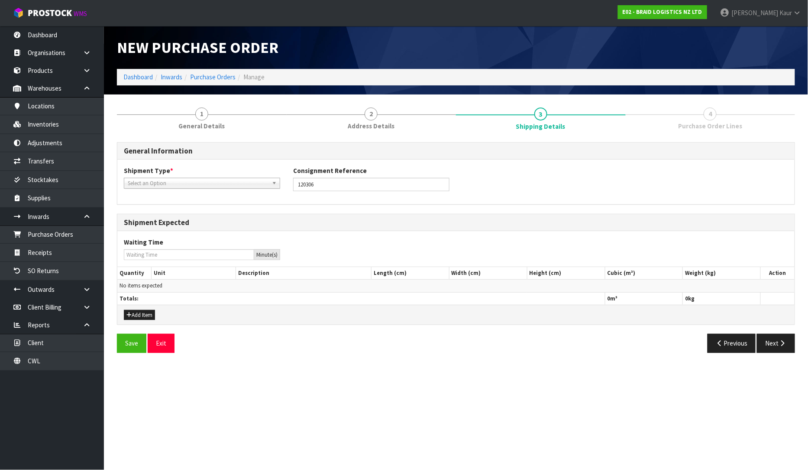
click at [163, 182] on span "Select an Option" at bounding box center [198, 183] width 141 height 10
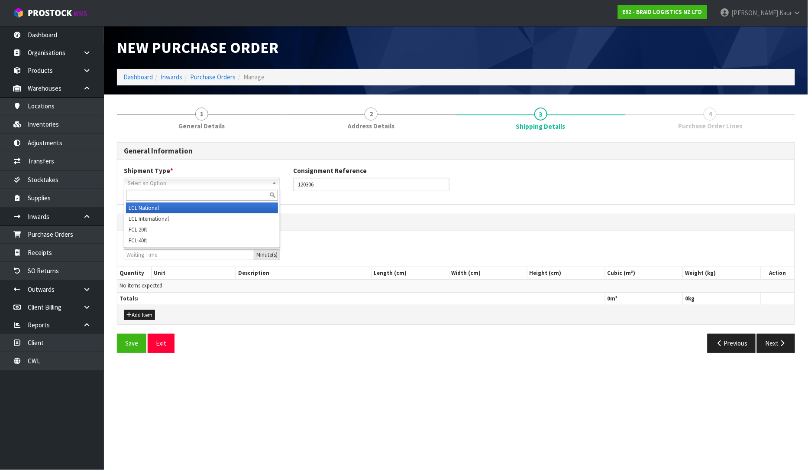
click at [179, 204] on li "LCL National" at bounding box center [202, 207] width 152 height 11
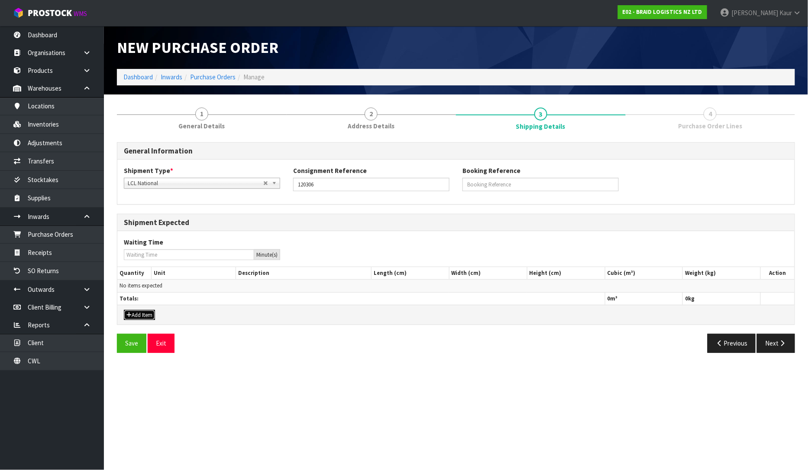
click at [131, 312] on icon "button" at bounding box center [129, 315] width 5 height 6
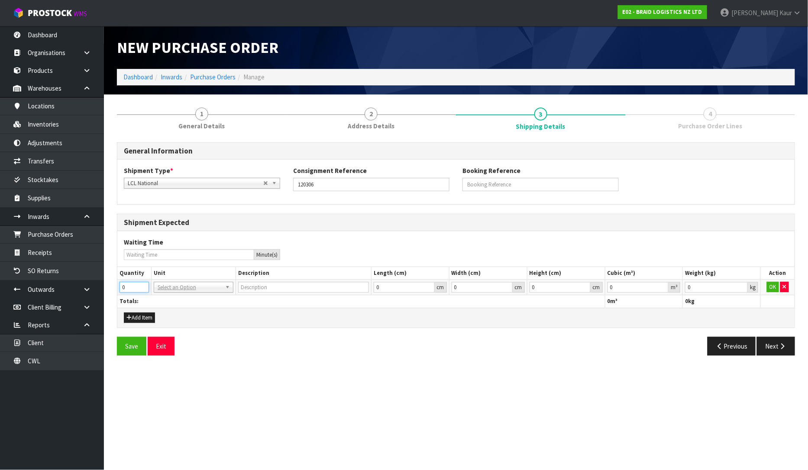
drag, startPoint x: 136, startPoint y: 288, endPoint x: 114, endPoint y: 289, distance: 22.1
click at [114, 289] on div "1 General Details 2 Address Details 3 Shipping Details 4 Purchase Order Lines G…" at bounding box center [455, 231] width 691 height 261
type input "4"
click at [163, 299] on input "text" at bounding box center [193, 299] width 75 height 11
drag, startPoint x: 172, startPoint y: 315, endPoint x: 496, endPoint y: 314, distance: 324.1
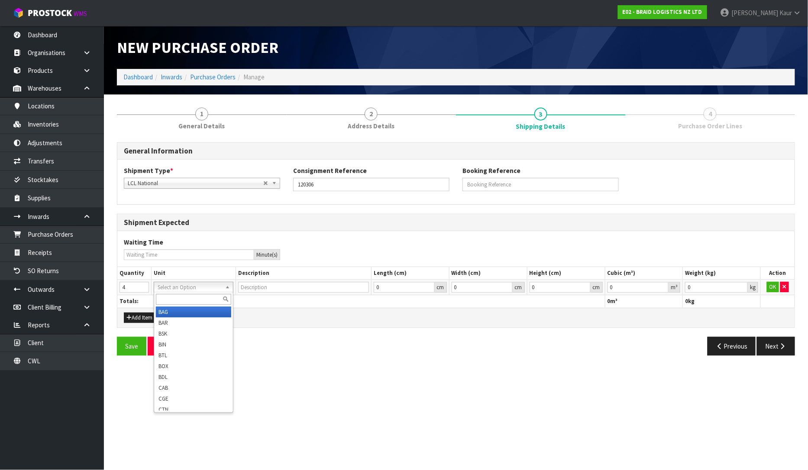
type input "BAG"
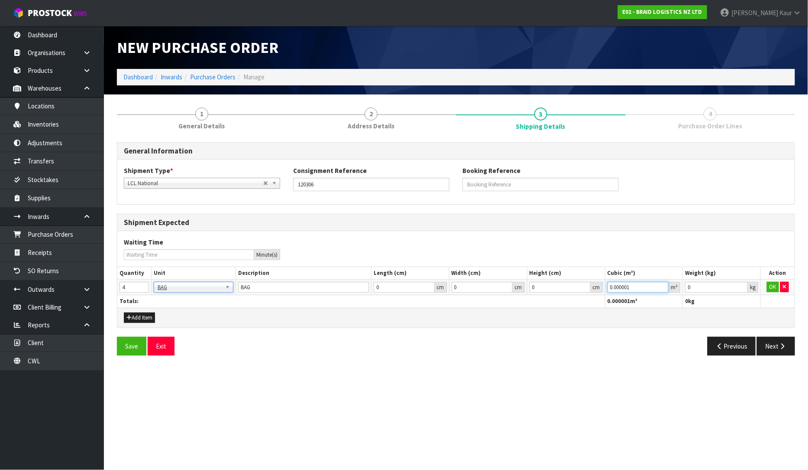
type input "0.000001"
click at [665, 286] on input "0.000001" at bounding box center [639, 287] width 62 height 11
type input "0.001"
click at [742, 286] on input "0.001" at bounding box center [716, 287] width 63 height 11
click at [772, 286] on button "OK" at bounding box center [773, 287] width 12 height 10
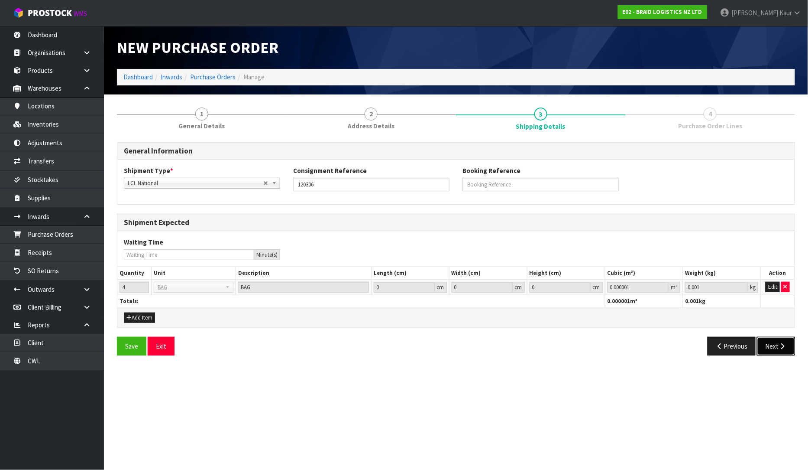
click at [781, 341] on button "Next" at bounding box center [776, 346] width 38 height 19
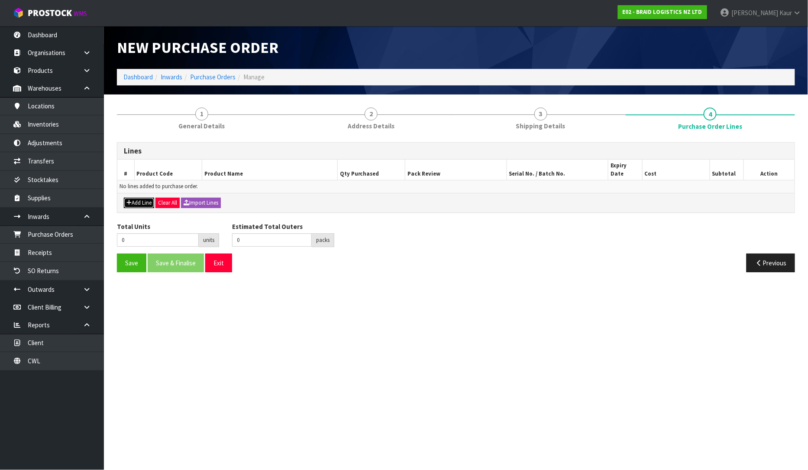
click at [127, 200] on icon "button" at bounding box center [129, 203] width 5 height 6
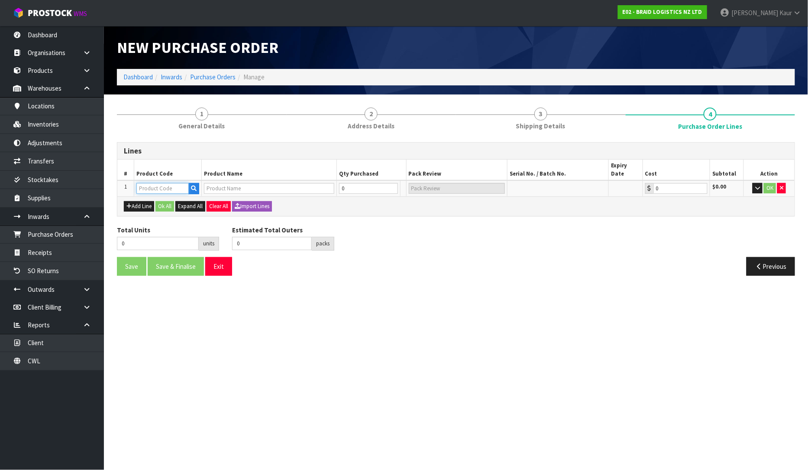
click at [158, 183] on input "text" at bounding box center [162, 188] width 52 height 11
type input "BR"
click at [170, 214] on link "BR -ROT-BAG" at bounding box center [171, 218] width 68 height 12
type input "BR-ROT-BAG"
type input "BS ROTORUA-BAG RUBBER CHIPS"
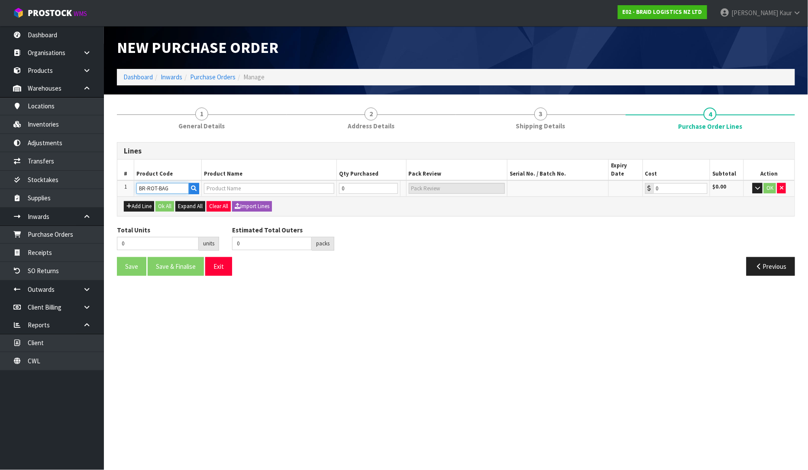
type input "0.00"
click at [352, 183] on input "0" at bounding box center [364, 188] width 52 height 11
type input "4"
type input "4 PLT"
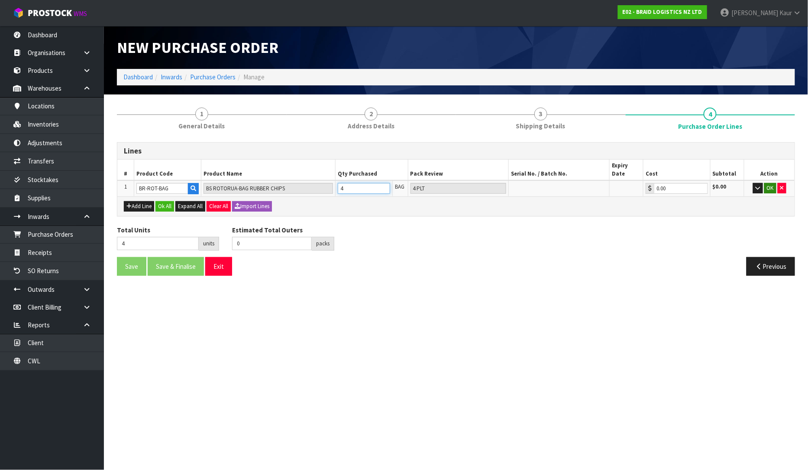
type input "4"
click at [766, 183] on button "OK" at bounding box center [771, 188] width 12 height 10
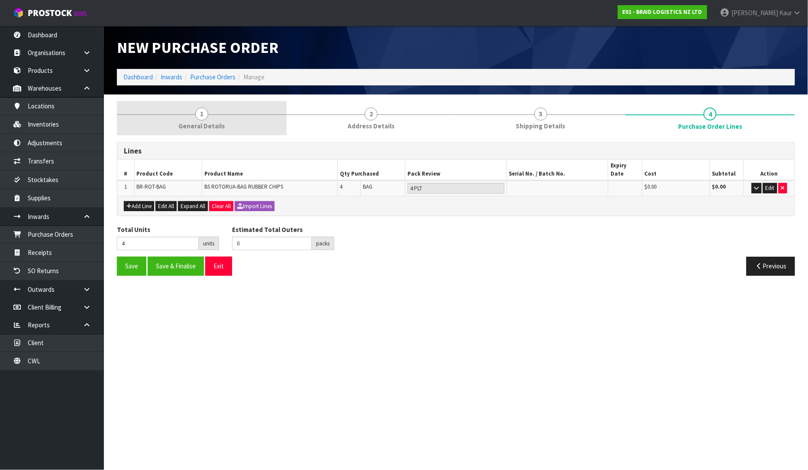
click at [210, 120] on link "1 General Details" at bounding box center [202, 118] width 170 height 34
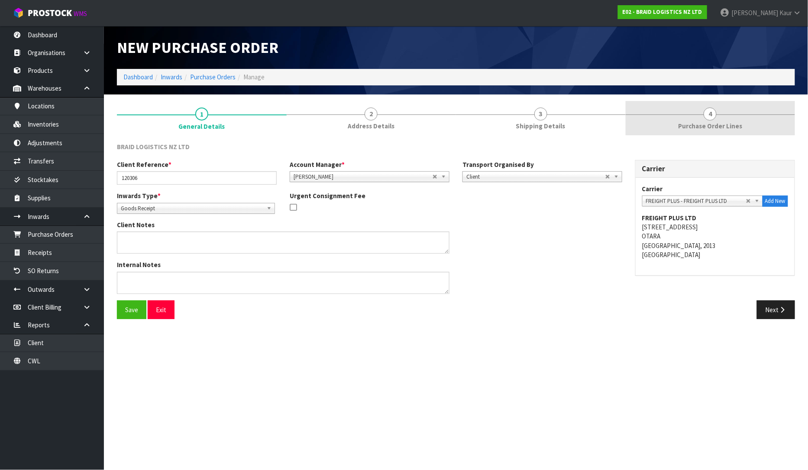
click at [704, 115] on span "4" at bounding box center [710, 113] width 13 height 13
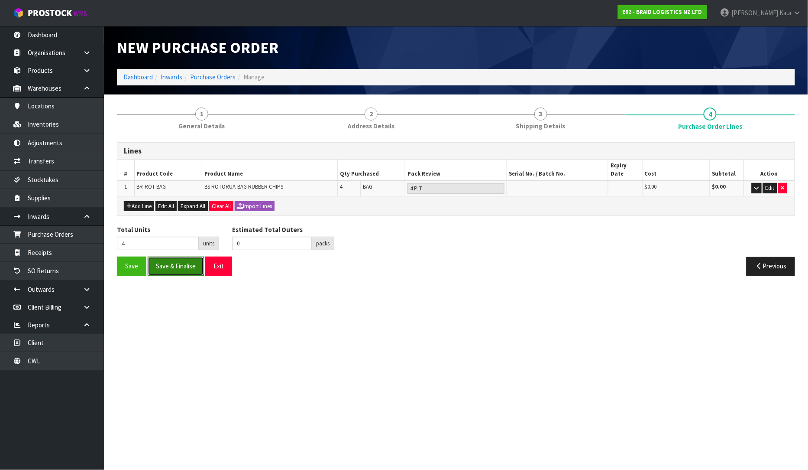
click at [180, 265] on button "Save & Finalise" at bounding box center [176, 265] width 56 height 19
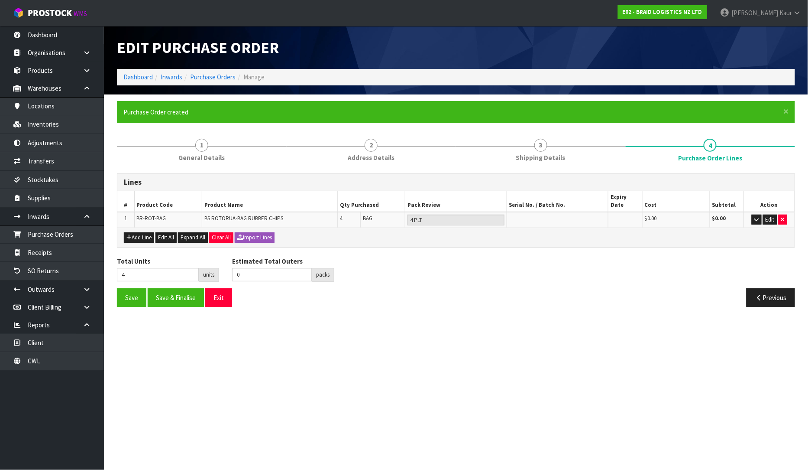
type input "0"
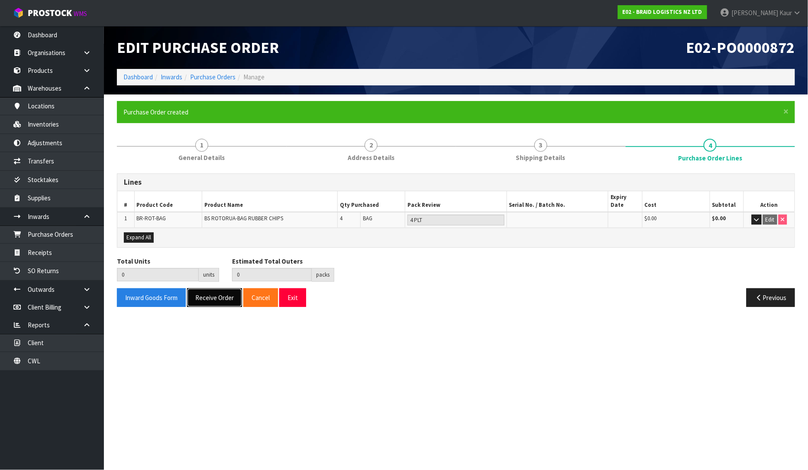
click at [202, 289] on button "Receive Order" at bounding box center [214, 297] width 55 height 19
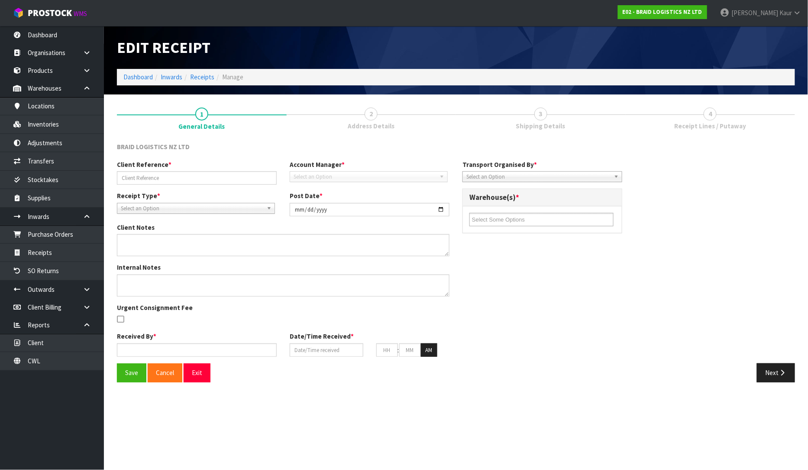
type input "120306"
type input "[DATE]"
type input "[PERSON_NAME]"
type input "[DATE]"
type input "04"
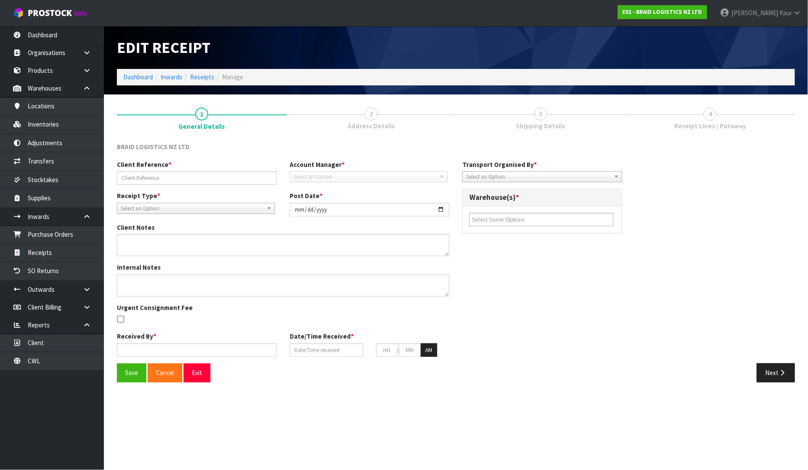
type input "41"
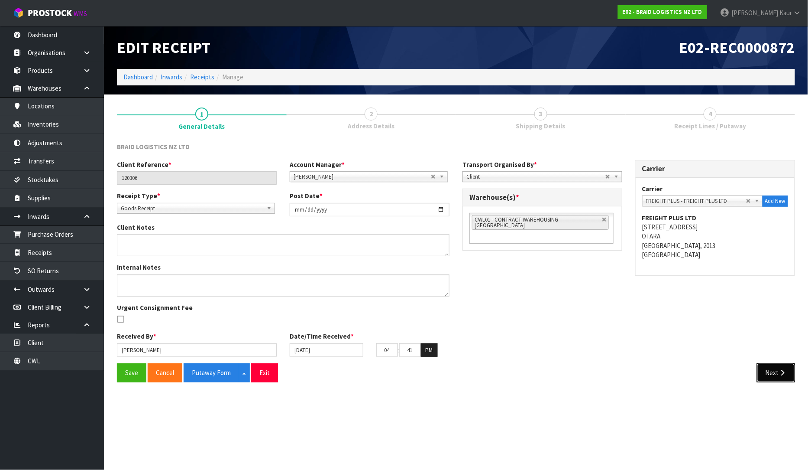
click at [775, 371] on button "Next" at bounding box center [776, 372] width 38 height 19
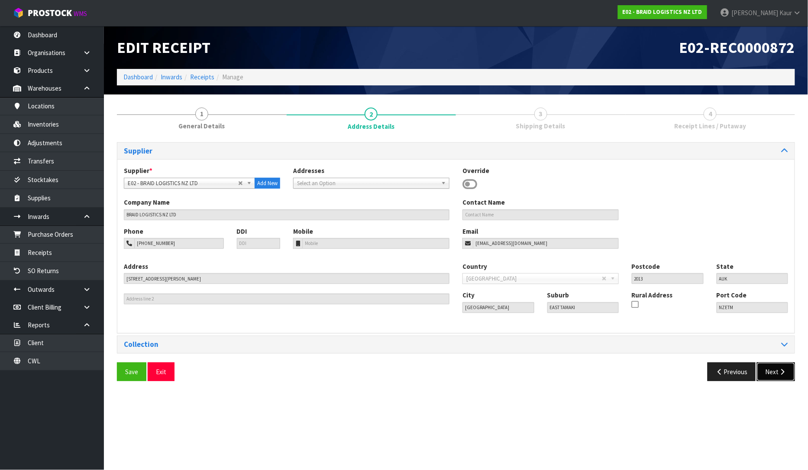
click at [772, 376] on button "Next" at bounding box center [776, 371] width 38 height 19
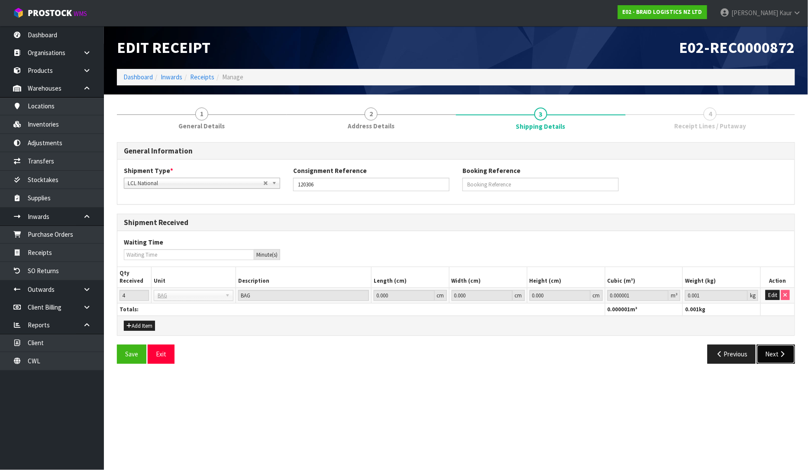
click at [769, 349] on button "Next" at bounding box center [776, 353] width 38 height 19
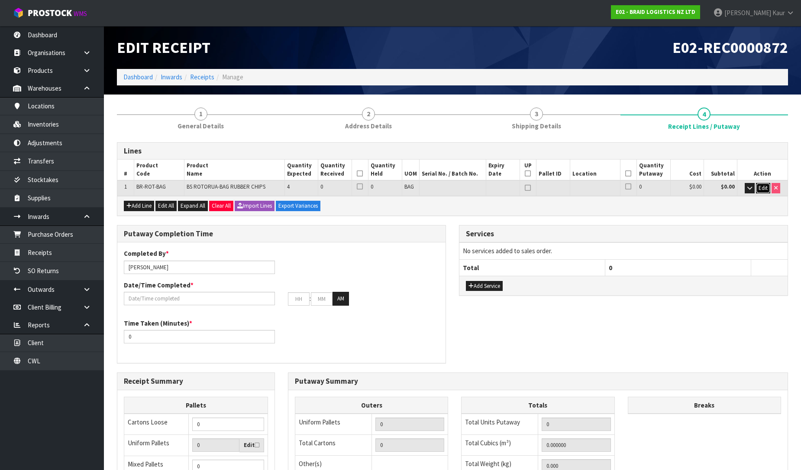
click at [766, 187] on span "Edit" at bounding box center [763, 187] width 9 height 7
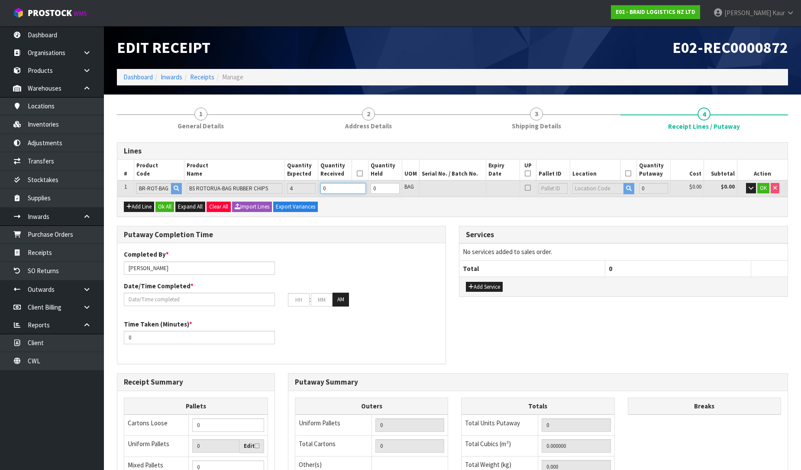
click at [336, 185] on input "0" at bounding box center [343, 188] width 45 height 11
type input "4"
type input "2800"
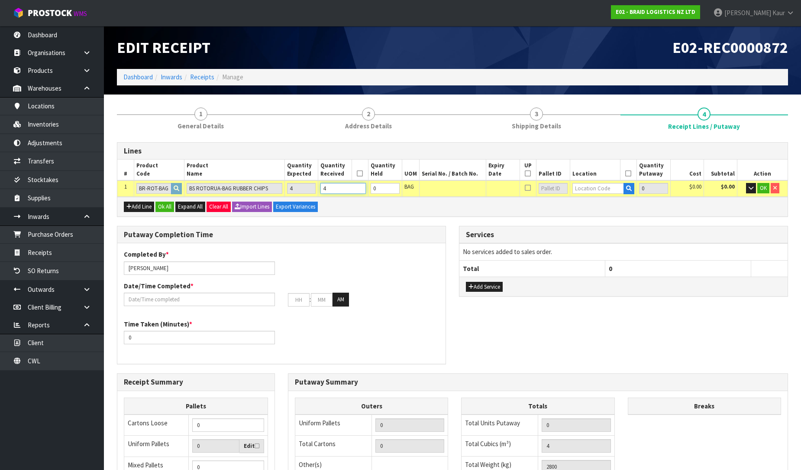
type input "4"
click at [592, 186] on input "text" at bounding box center [599, 188] width 52 height 11
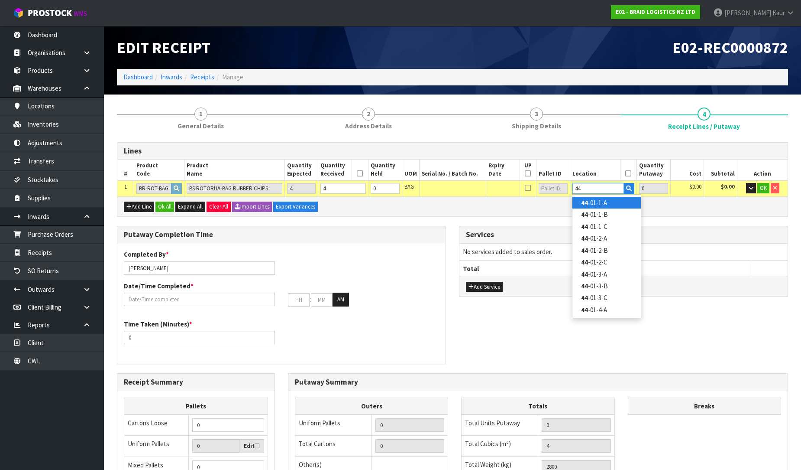
type input "44"
click at [590, 203] on link "44 -01-1-A" at bounding box center [607, 203] width 68 height 12
type input "4"
type input "44-01-1-A"
type input "4"
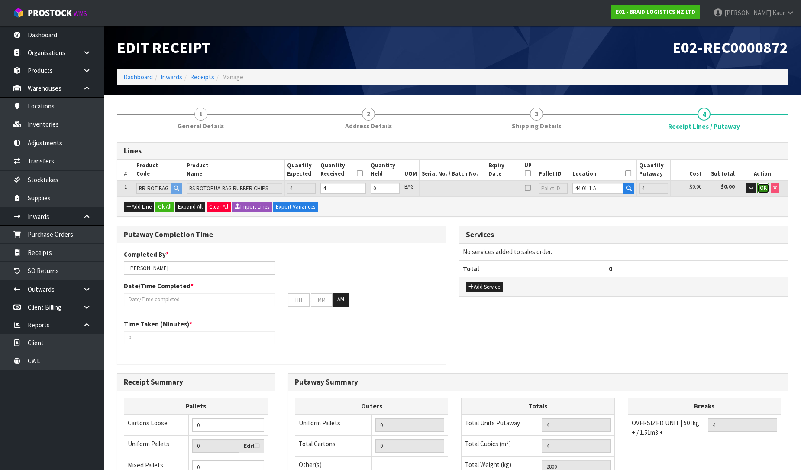
click at [761, 191] on button "OK" at bounding box center [764, 188] width 12 height 10
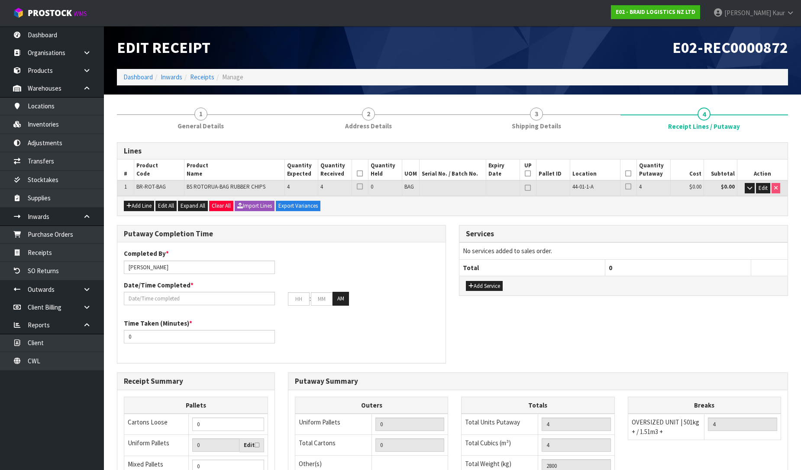
click at [358, 173] on icon at bounding box center [360, 173] width 6 height 0
click at [626, 173] on icon at bounding box center [629, 173] width 6 height 0
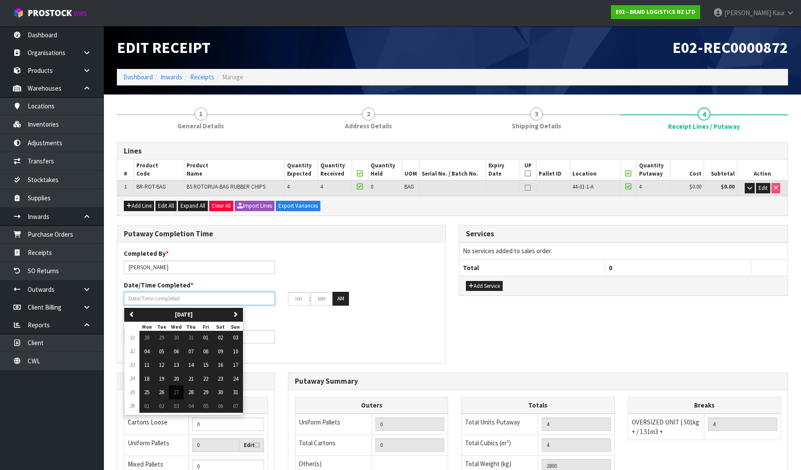
click at [147, 297] on input "text" at bounding box center [199, 298] width 151 height 13
click at [179, 392] on span "27" at bounding box center [176, 391] width 5 height 7
type input "[DATE]"
type input "12"
type input "00"
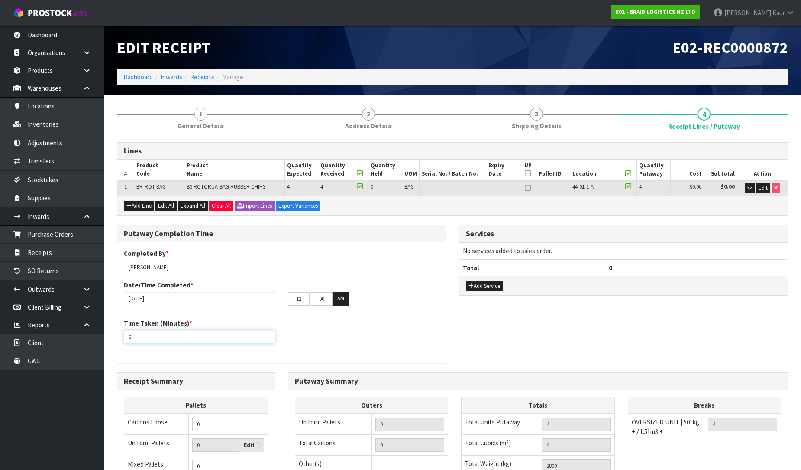
drag, startPoint x: 141, startPoint y: 337, endPoint x: 108, endPoint y: 344, distance: 33.6
click at [108, 344] on section "1 General Details 2 Address Details 3 Shipping Details 4 Receipt Lines / Putawa…" at bounding box center [453, 357] width 698 height 527
type input "10"
drag, startPoint x: 305, startPoint y: 298, endPoint x: 270, endPoint y: 298, distance: 34.7
click at [270, 298] on div "[DATE] 12 : 00 : 00 AM" at bounding box center [281, 299] width 328 height 14
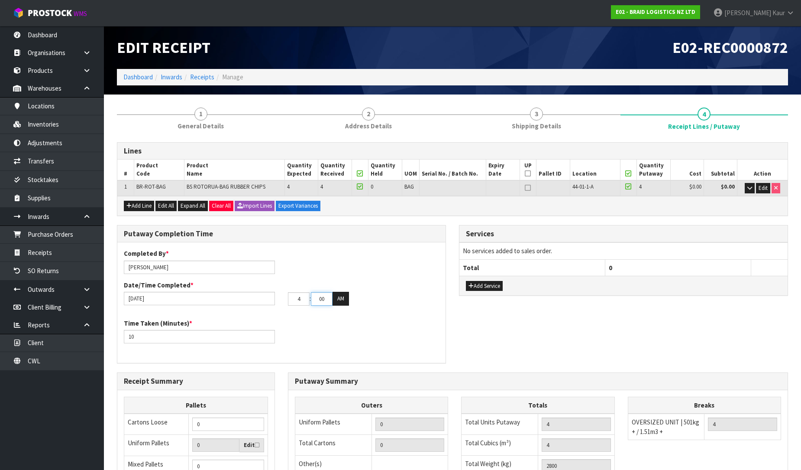
type input "04"
drag, startPoint x: 327, startPoint y: 301, endPoint x: 313, endPoint y: 301, distance: 13.9
click at [313, 301] on input "00" at bounding box center [322, 298] width 22 height 13
type input "43"
click at [339, 296] on button "AM" at bounding box center [341, 299] width 16 height 14
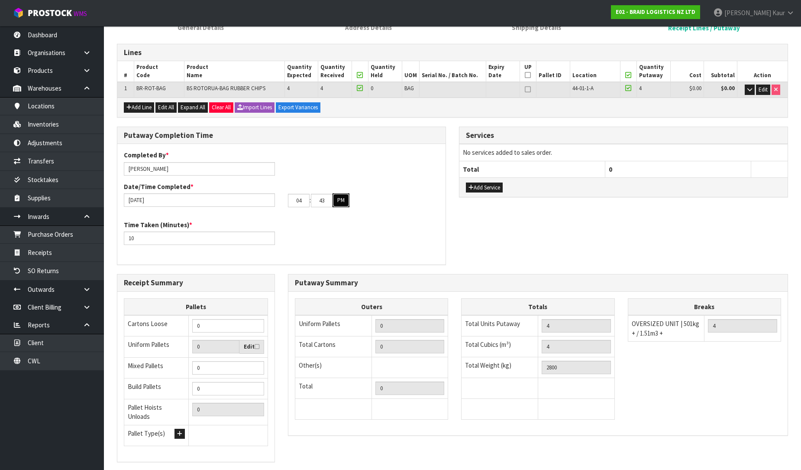
scroll to position [146, 0]
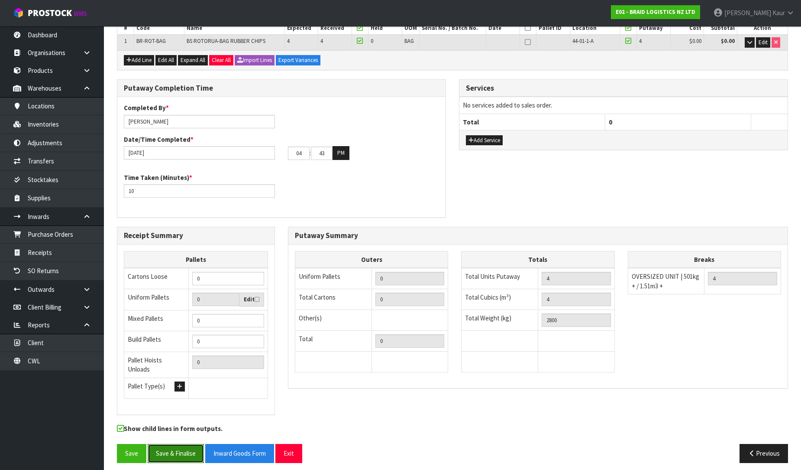
click at [181, 445] on button "Save & Finalise" at bounding box center [176, 453] width 56 height 19
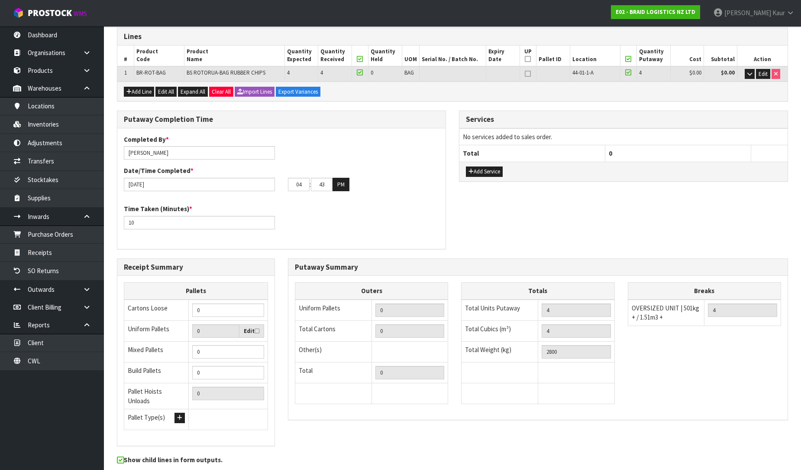
scroll to position [0, 0]
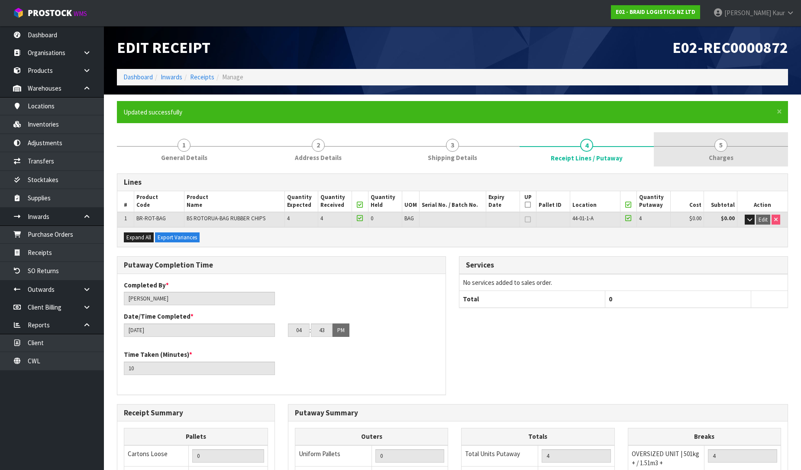
click at [717, 157] on span "Charges" at bounding box center [721, 157] width 25 height 9
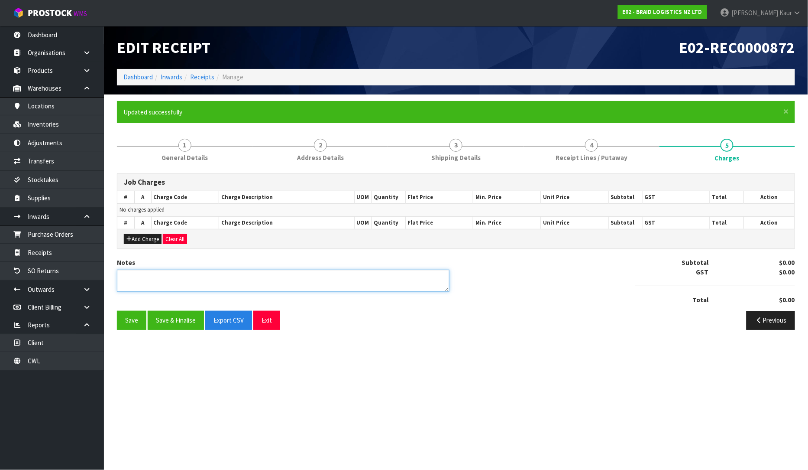
click at [159, 280] on textarea at bounding box center [283, 280] width 333 height 22
type textarea "NO CHARGES"
click at [174, 317] on button "Save & Finalise" at bounding box center [176, 320] width 56 height 19
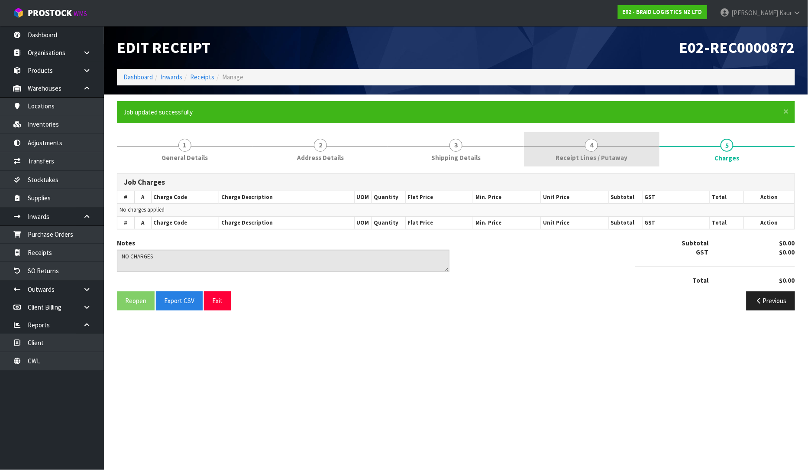
click at [551, 152] on link "4 Receipt Lines / Putaway" at bounding box center [592, 149] width 136 height 34
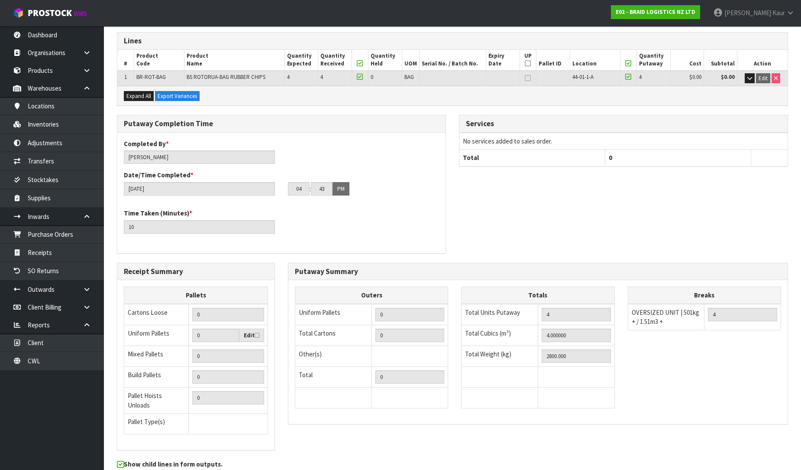
scroll to position [177, 0]
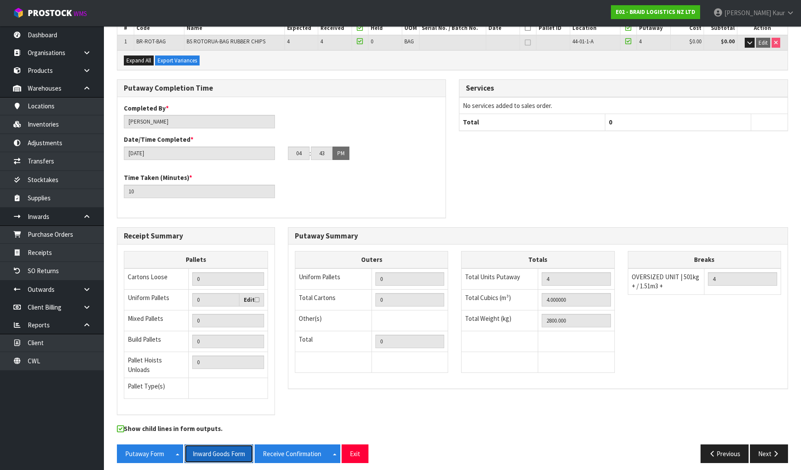
click at [215, 445] on button "Inward Goods Form" at bounding box center [219, 453] width 69 height 19
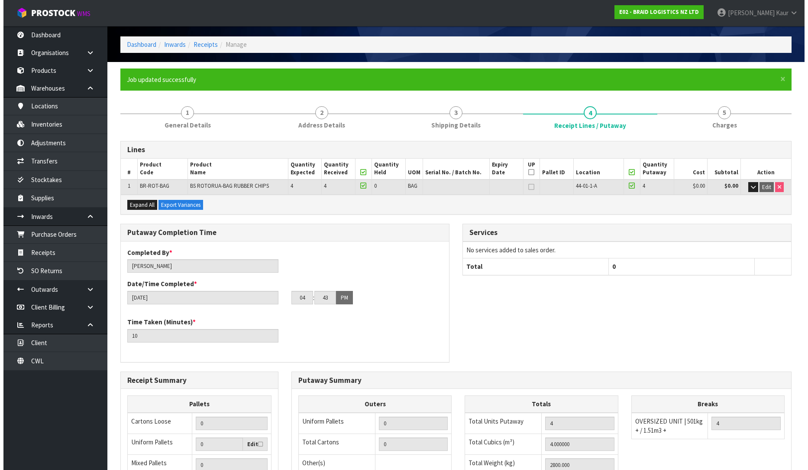
scroll to position [0, 0]
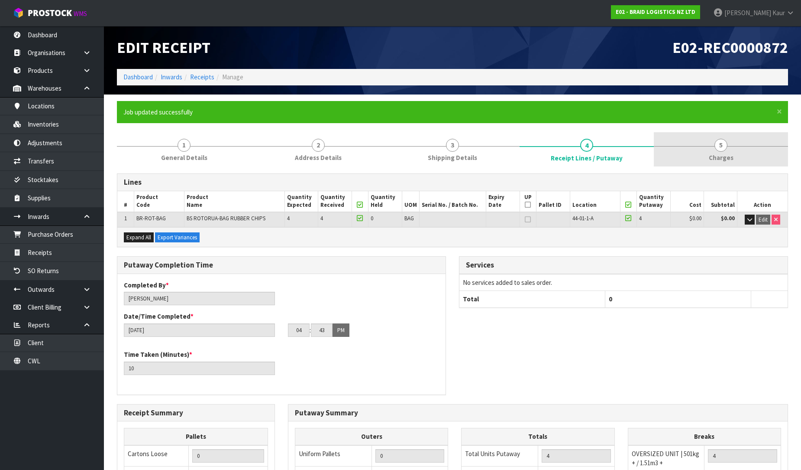
click at [727, 149] on link "5 [GEOGRAPHIC_DATA]" at bounding box center [721, 149] width 134 height 34
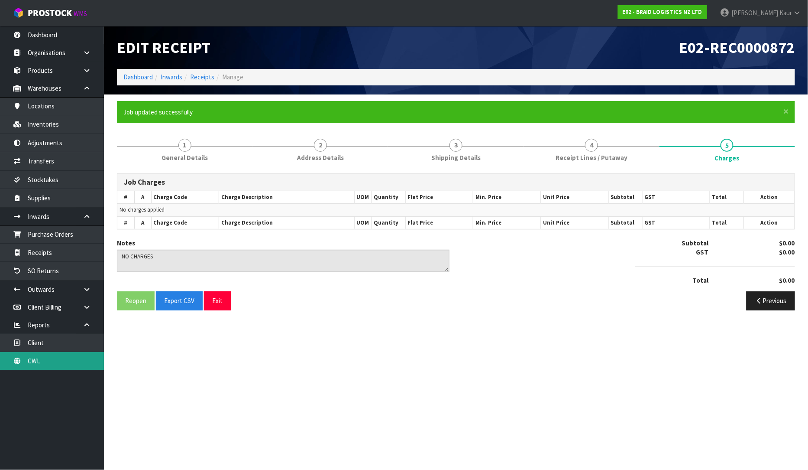
click at [47, 360] on link "CWL" at bounding box center [52, 361] width 104 height 18
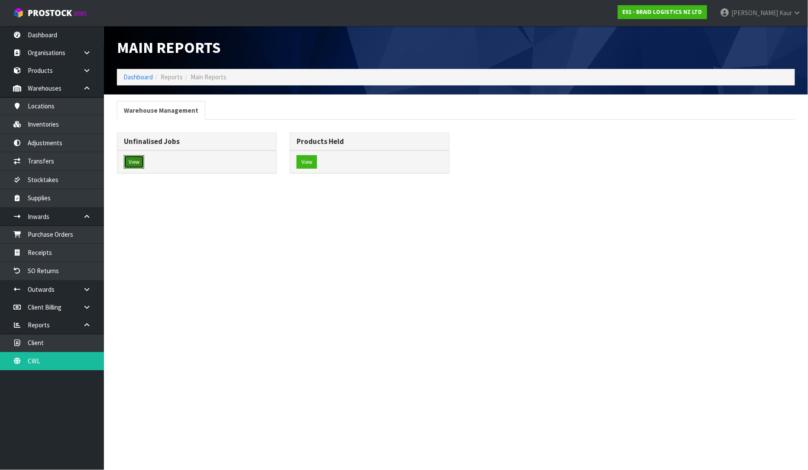
click at [127, 163] on button "View" at bounding box center [134, 162] width 20 height 14
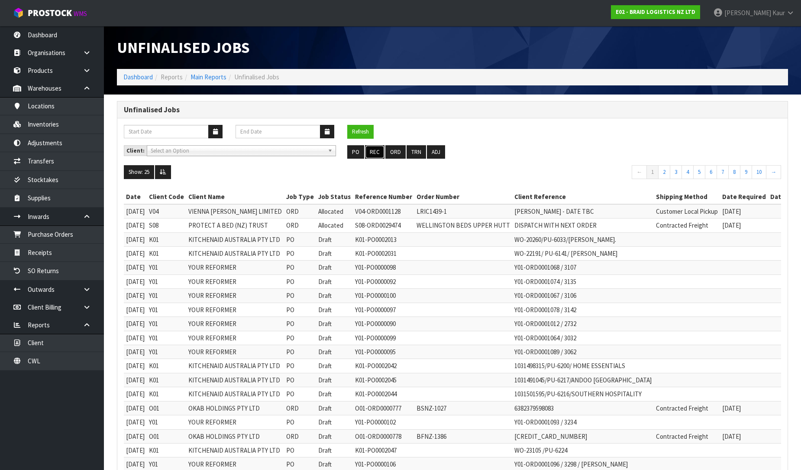
click at [383, 152] on button "REC" at bounding box center [374, 152] width 19 height 14
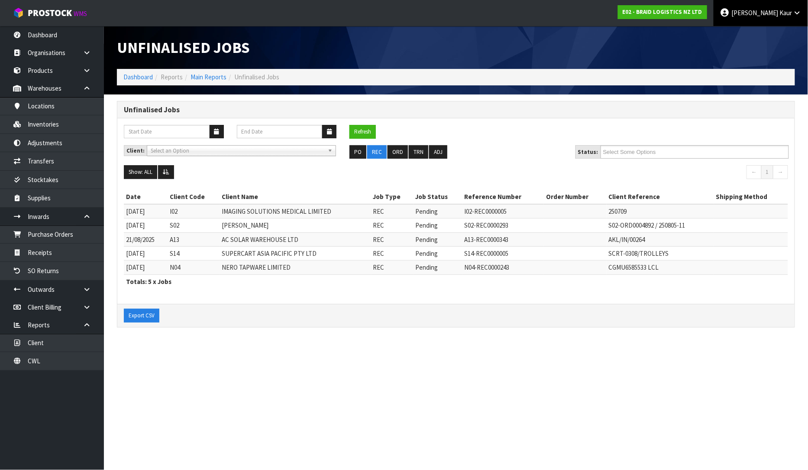
click at [780, 6] on link "[PERSON_NAME]" at bounding box center [761, 13] width 94 height 26
click at [790, 31] on link "Logout" at bounding box center [774, 35] width 68 height 12
